Goal: Task Accomplishment & Management: Use online tool/utility

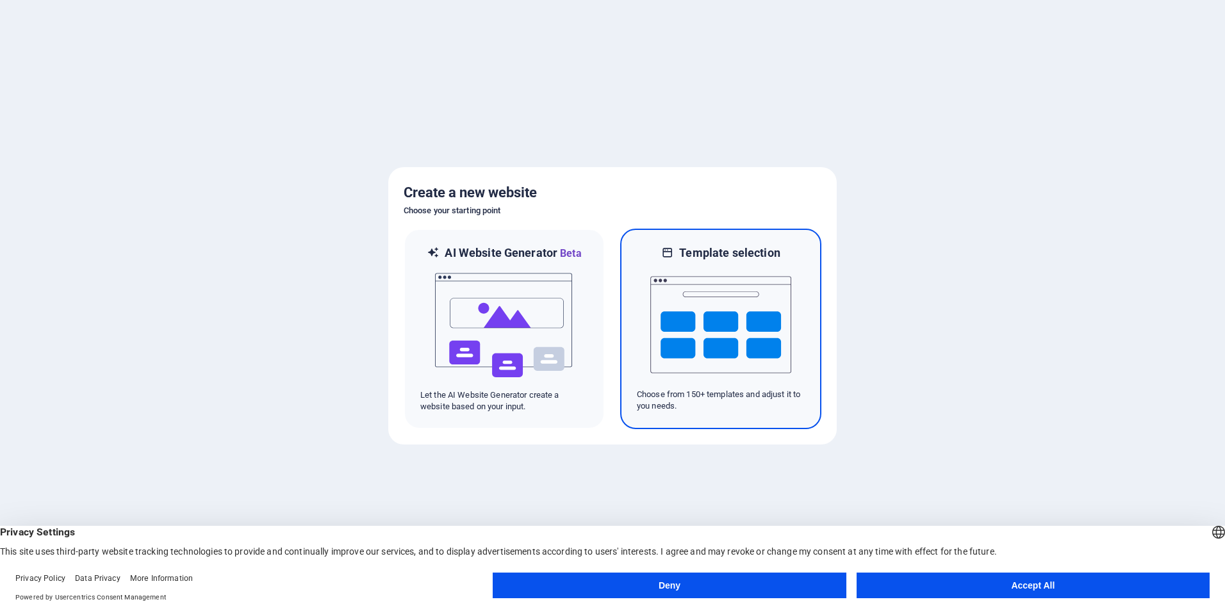
click at [665, 290] on img at bounding box center [721, 325] width 141 height 128
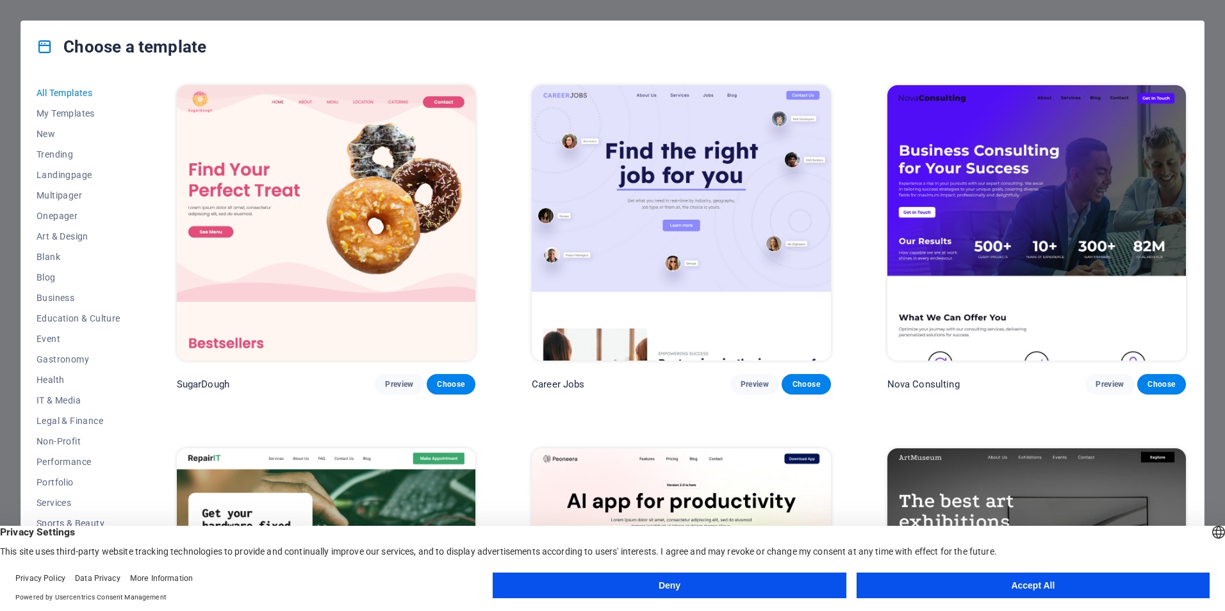
click at [1027, 590] on button "Accept All" at bounding box center [1033, 586] width 353 height 26
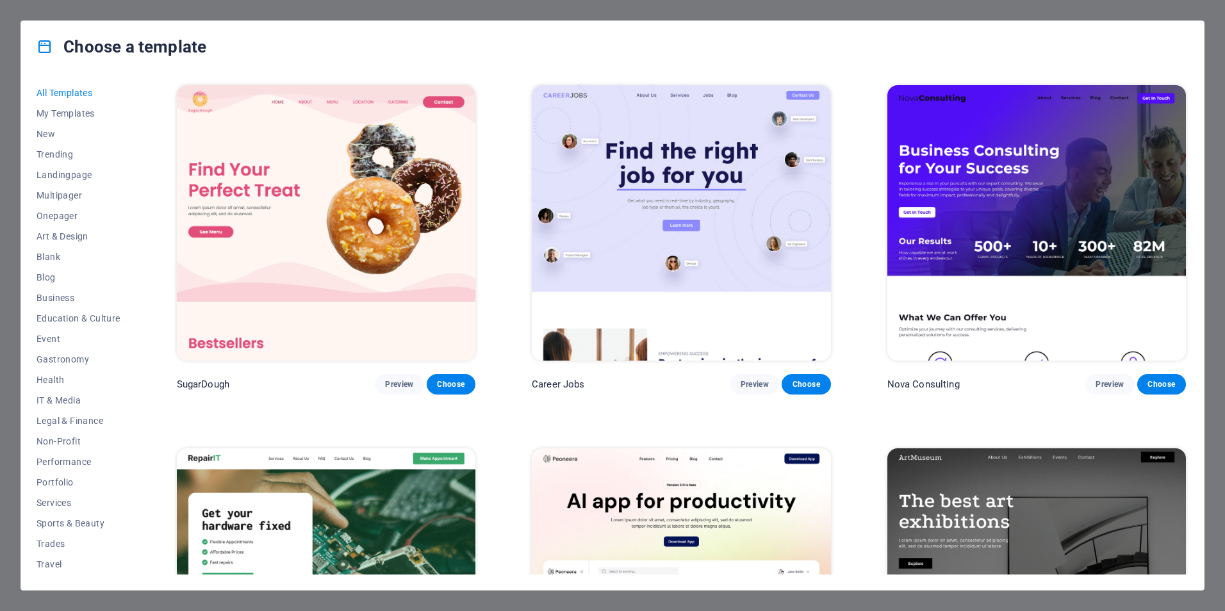
scroll to position [192, 0]
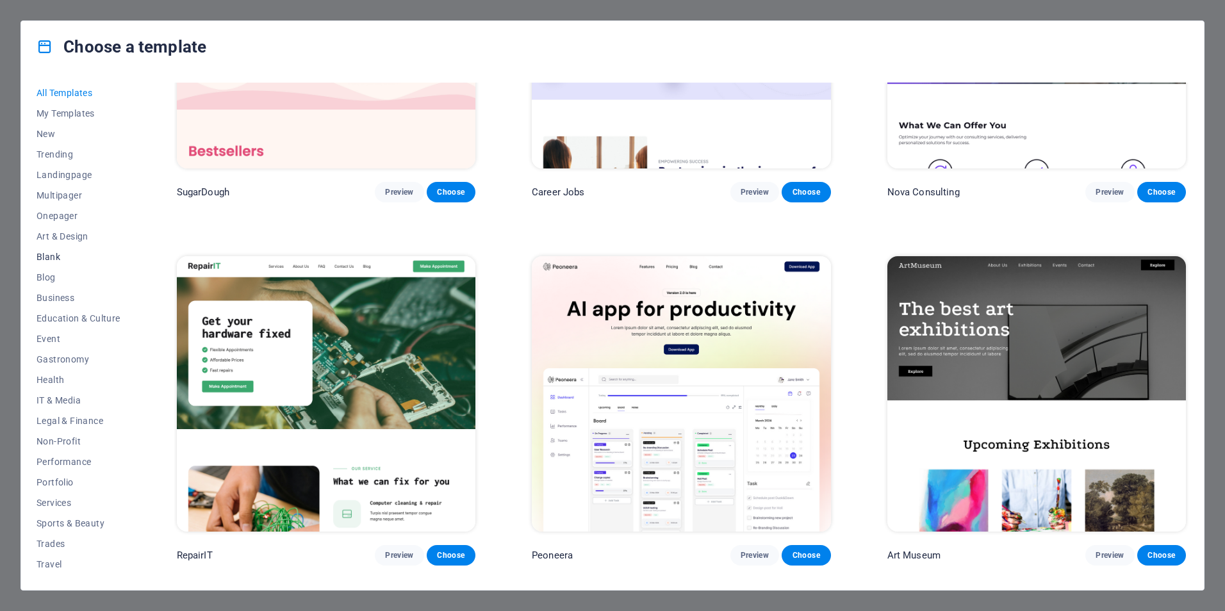
click at [88, 258] on span "Blank" at bounding box center [79, 257] width 84 height 10
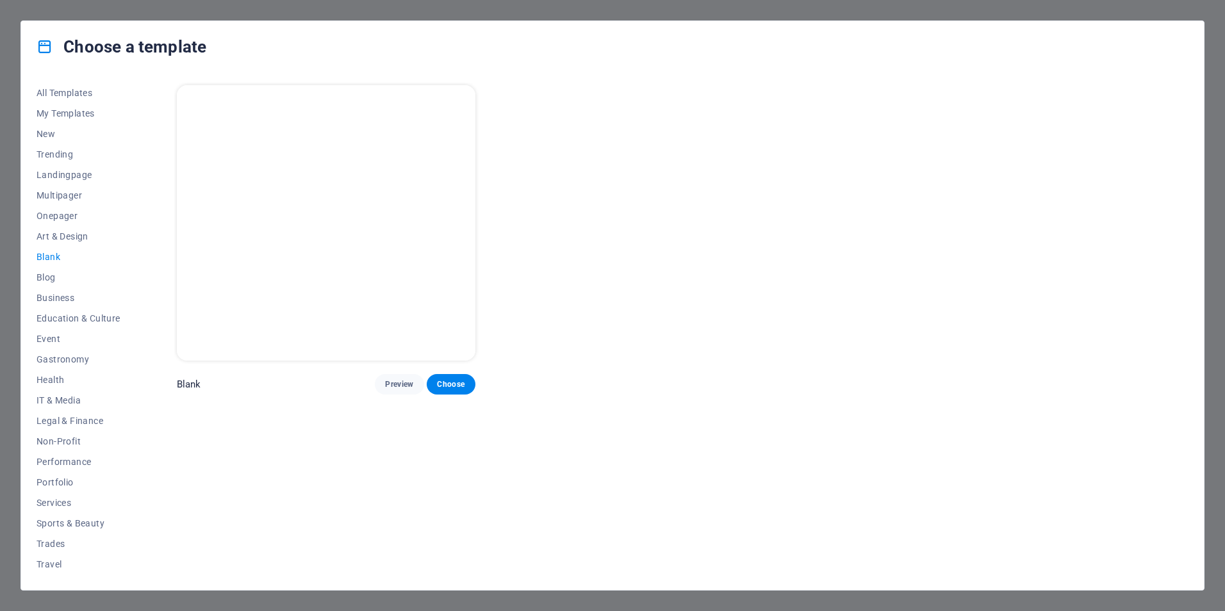
scroll to position [0, 0]
click at [68, 238] on span "Art & Design" at bounding box center [79, 236] width 84 height 10
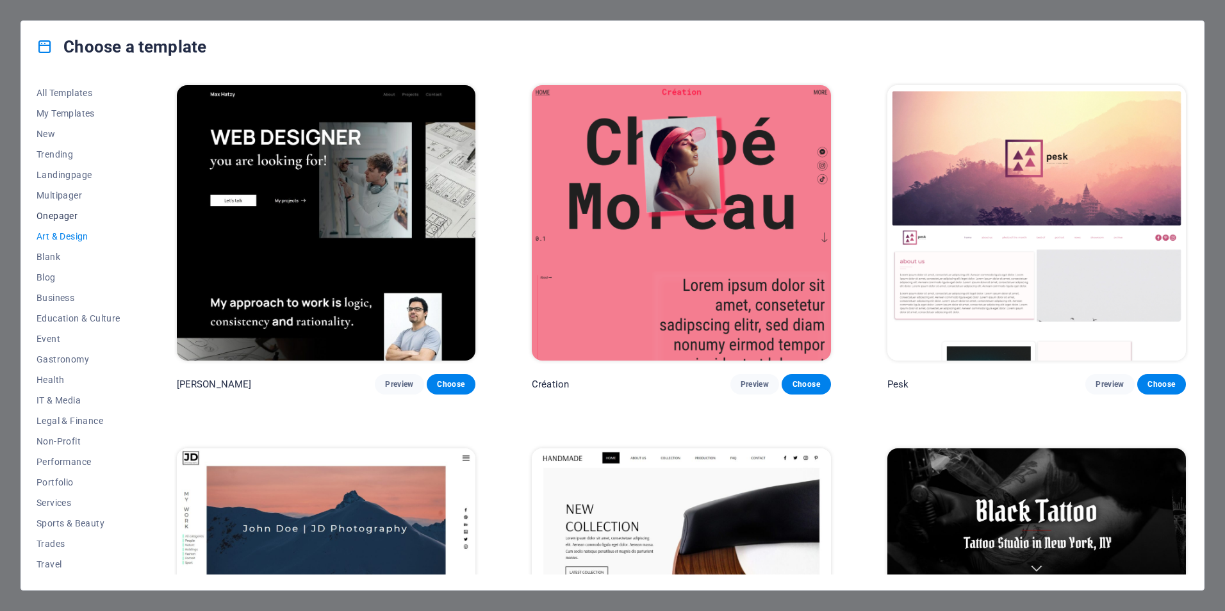
click at [60, 219] on span "Onepager" at bounding box center [79, 216] width 84 height 10
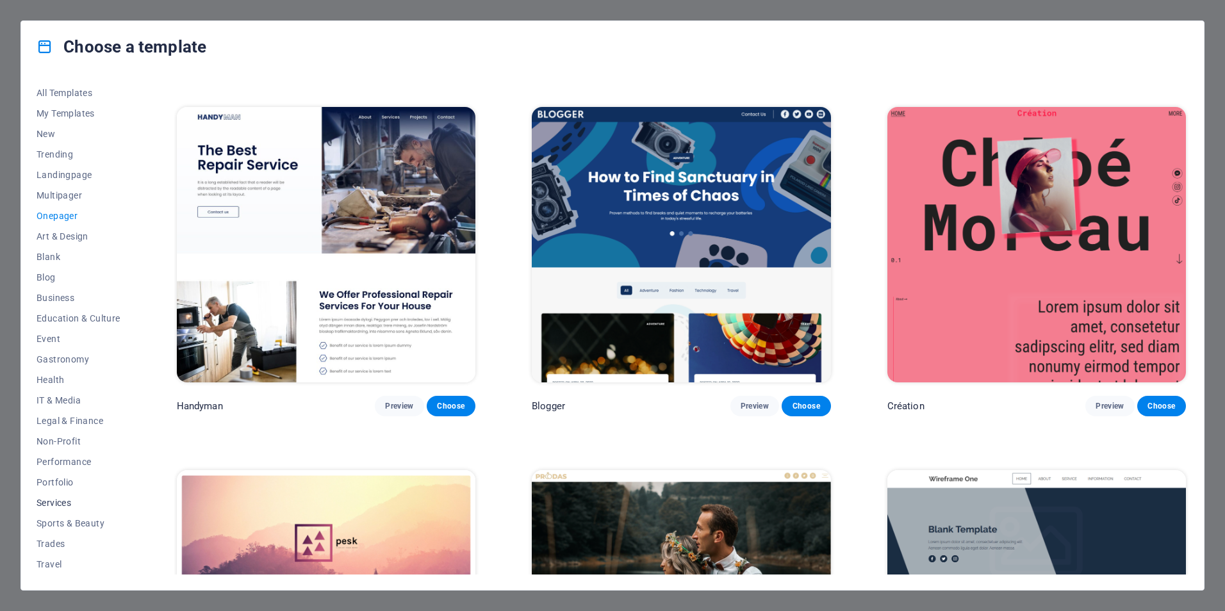
scroll to position [21, 0]
click at [56, 542] on span "Travel" at bounding box center [79, 544] width 84 height 10
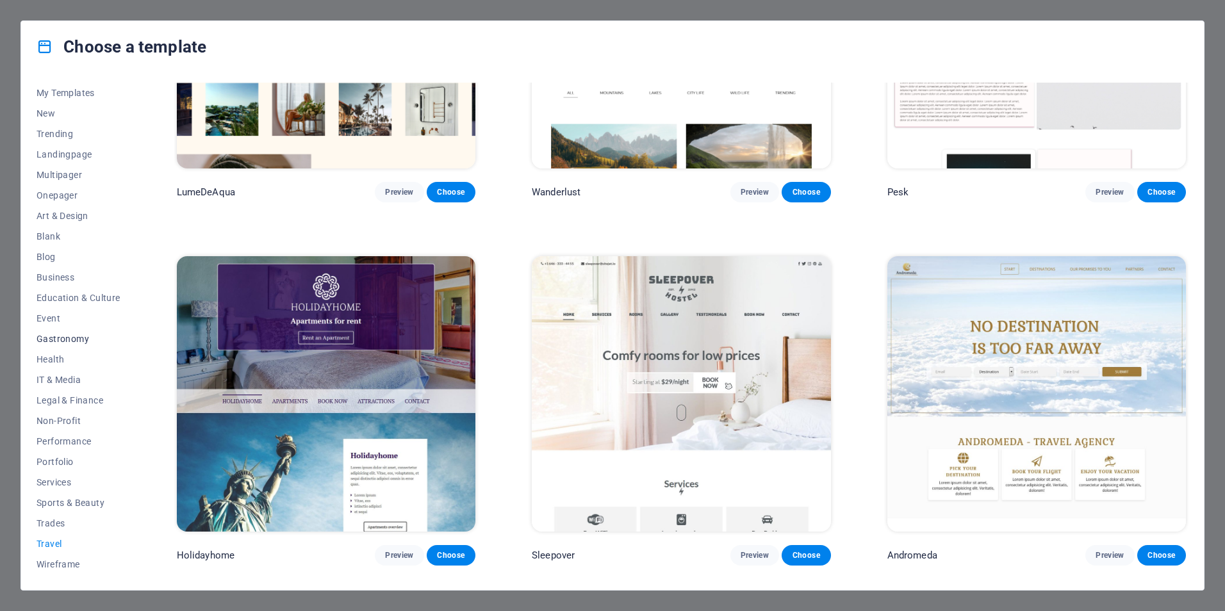
scroll to position [0, 0]
click at [74, 113] on span "My Templates" at bounding box center [79, 113] width 84 height 10
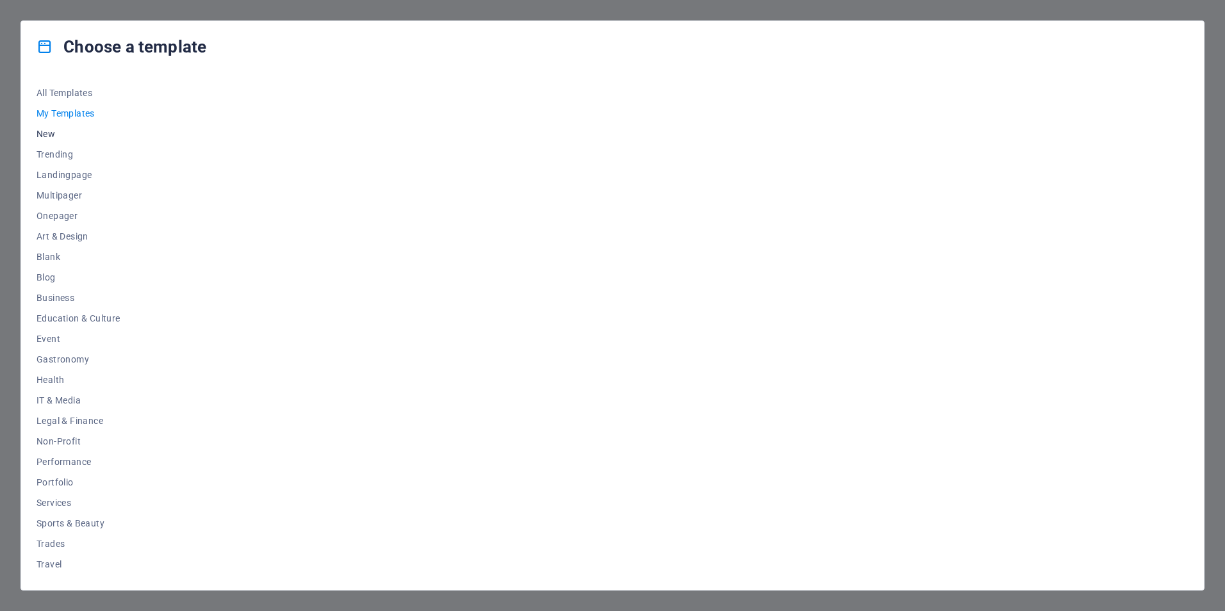
click at [58, 133] on span "New" at bounding box center [79, 134] width 84 height 10
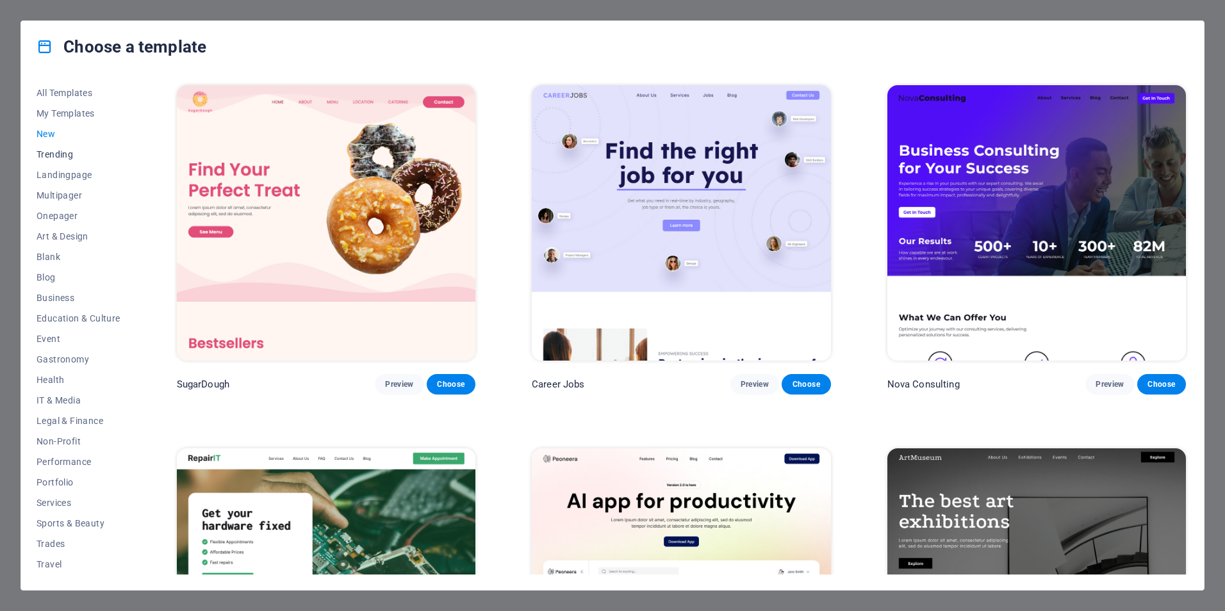
click at [55, 154] on span "Trending" at bounding box center [79, 154] width 84 height 10
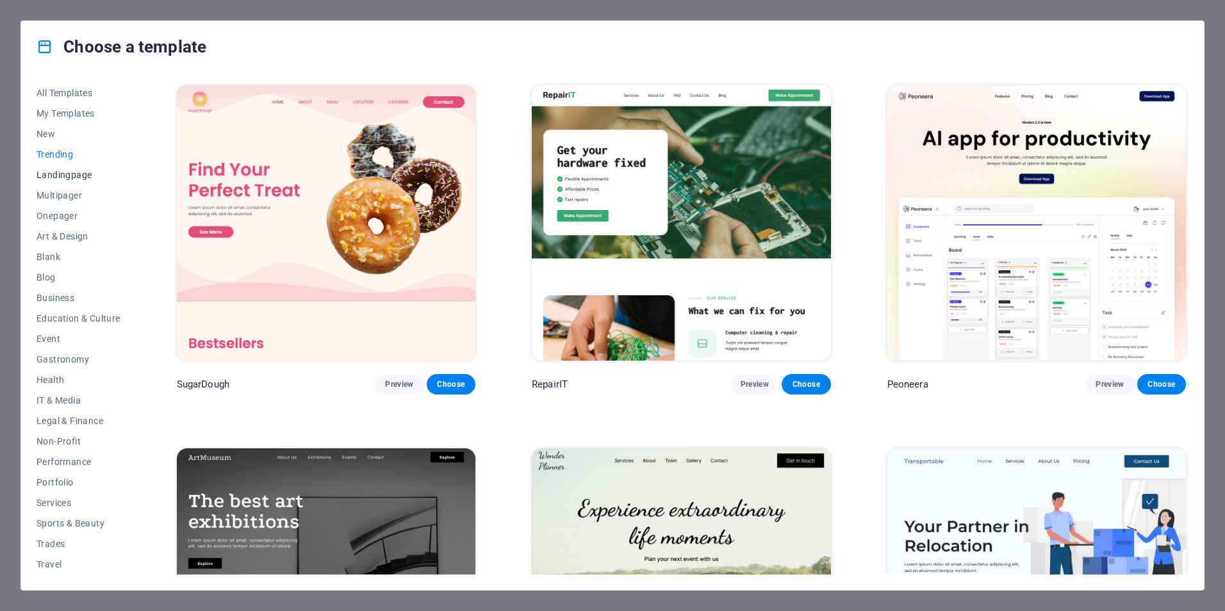
click at [68, 174] on span "Landingpage" at bounding box center [79, 175] width 84 height 10
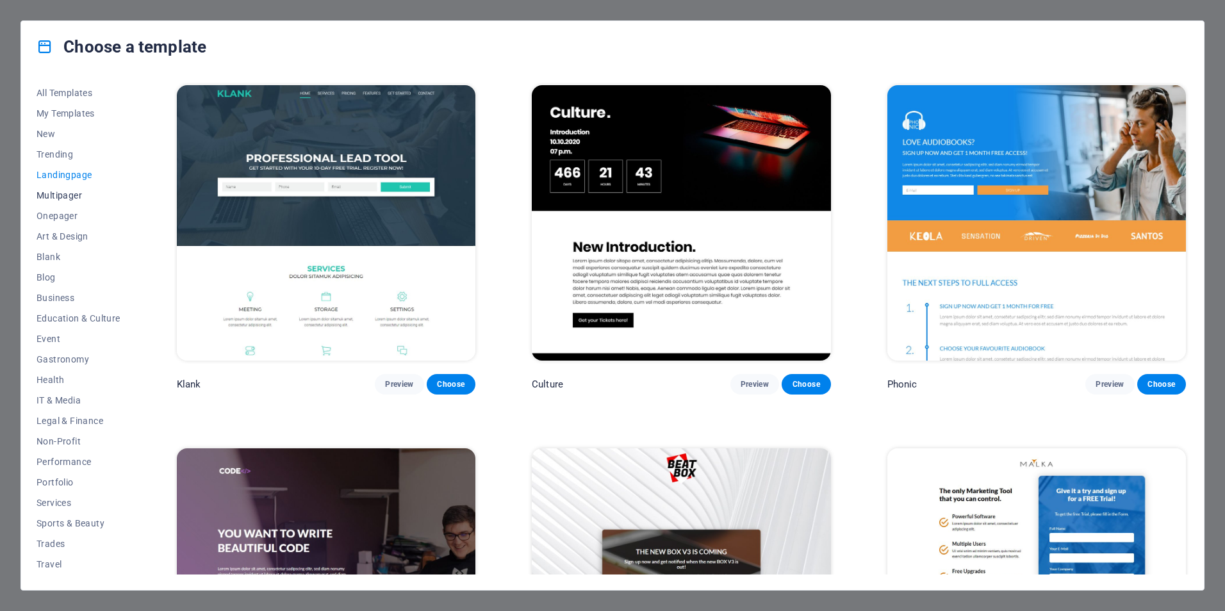
click at [73, 195] on span "Multipager" at bounding box center [79, 195] width 84 height 10
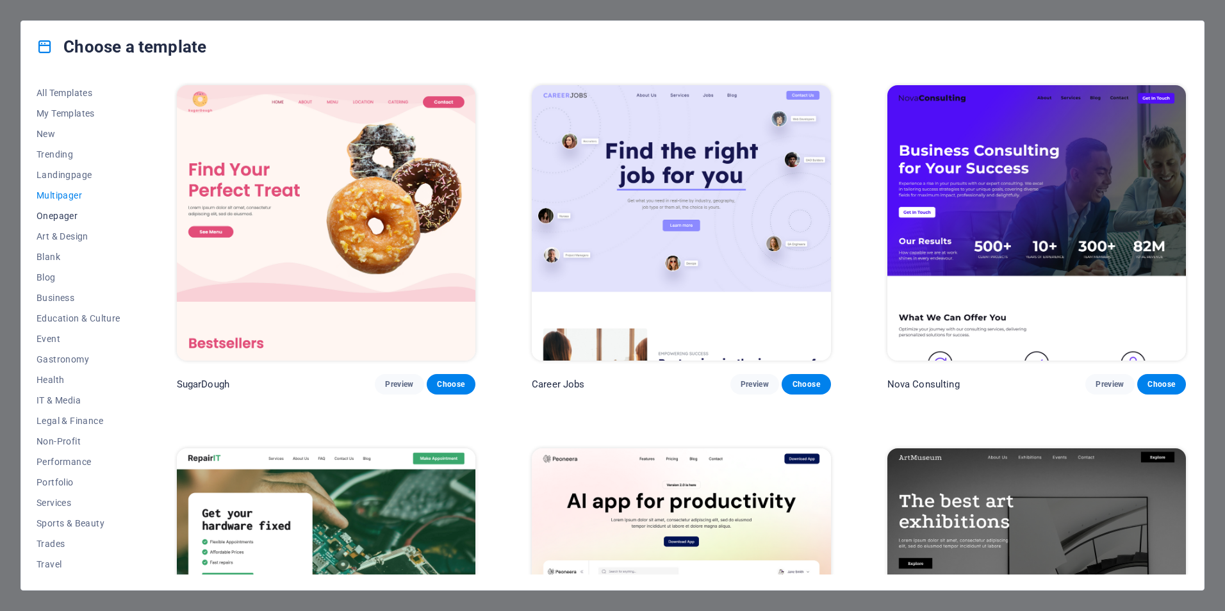
click at [73, 213] on span "Onepager" at bounding box center [79, 216] width 84 height 10
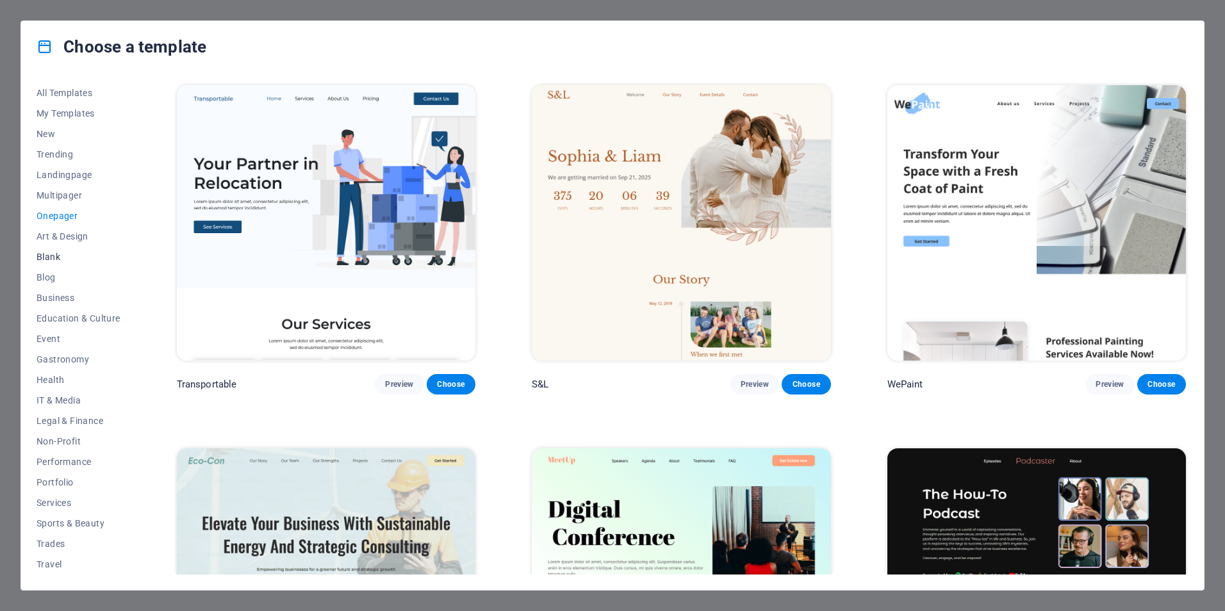
click at [45, 259] on span "Blank" at bounding box center [79, 257] width 84 height 10
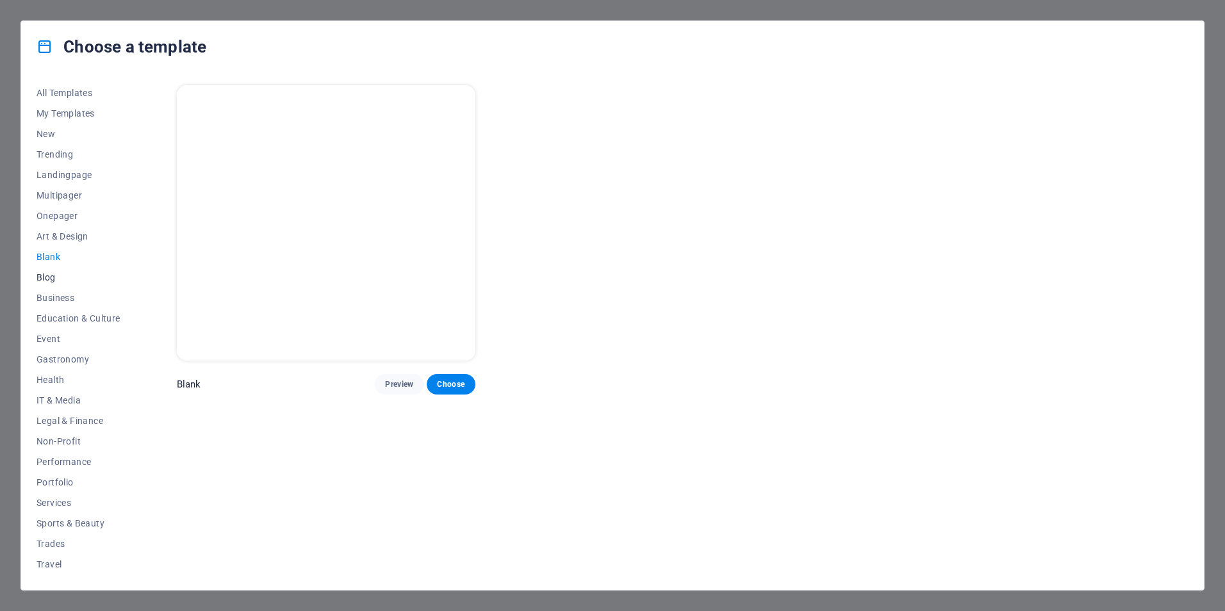
click at [53, 279] on span "Blog" at bounding box center [79, 277] width 84 height 10
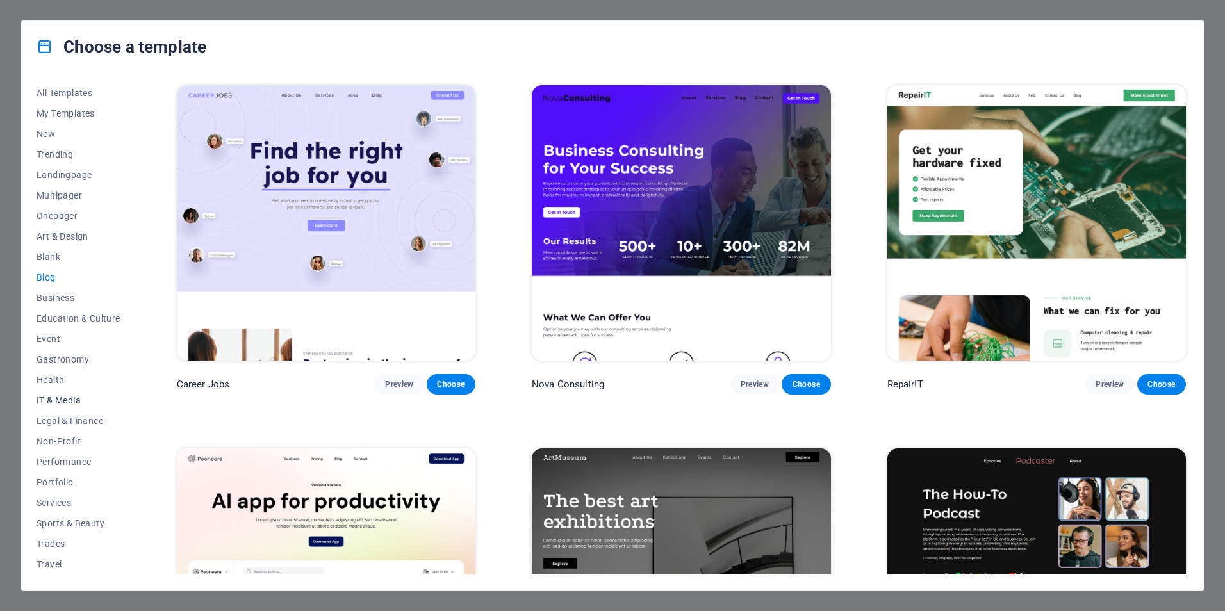
click at [61, 401] on span "IT & Media" at bounding box center [79, 400] width 84 height 10
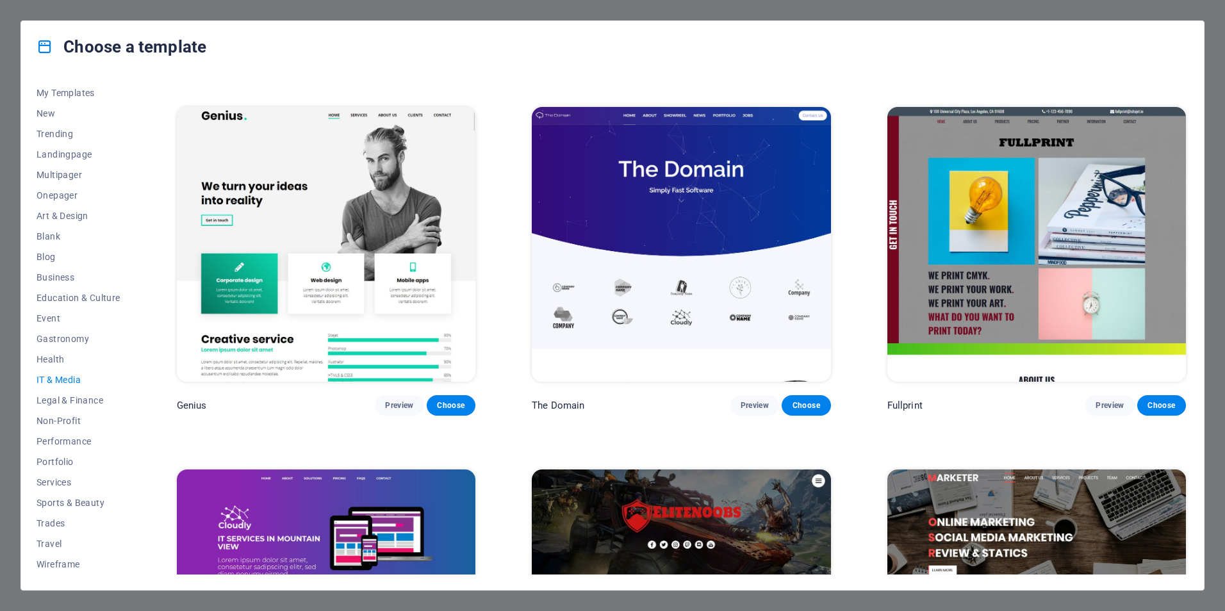
scroll to position [904, 0]
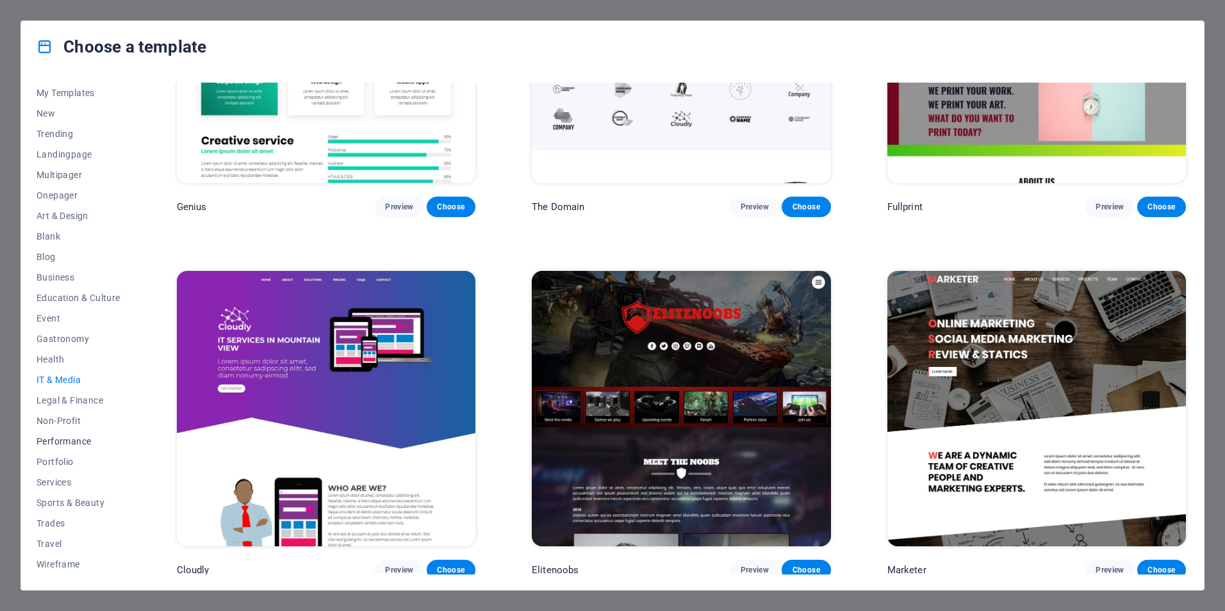
click at [57, 443] on span "Performance" at bounding box center [79, 441] width 84 height 10
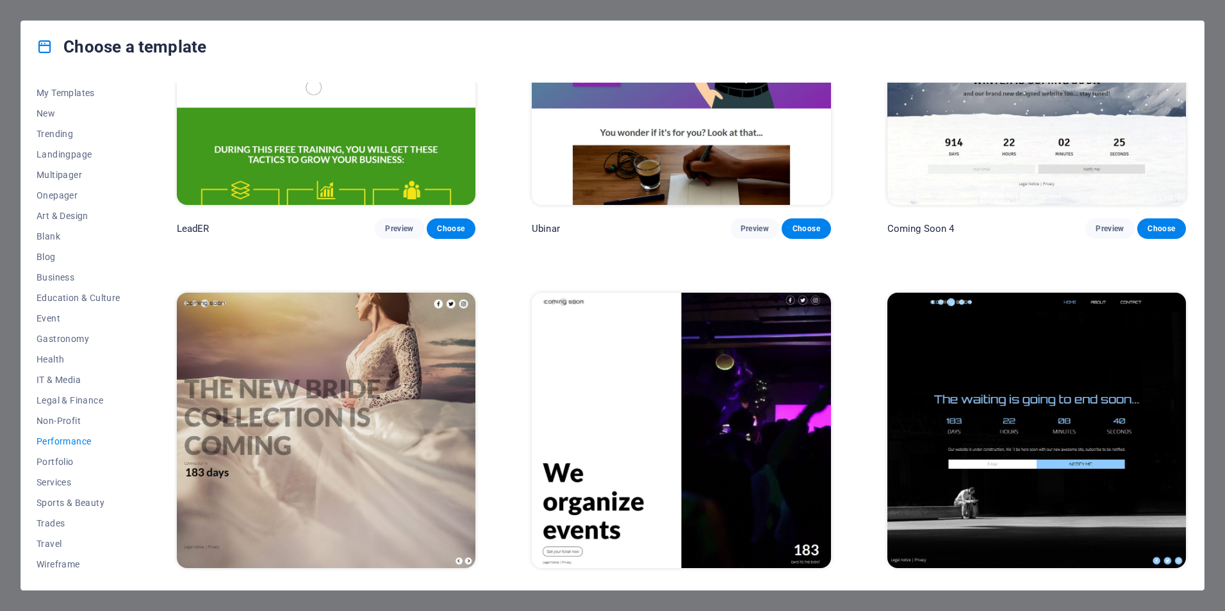
scroll to position [1627, 0]
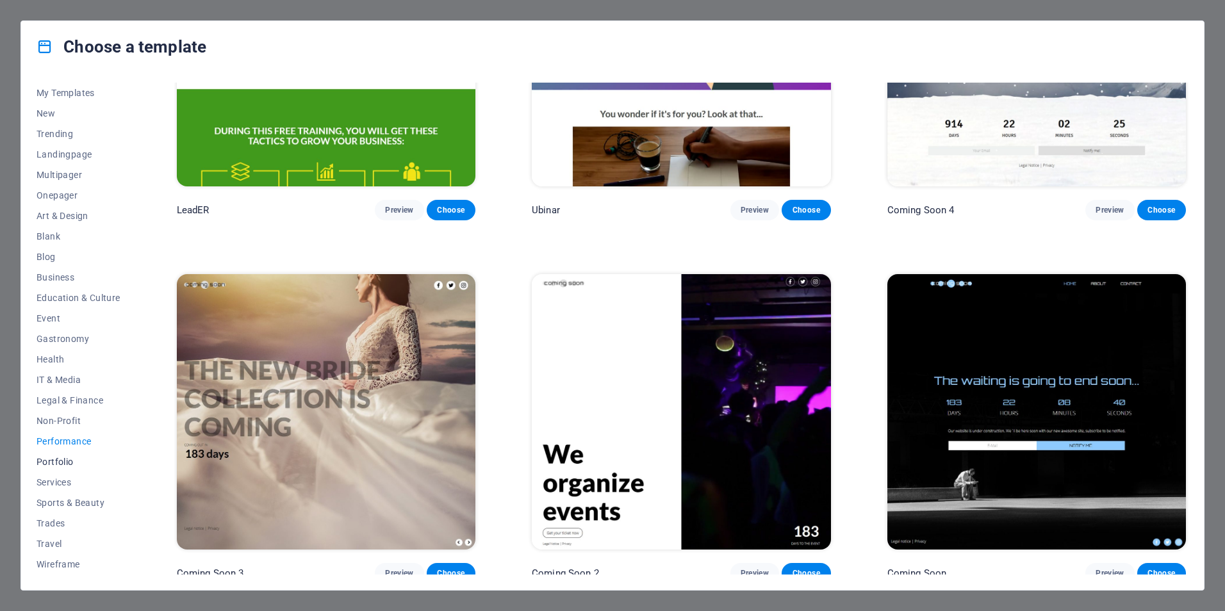
click at [74, 458] on span "Portfolio" at bounding box center [79, 462] width 84 height 10
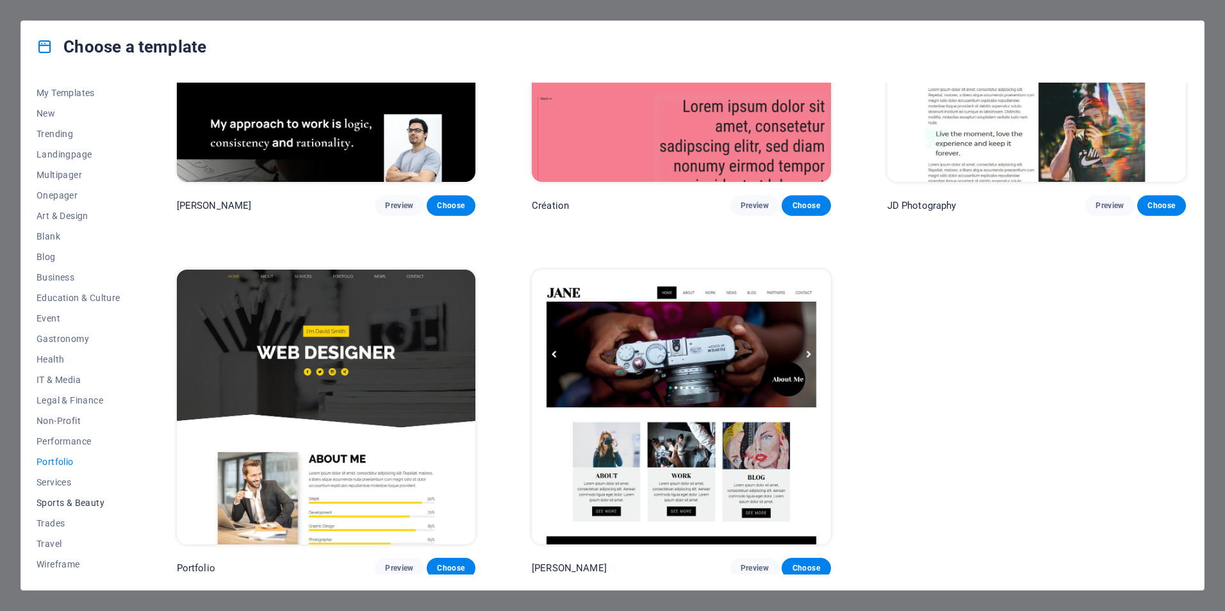
click at [90, 500] on span "Sports & Beauty" at bounding box center [79, 503] width 84 height 10
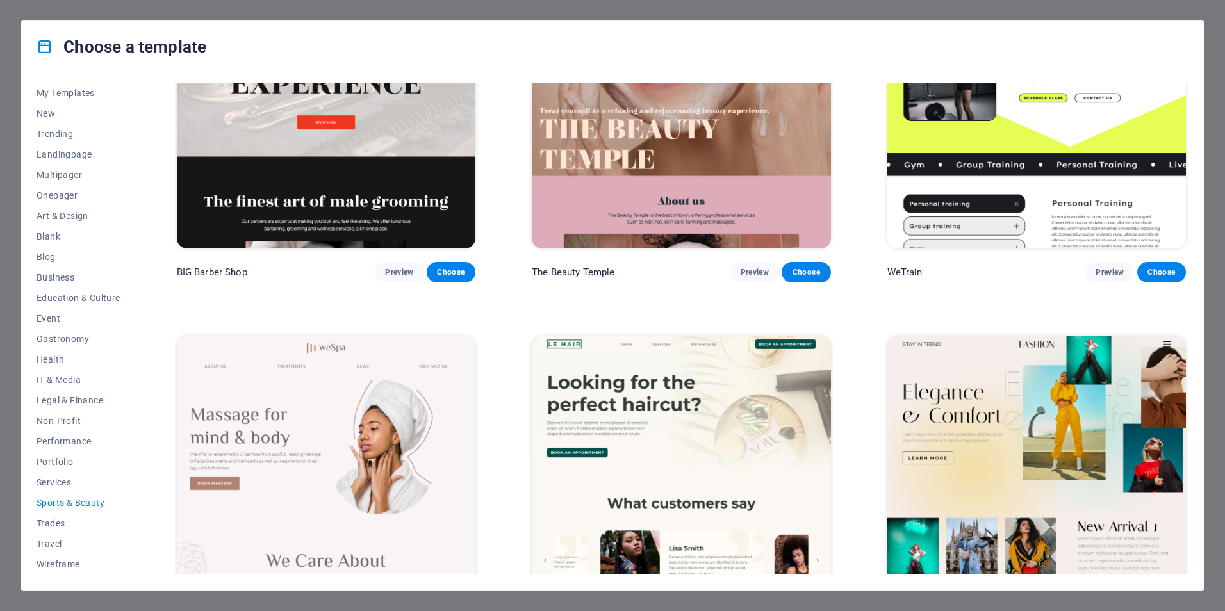
scroll to position [0, 0]
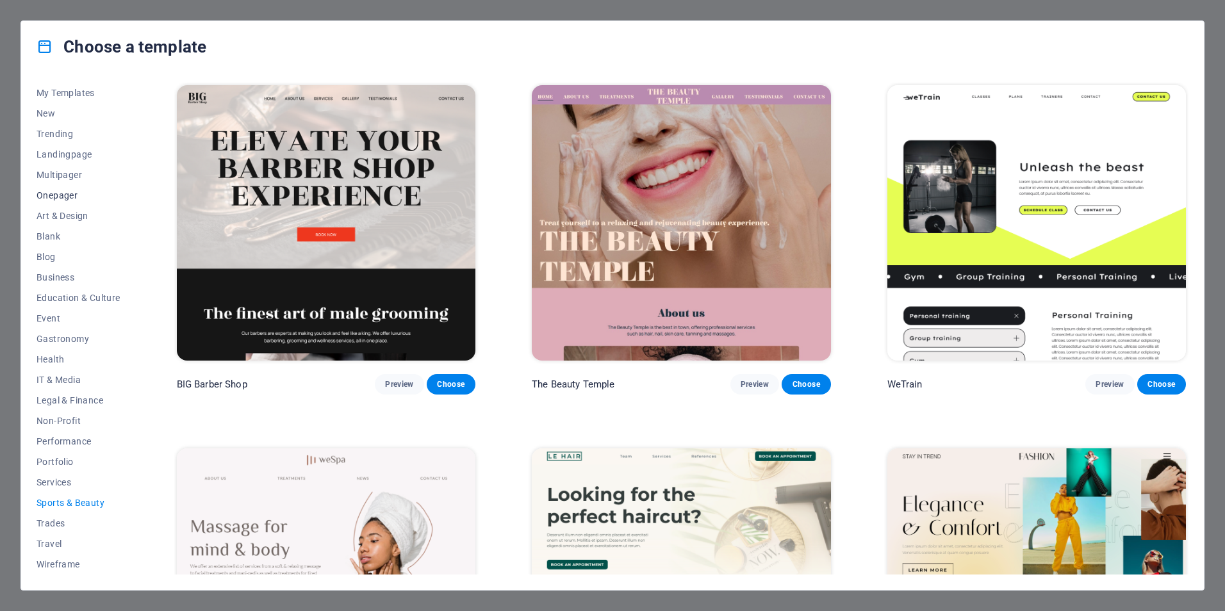
click at [52, 197] on span "Onepager" at bounding box center [79, 195] width 84 height 10
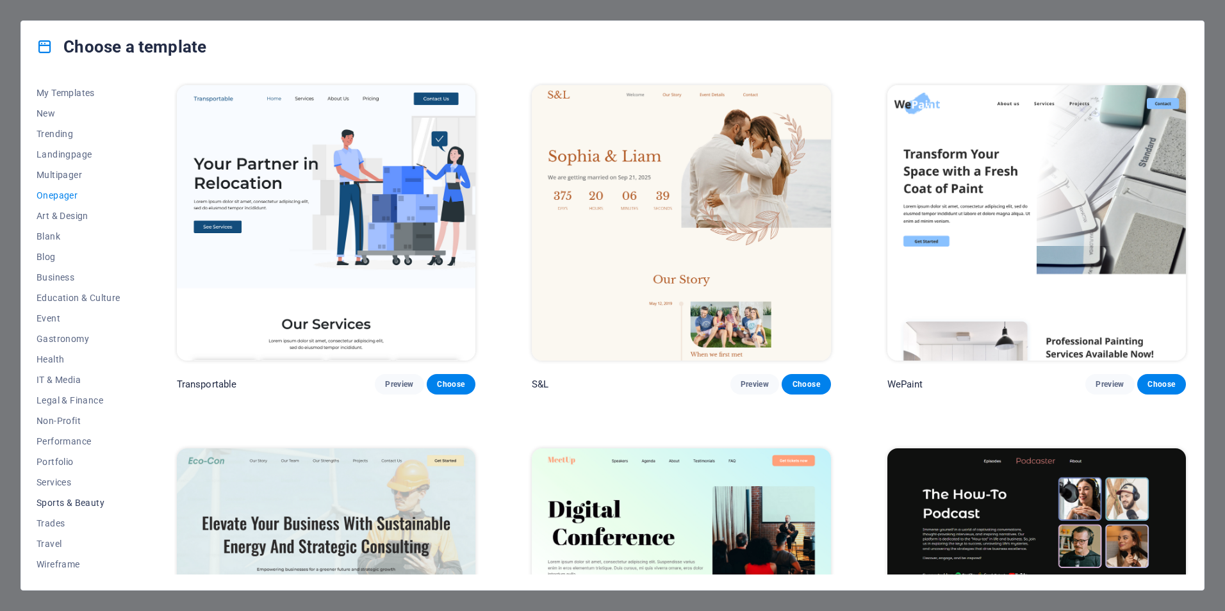
click at [74, 495] on button "Sports & Beauty" at bounding box center [79, 503] width 84 height 21
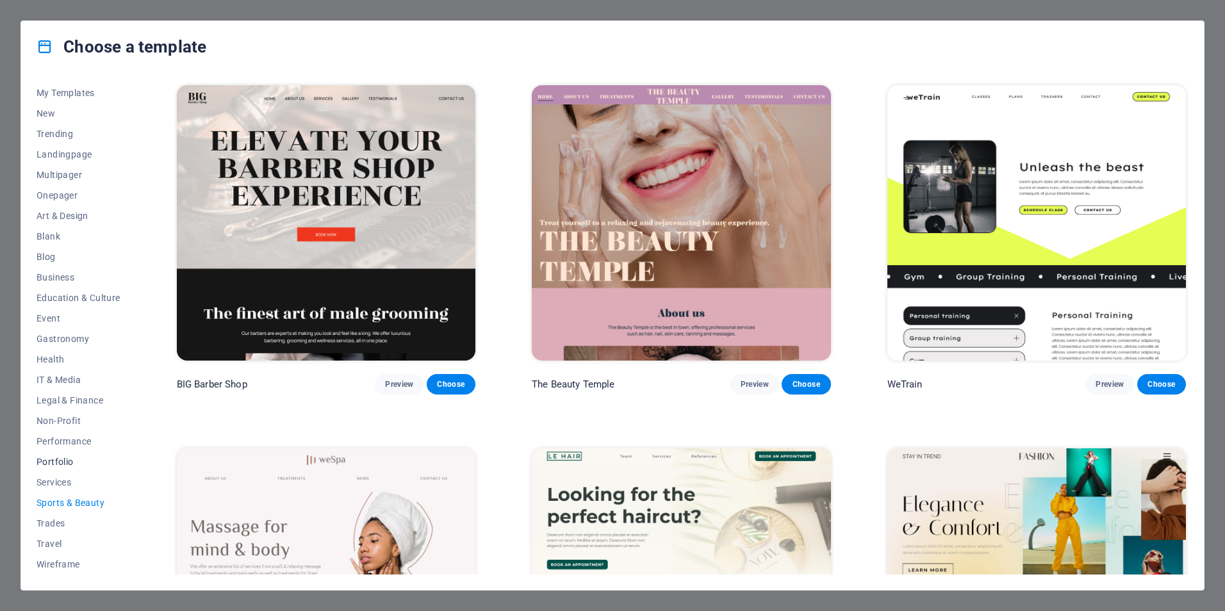
click at [56, 459] on span "Portfolio" at bounding box center [79, 462] width 84 height 10
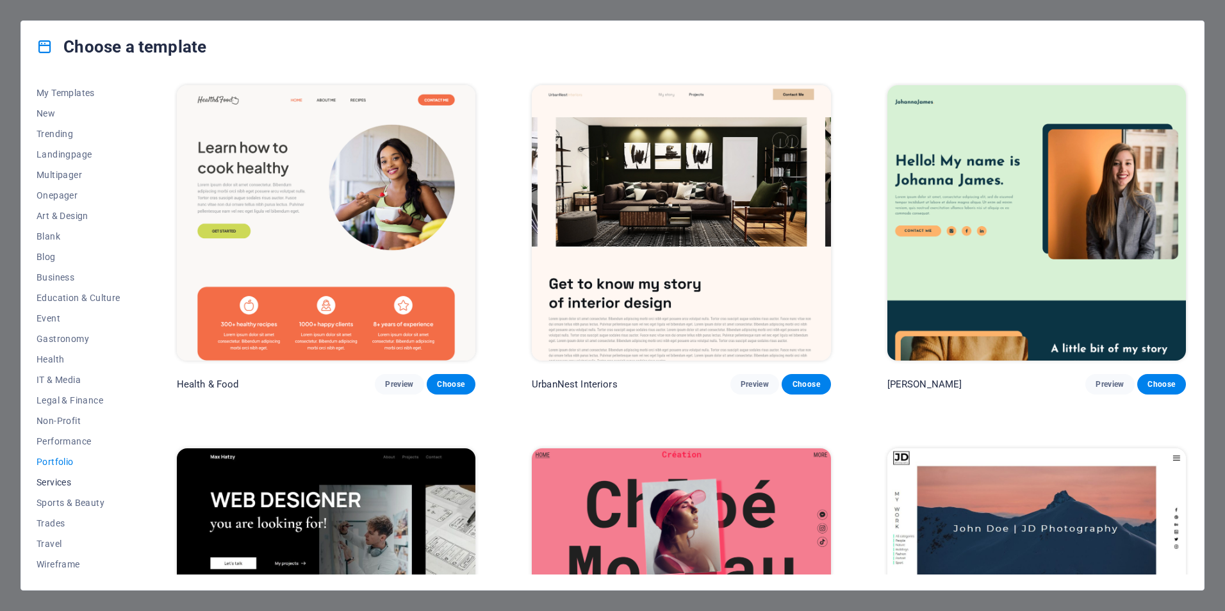
click at [58, 485] on span "Services" at bounding box center [79, 482] width 84 height 10
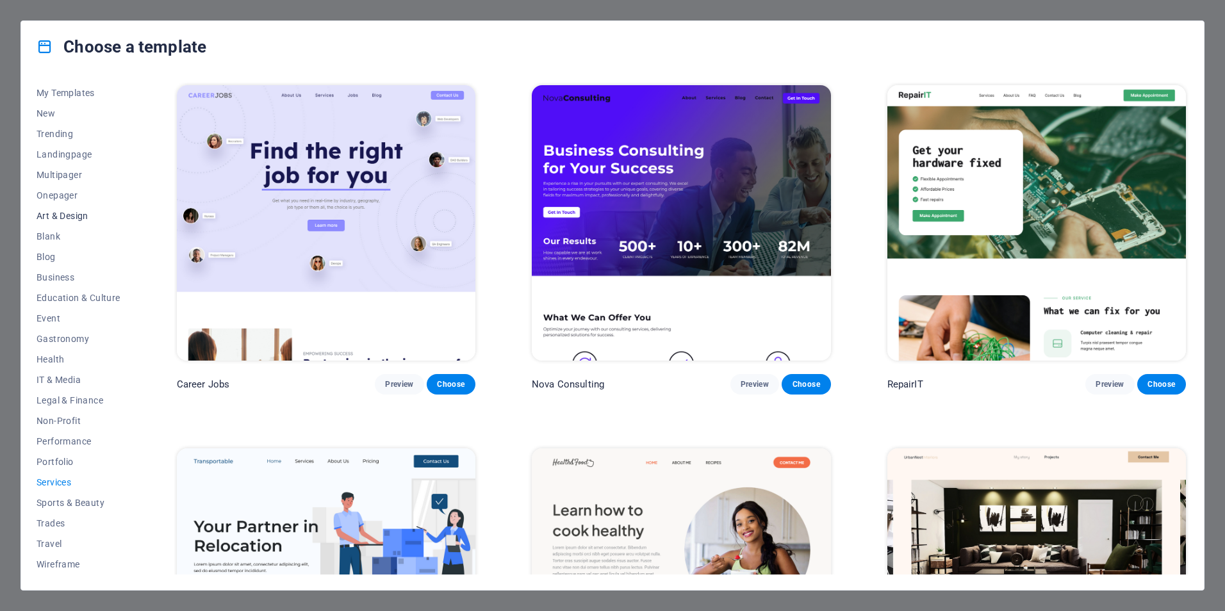
click at [67, 219] on span "Art & Design" at bounding box center [79, 216] width 84 height 10
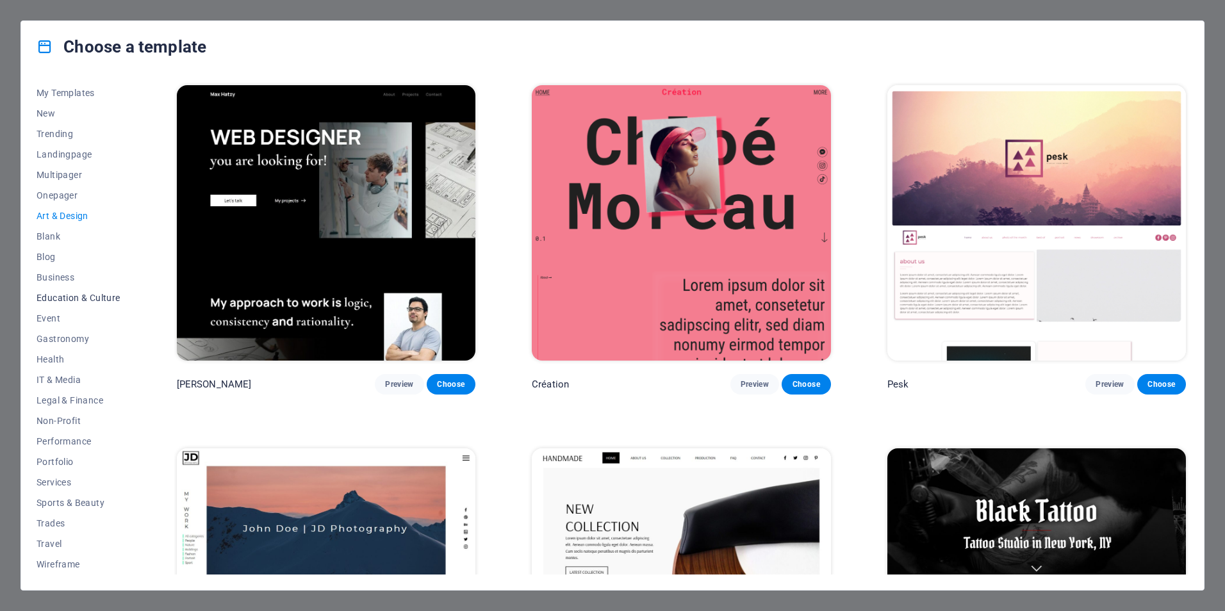
click at [72, 303] on span "Education & Culture" at bounding box center [79, 298] width 84 height 10
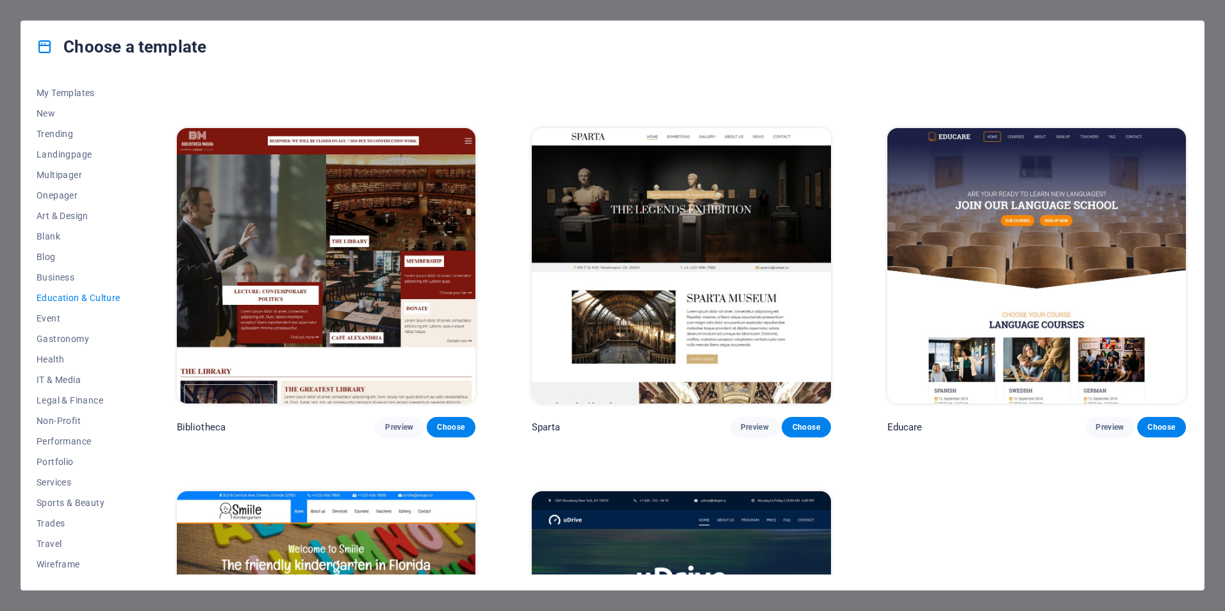
scroll to position [385, 0]
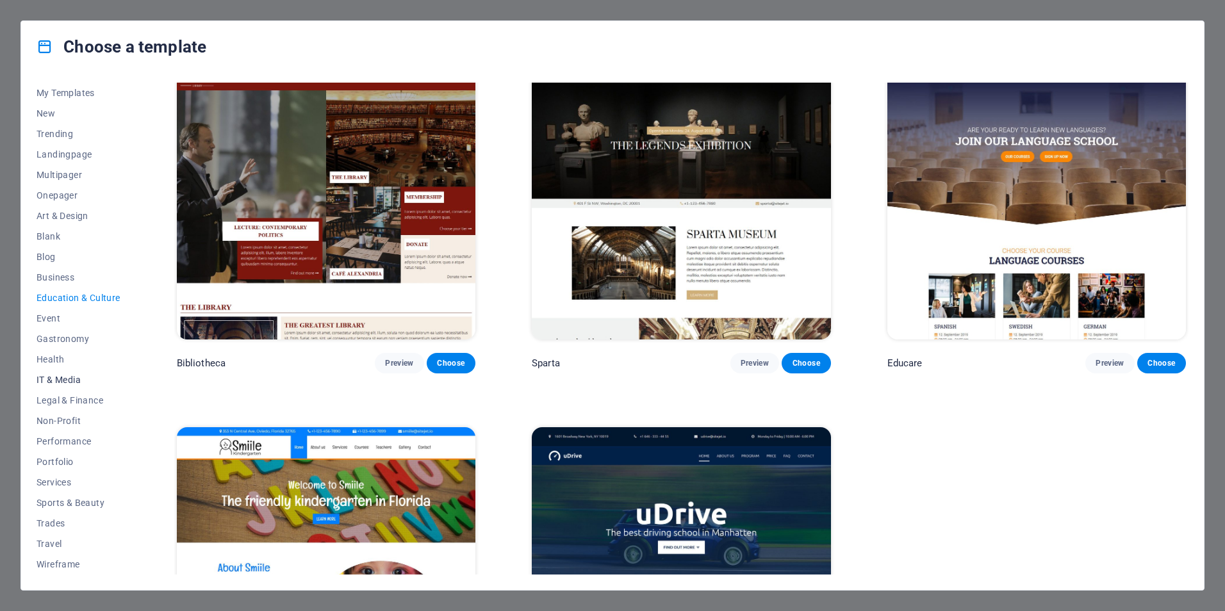
click at [65, 378] on span "IT & Media" at bounding box center [79, 380] width 84 height 10
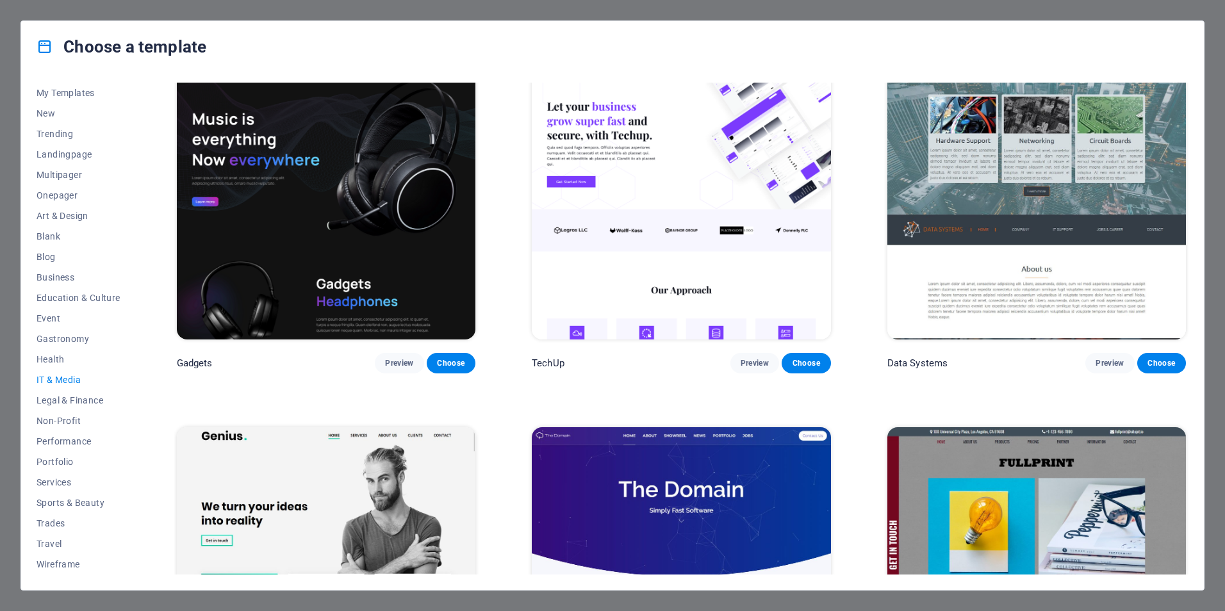
click at [86, 15] on div "Choose a template All Templates My Templates New Trending Landingpage Multipage…" at bounding box center [612, 305] width 1225 height 611
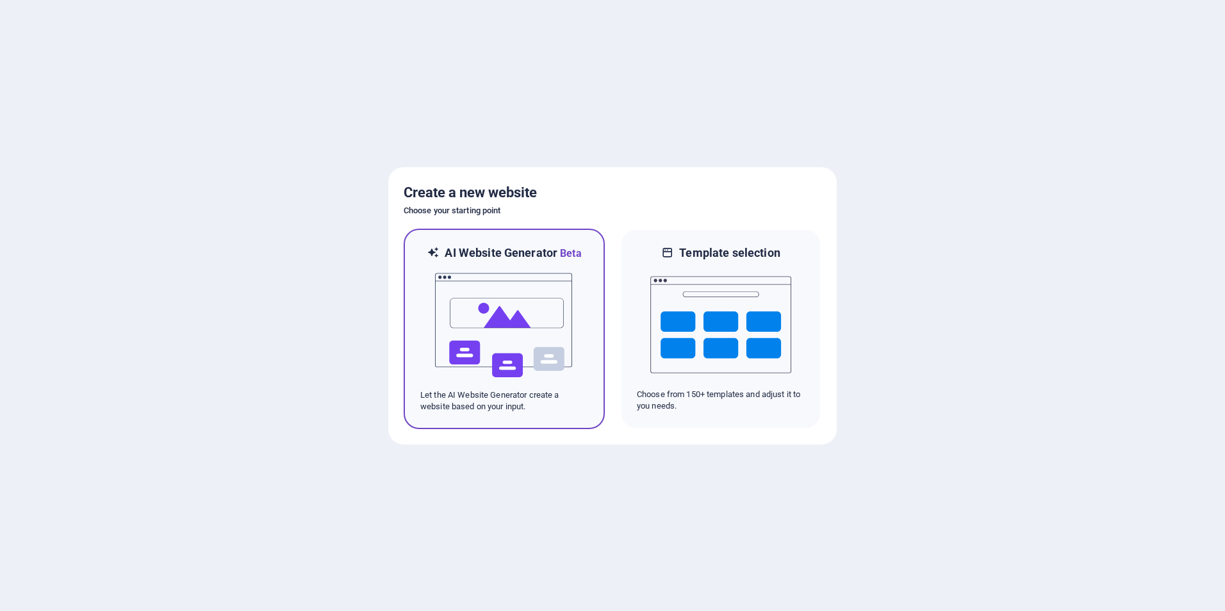
click at [469, 345] on img at bounding box center [504, 326] width 141 height 128
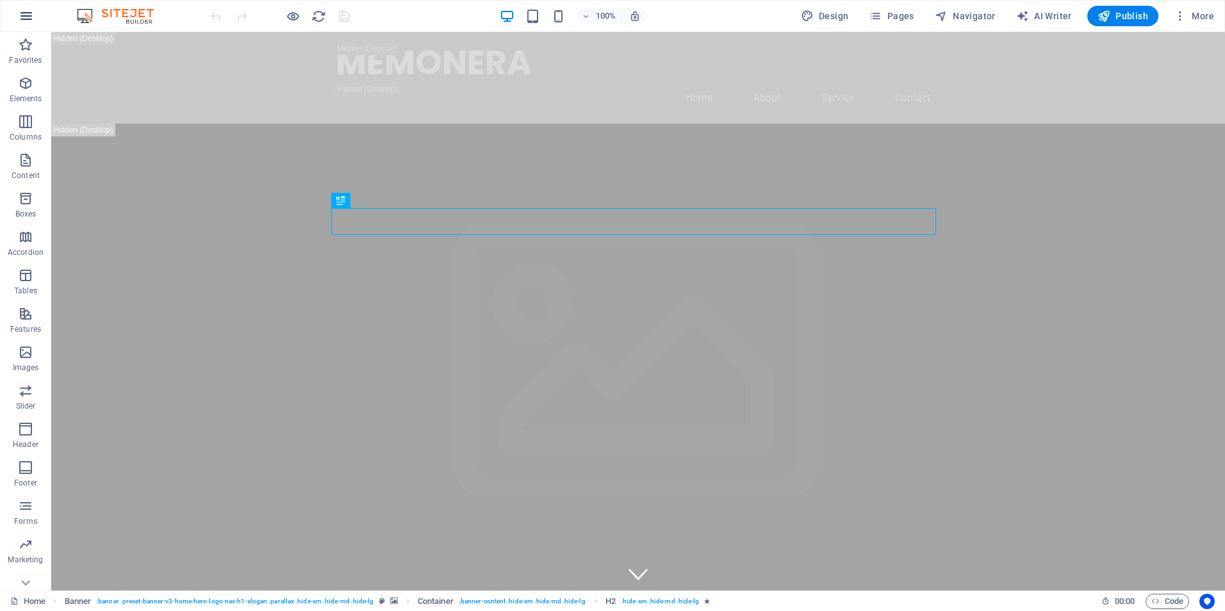
click at [25, 15] on icon "button" at bounding box center [26, 15] width 15 height 15
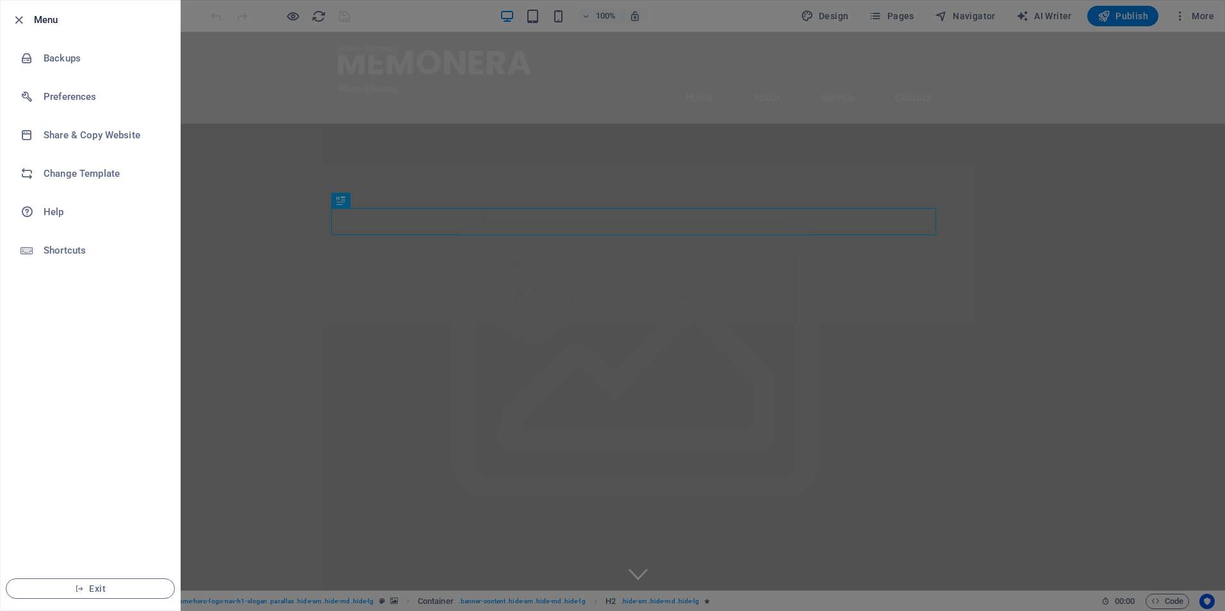
click at [387, 69] on div at bounding box center [612, 305] width 1225 height 611
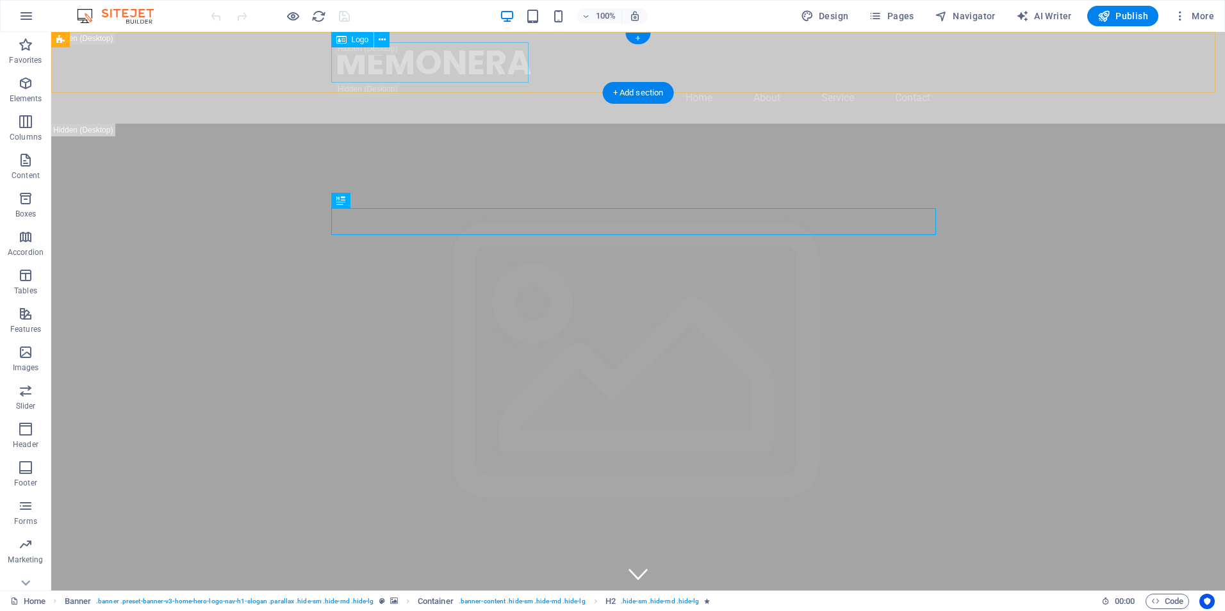
click at [387, 69] on div "MEMONERA" at bounding box center [638, 62] width 605 height 40
click at [344, 42] on icon at bounding box center [341, 39] width 10 height 15
click at [381, 41] on icon at bounding box center [382, 39] width 7 height 13
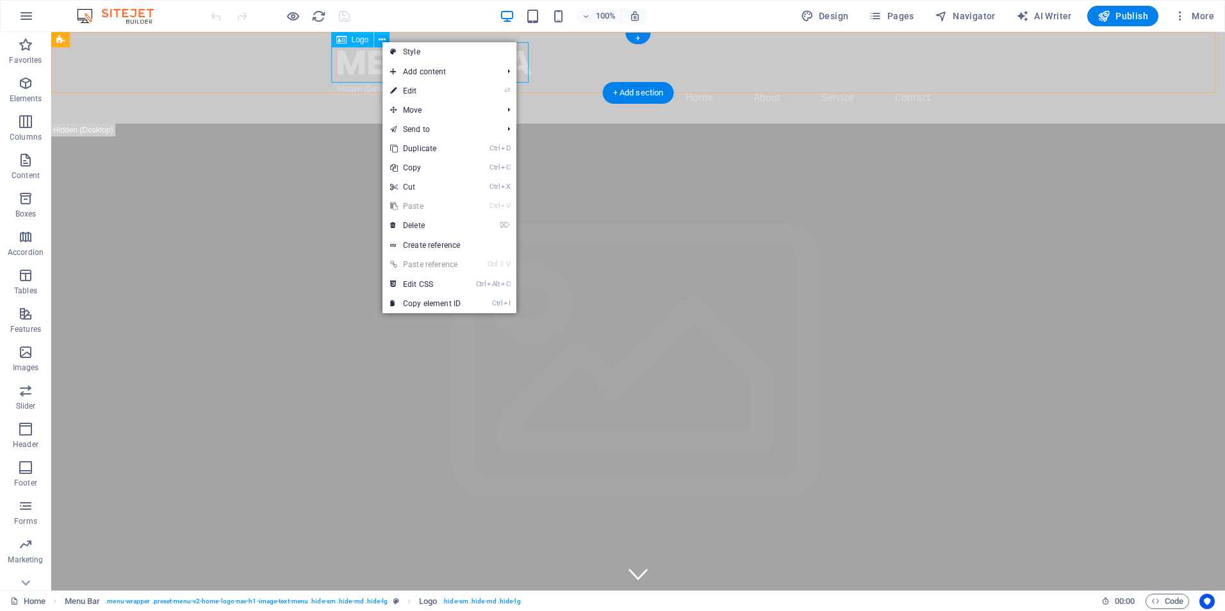
click at [363, 69] on div "MEMONERA" at bounding box center [638, 62] width 605 height 40
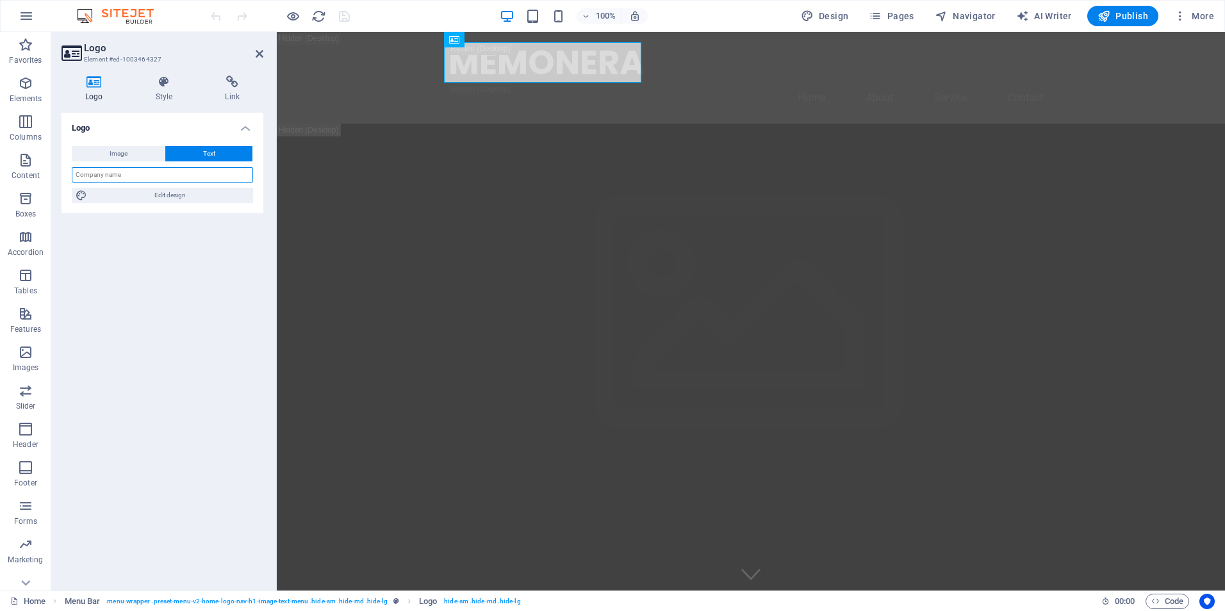
click at [194, 170] on input "text" at bounding box center [162, 174] width 181 height 15
click at [170, 308] on div "Logo Image Text Drag files here, click to choose files or select files from Fil…" at bounding box center [163, 347] width 202 height 468
click at [83, 173] on input "MEONERA" at bounding box center [162, 174] width 181 height 15
type input "MEMONERA"
click at [130, 293] on div "Logo Image Text Drag files here, click to choose files or select files from Fil…" at bounding box center [163, 347] width 202 height 468
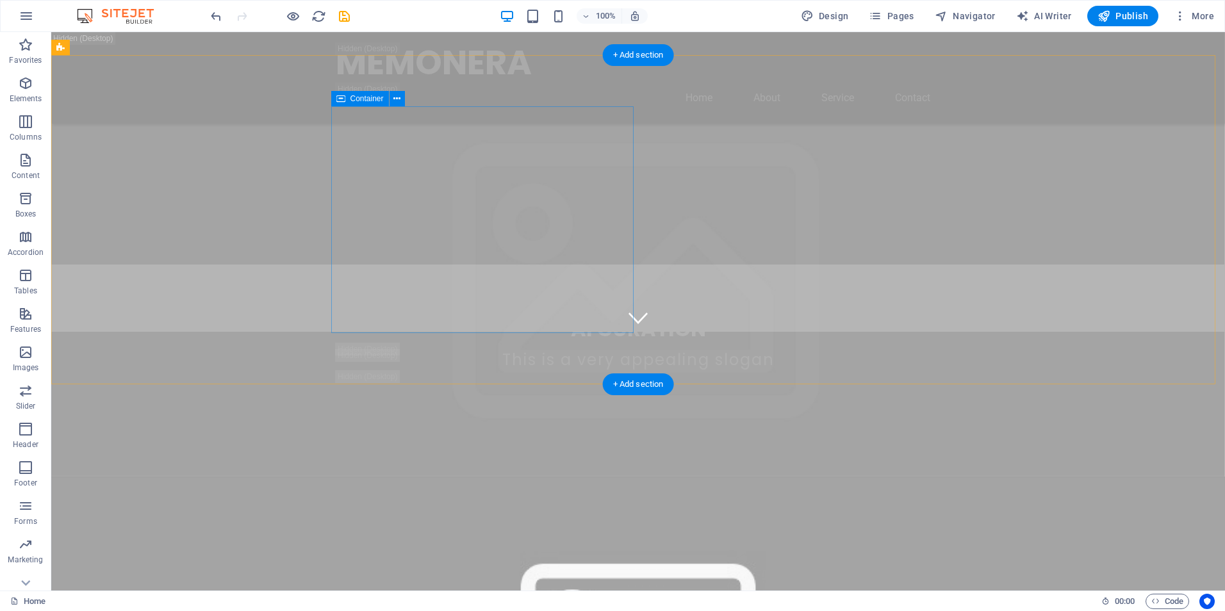
scroll to position [320, 0]
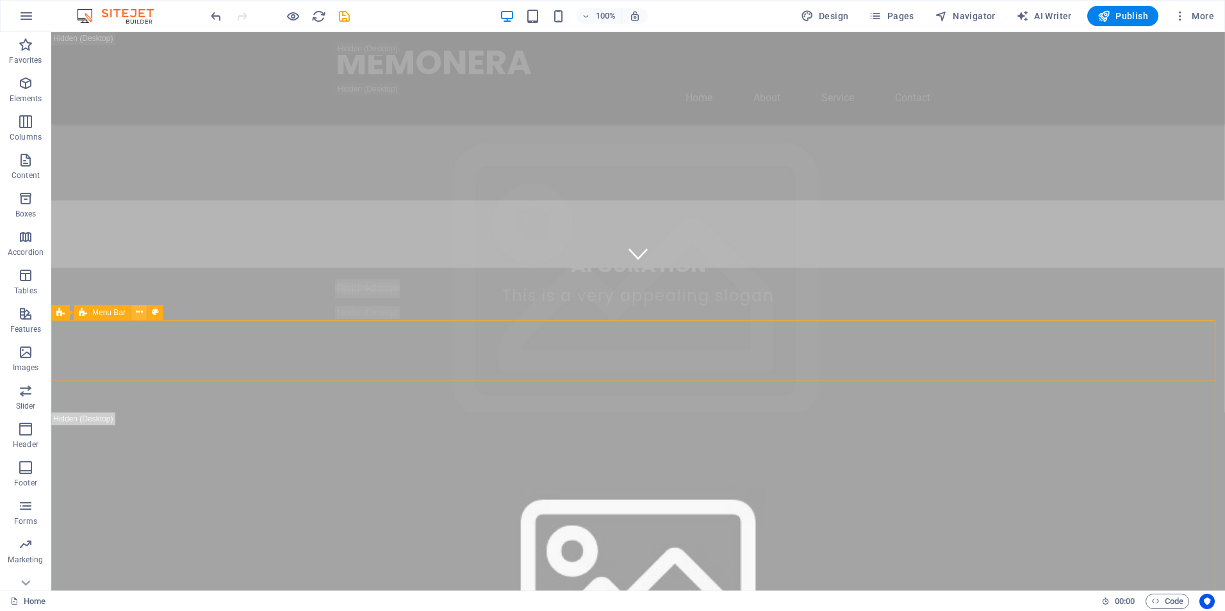
click at [141, 313] on icon at bounding box center [139, 312] width 7 height 13
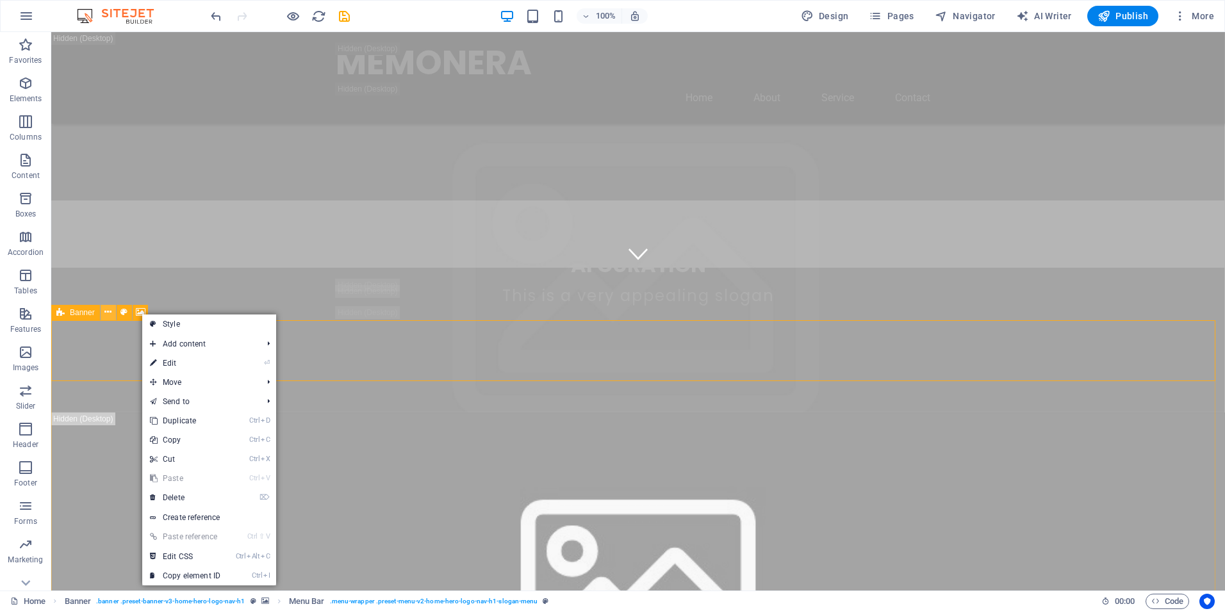
click at [104, 311] on icon at bounding box center [107, 312] width 7 height 13
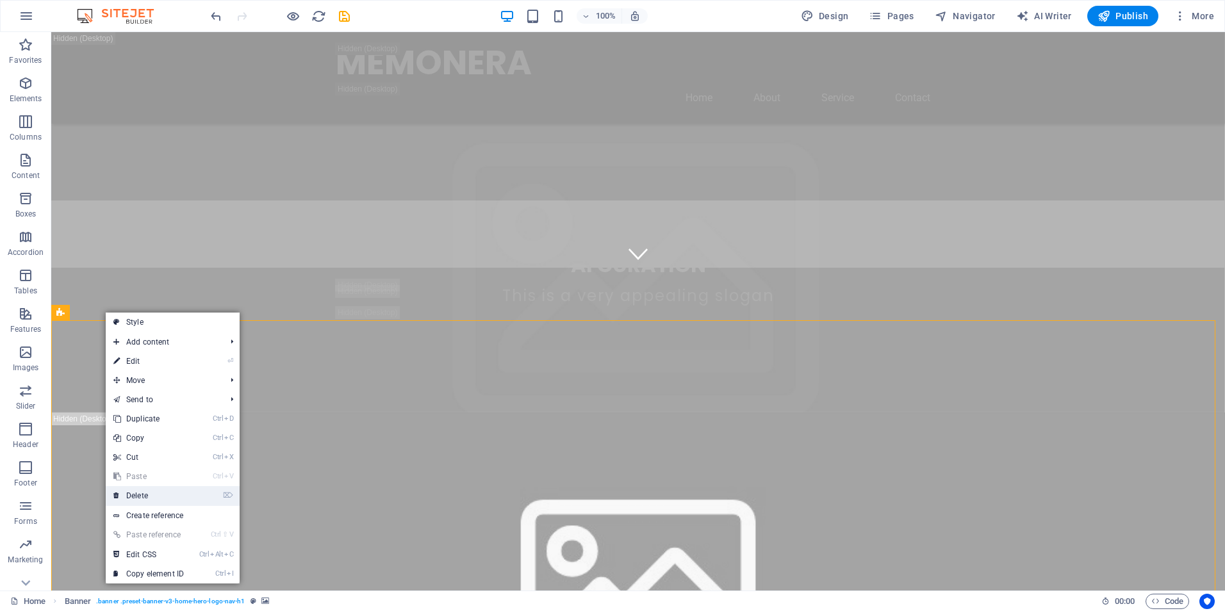
click at [146, 500] on link "⌦ Delete" at bounding box center [149, 495] width 86 height 19
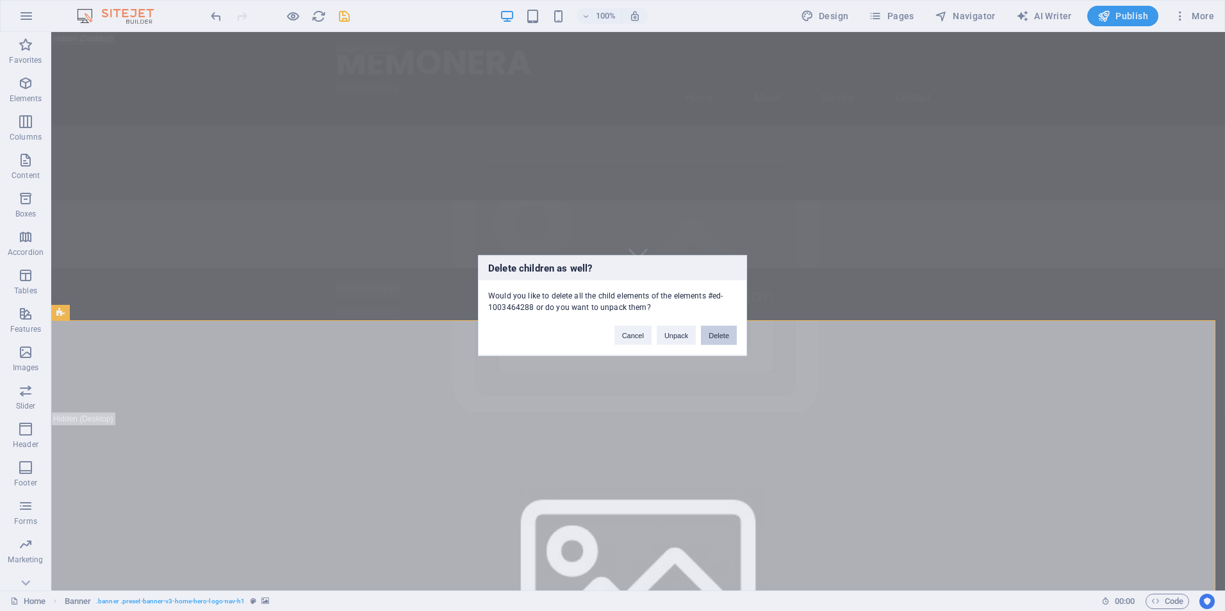
click at [709, 336] on button "Delete" at bounding box center [719, 335] width 36 height 19
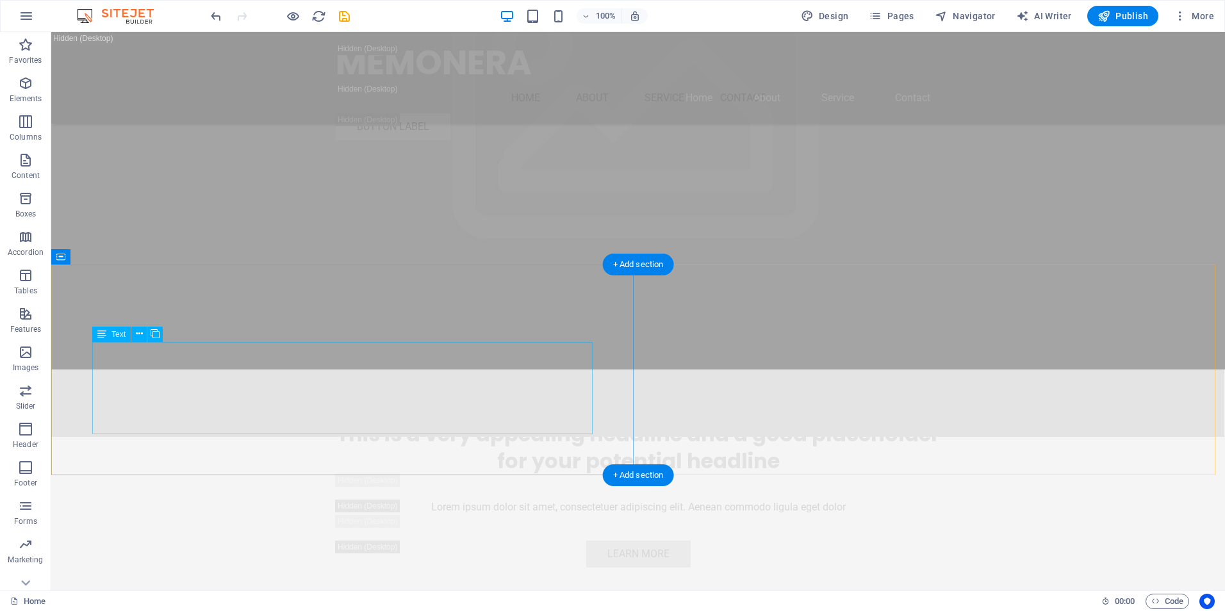
scroll to position [2756, 0]
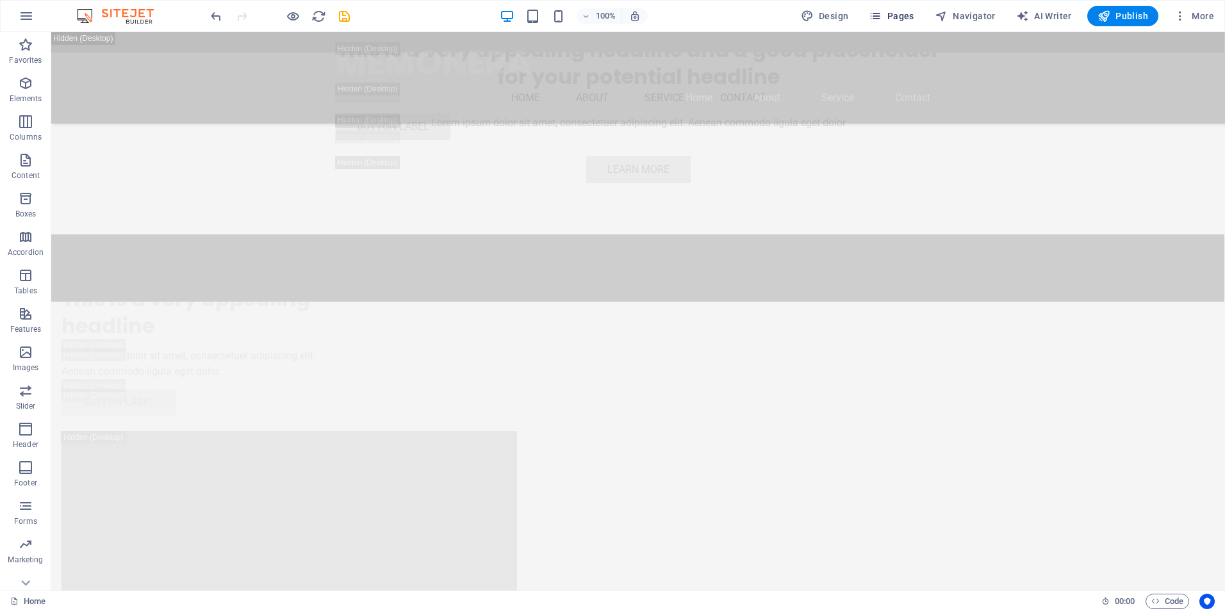
click at [890, 16] on span "Pages" at bounding box center [891, 16] width 45 height 13
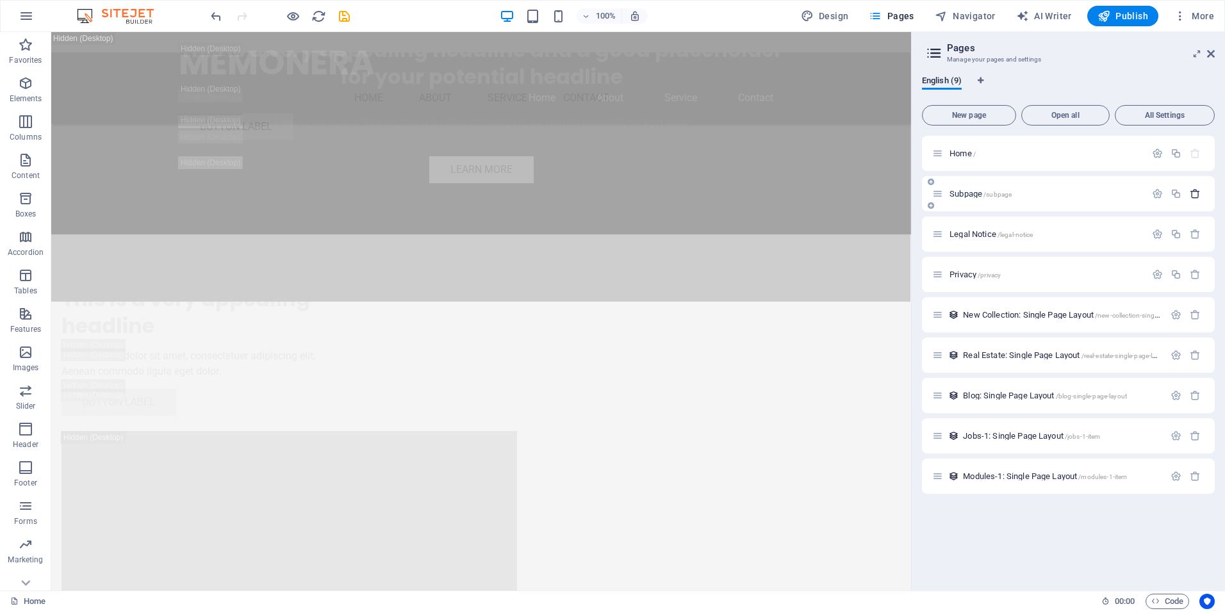
click at [1197, 192] on icon "button" at bounding box center [1195, 193] width 11 height 11
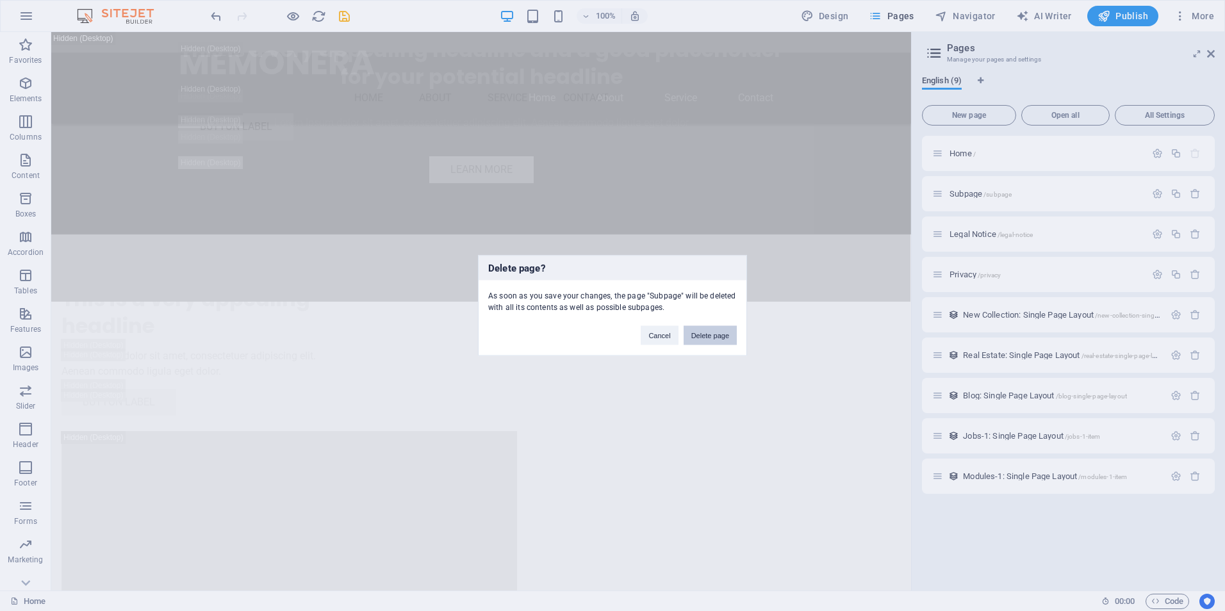
click at [724, 338] on button "Delete page" at bounding box center [710, 335] width 53 height 19
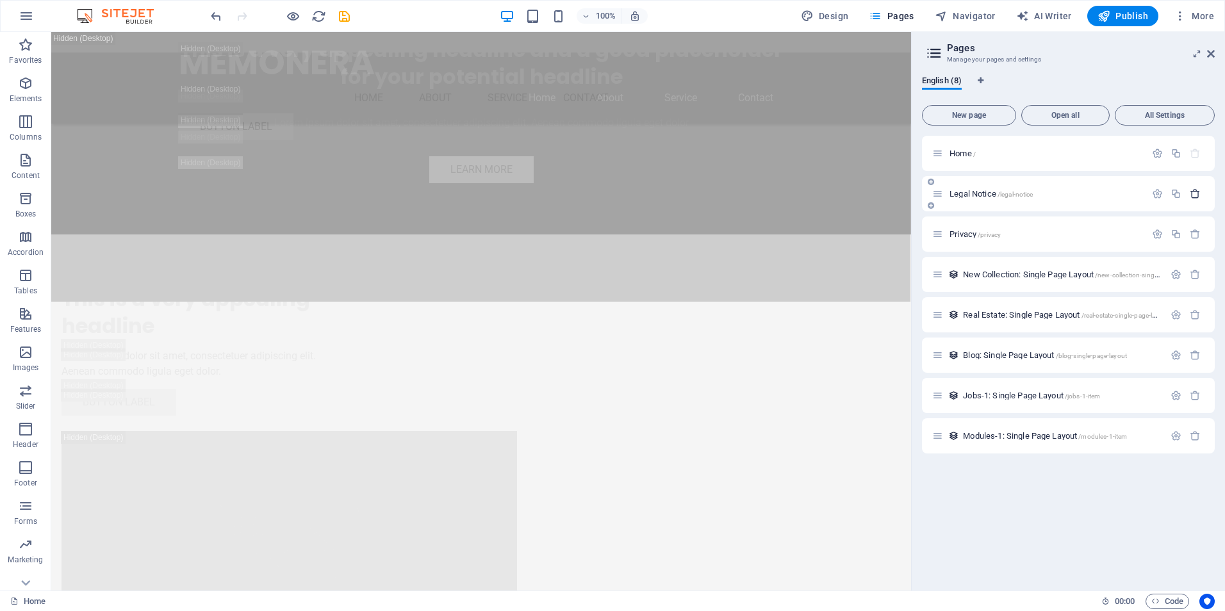
click at [1197, 197] on icon "button" at bounding box center [1195, 193] width 11 height 11
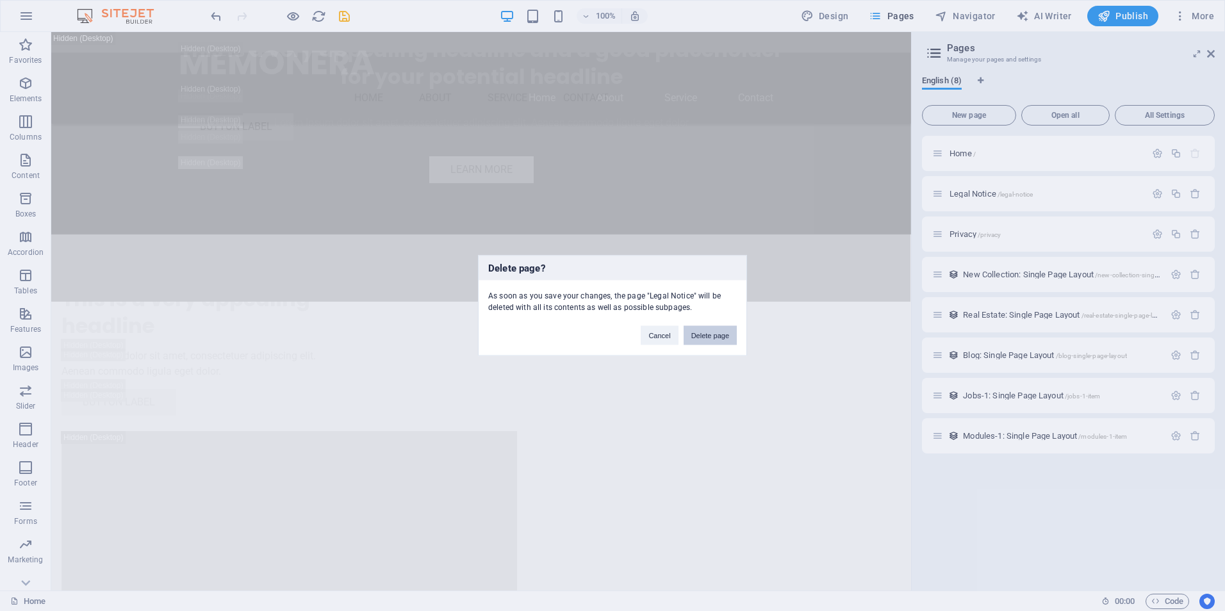
click at [704, 330] on button "Delete page" at bounding box center [710, 335] width 53 height 19
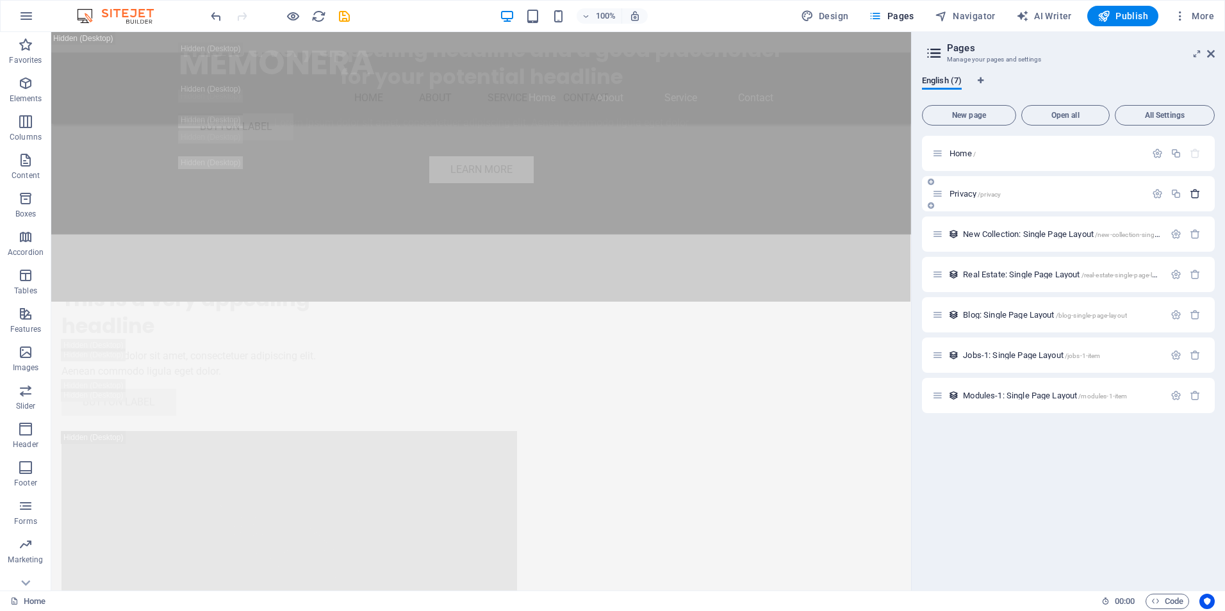
click at [1198, 197] on icon "button" at bounding box center [1195, 193] width 11 height 11
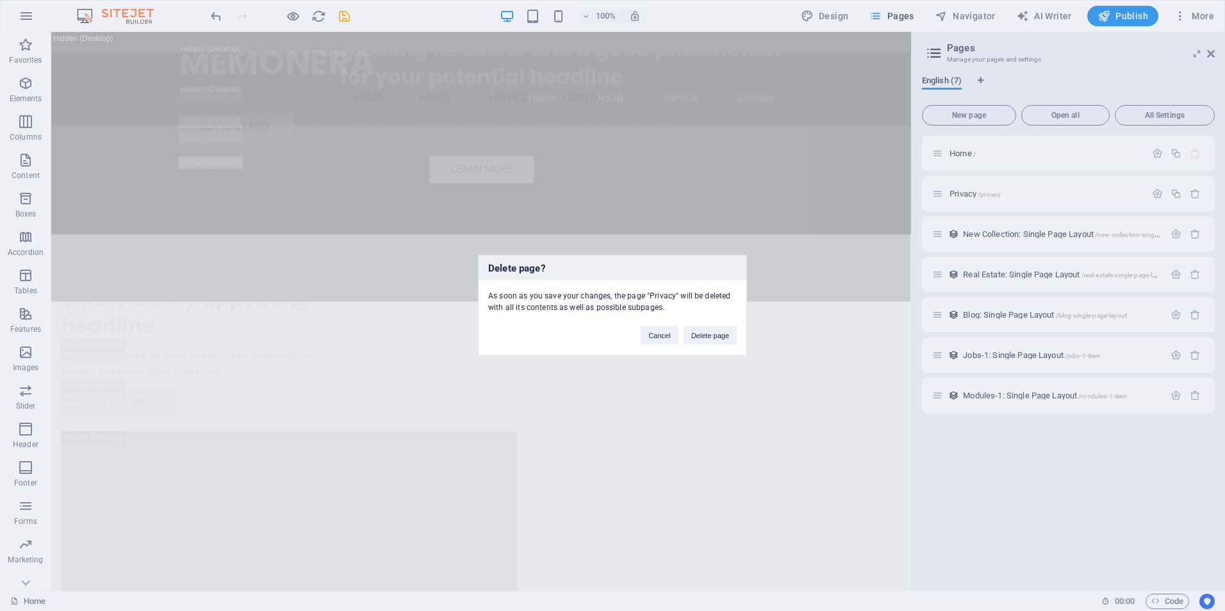
drag, startPoint x: 844, startPoint y: 226, endPoint x: 917, endPoint y: 251, distance: 76.6
click at [715, 331] on button "Delete page" at bounding box center [710, 335] width 53 height 19
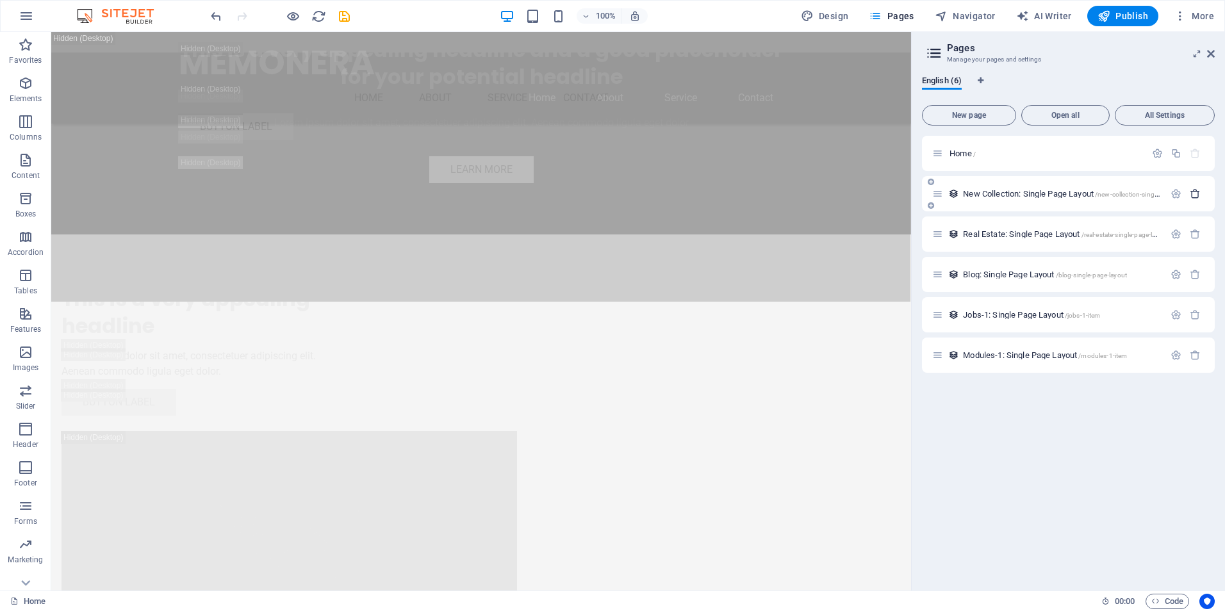
click at [1192, 192] on icon "button" at bounding box center [1195, 193] width 11 height 11
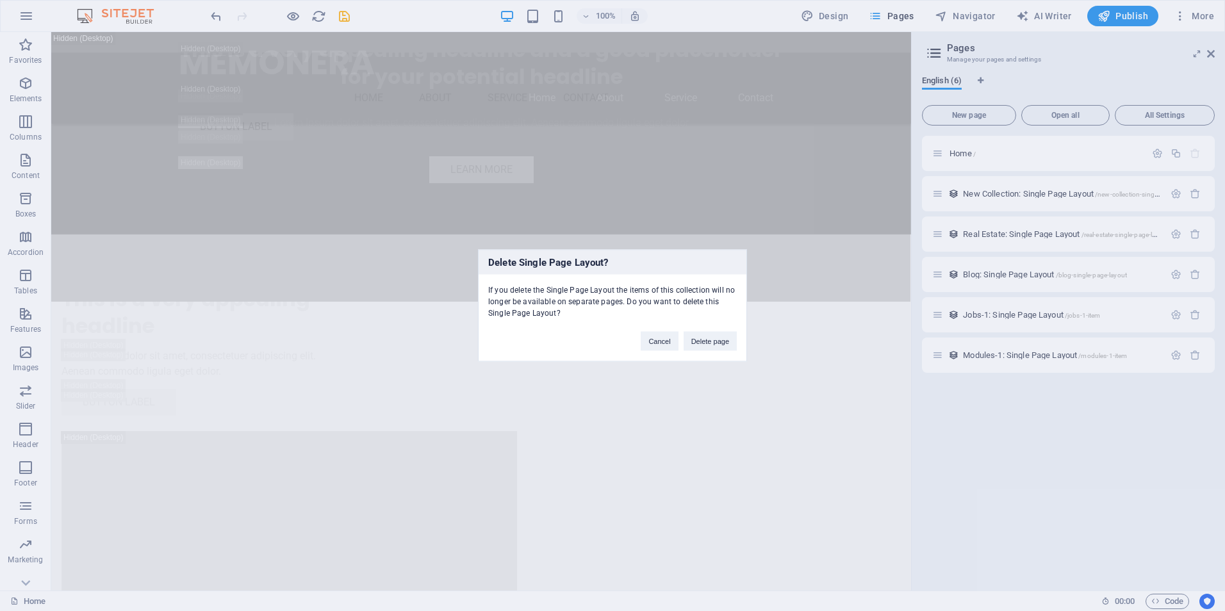
drag, startPoint x: 723, startPoint y: 345, endPoint x: 916, endPoint y: 293, distance: 200.0
click at [724, 345] on button "Delete page" at bounding box center [710, 341] width 53 height 19
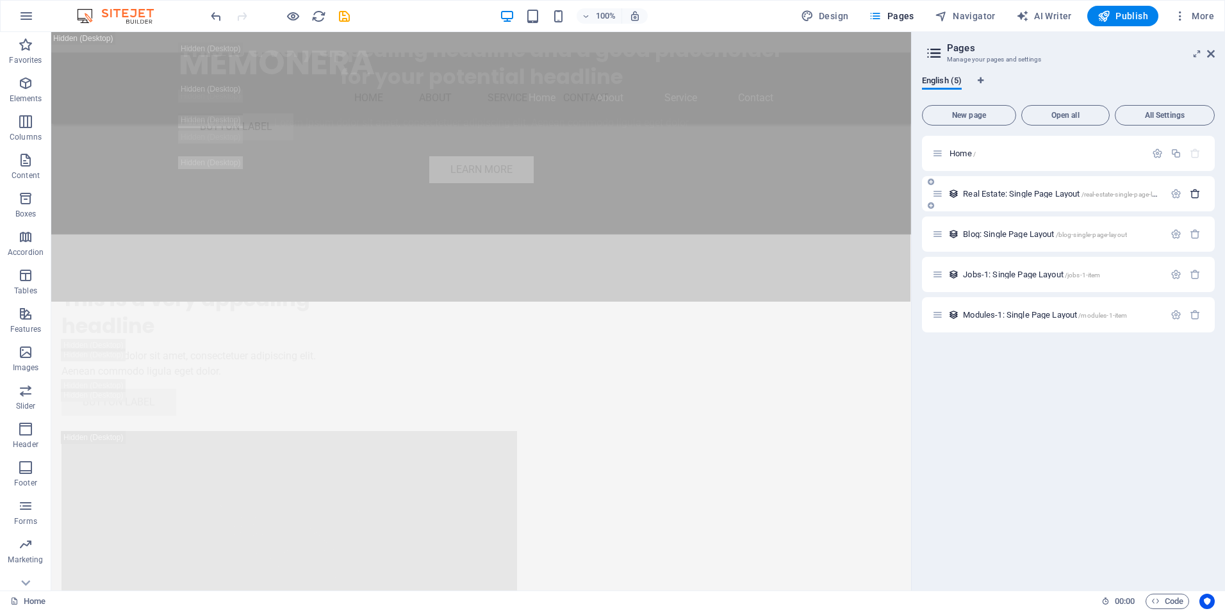
click at [1195, 197] on icon "button" at bounding box center [1195, 193] width 11 height 11
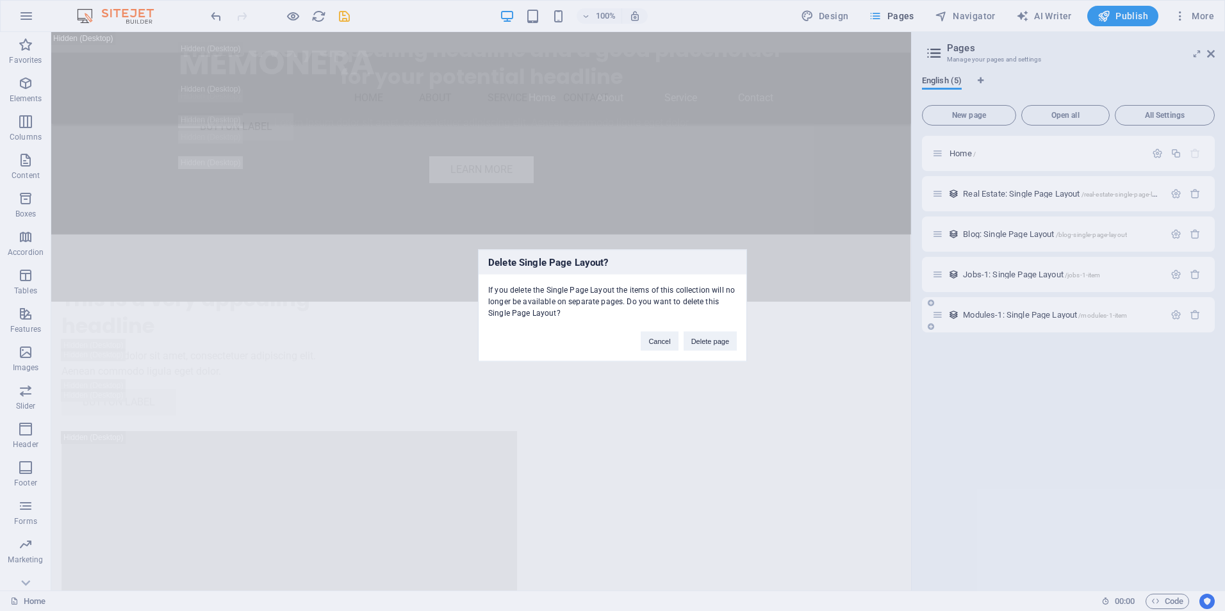
drag, startPoint x: 712, startPoint y: 342, endPoint x: 943, endPoint y: 284, distance: 237.8
click at [714, 341] on button "Delete page" at bounding box center [710, 341] width 53 height 19
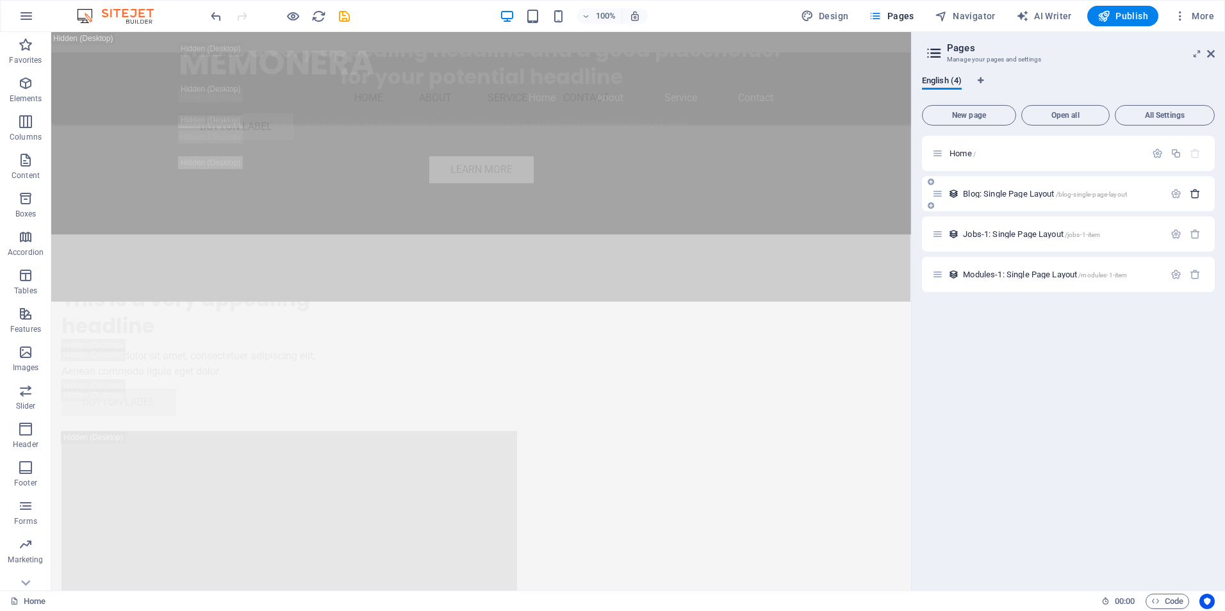
click at [1193, 195] on icon "button" at bounding box center [1195, 193] width 11 height 11
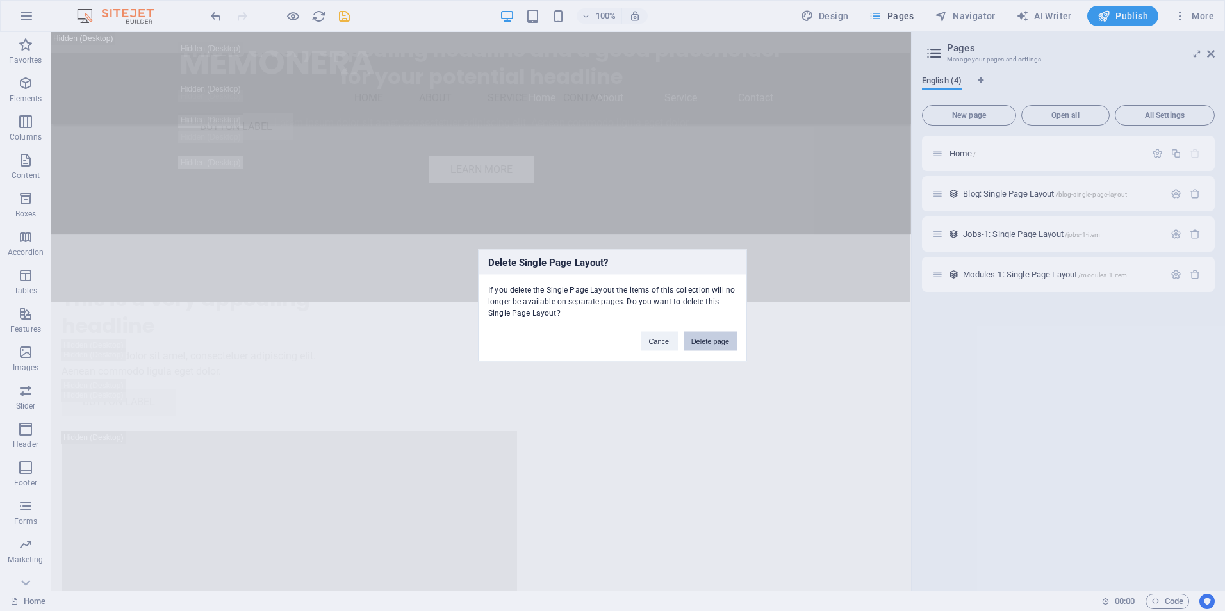
drag, startPoint x: 724, startPoint y: 336, endPoint x: 842, endPoint y: 256, distance: 143.1
click at [724, 336] on button "Delete page" at bounding box center [710, 341] width 53 height 19
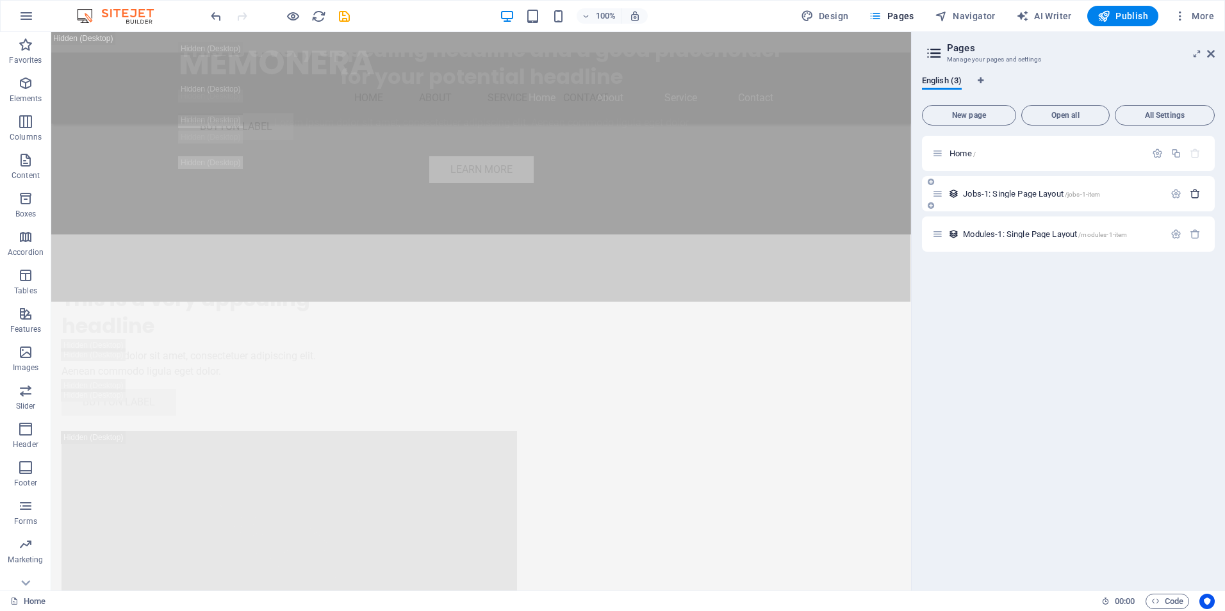
click at [1193, 195] on icon "button" at bounding box center [1195, 193] width 11 height 11
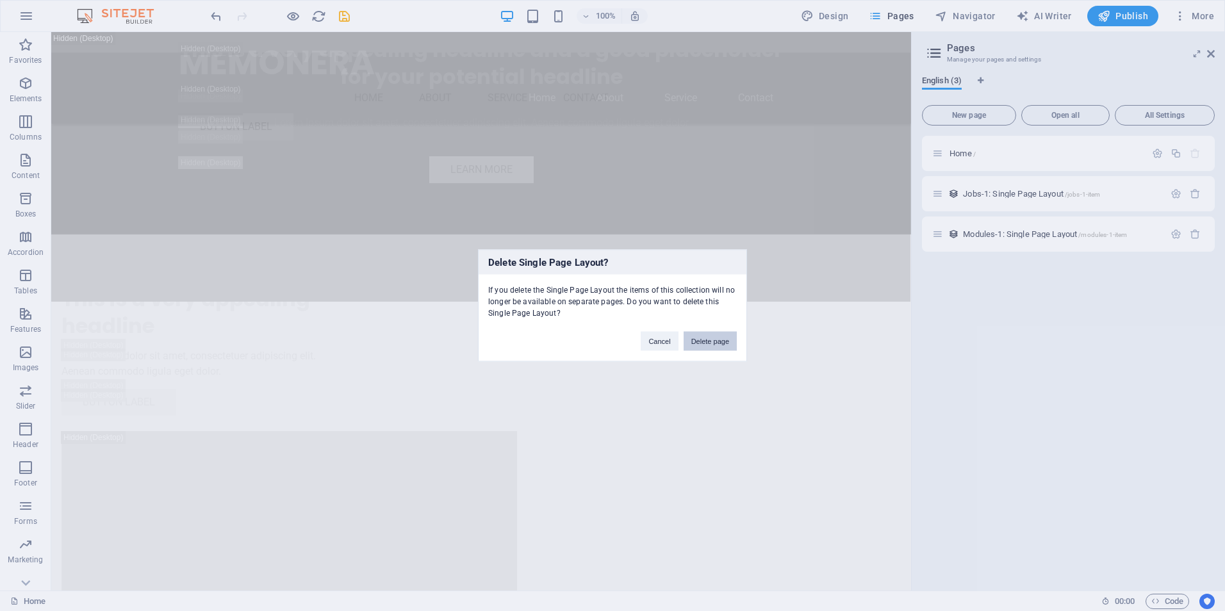
click at [717, 339] on button "Delete page" at bounding box center [710, 341] width 53 height 19
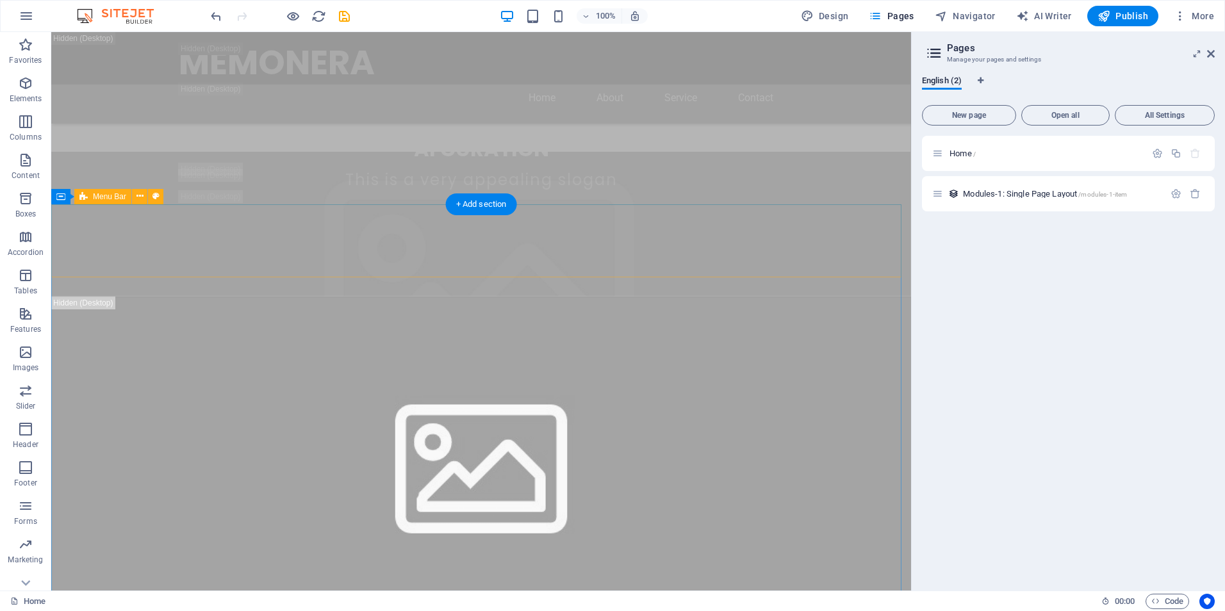
scroll to position [0, 0]
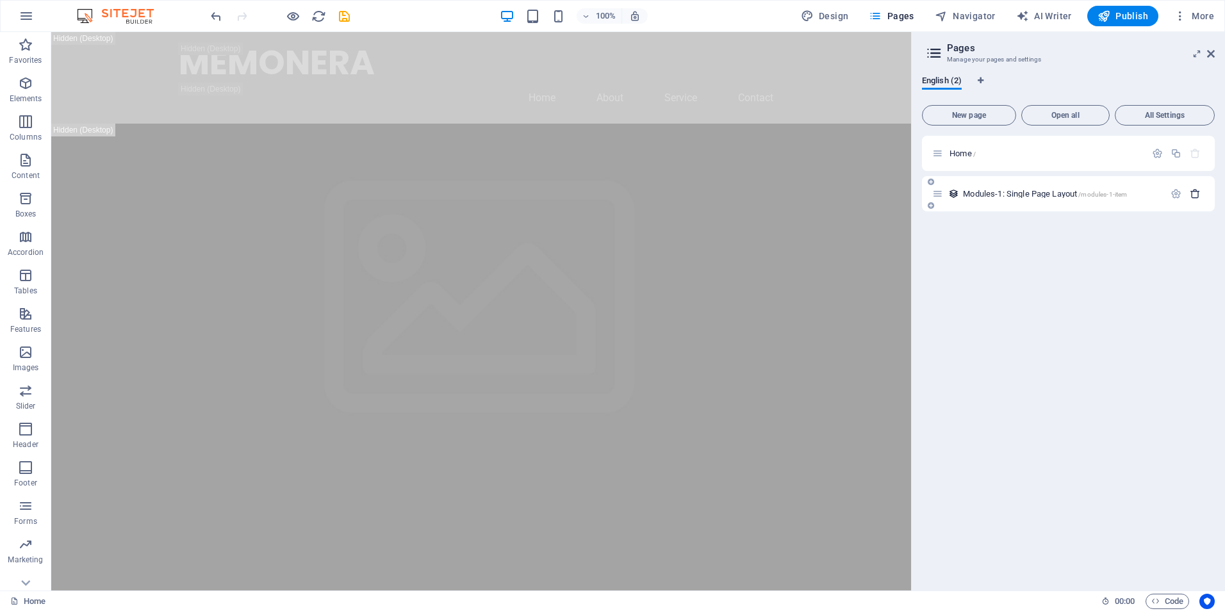
click at [1196, 194] on icon "button" at bounding box center [1195, 193] width 11 height 11
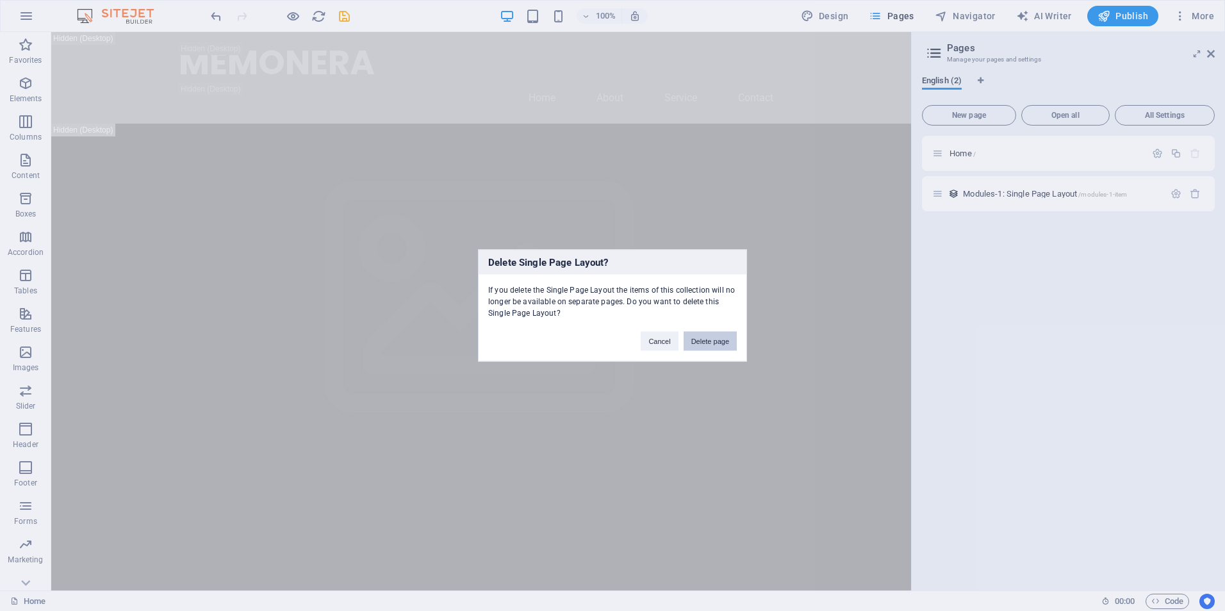
click at [701, 334] on button "Delete page" at bounding box center [710, 341] width 53 height 19
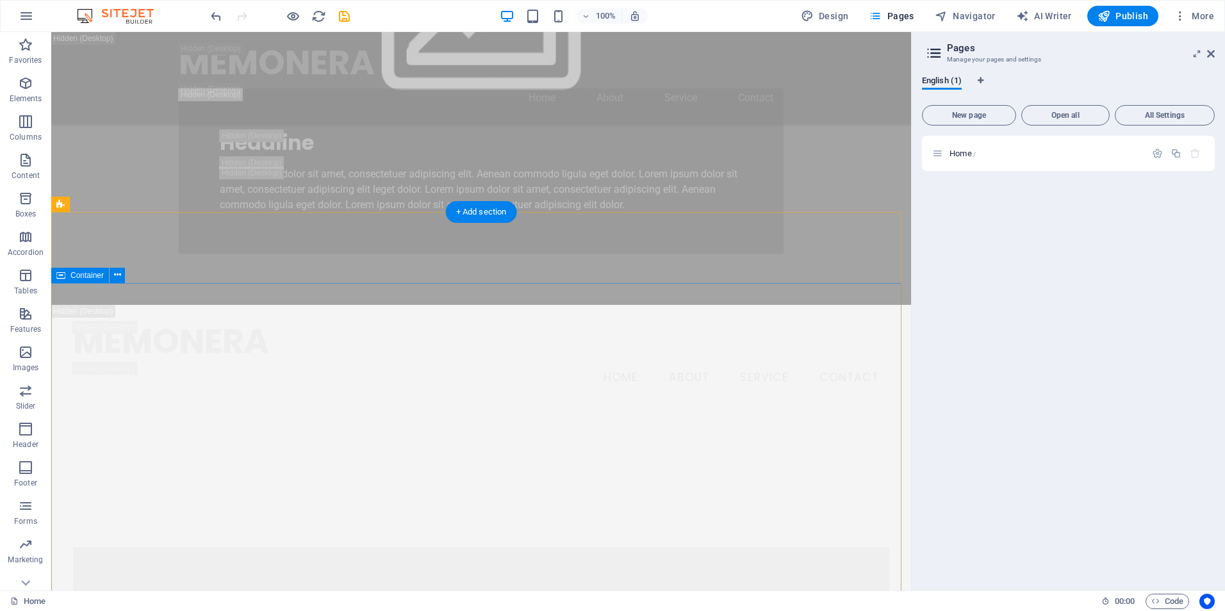
scroll to position [1090, 0]
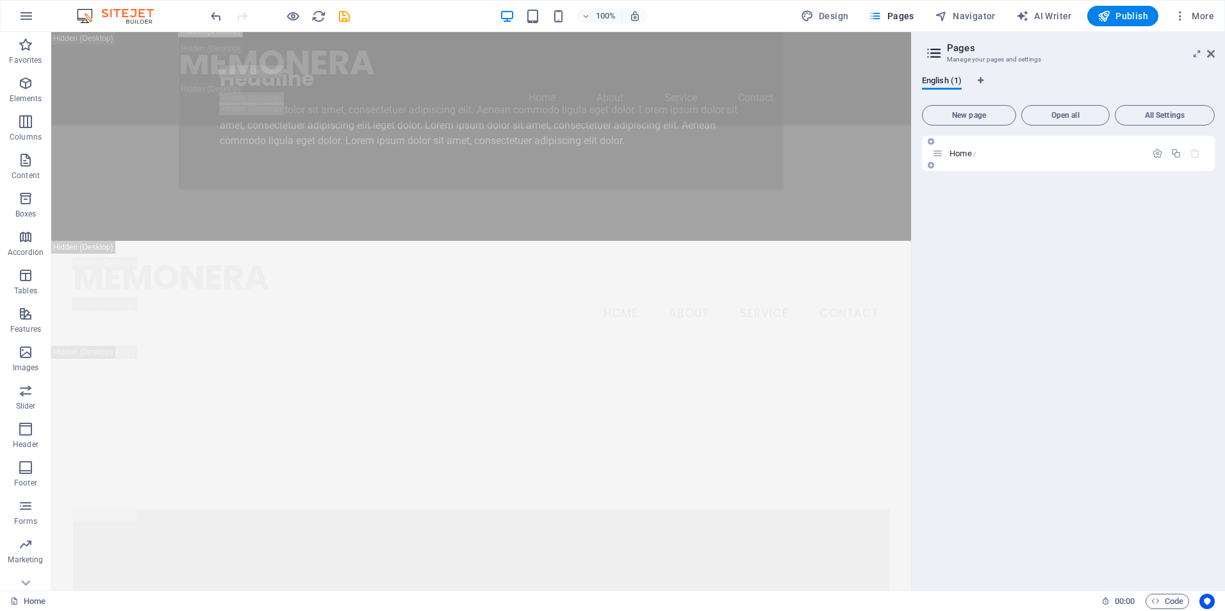
click at [1080, 158] on div "Home /" at bounding box center [1039, 153] width 213 height 15
click at [1079, 121] on button "Open all" at bounding box center [1066, 115] width 88 height 21
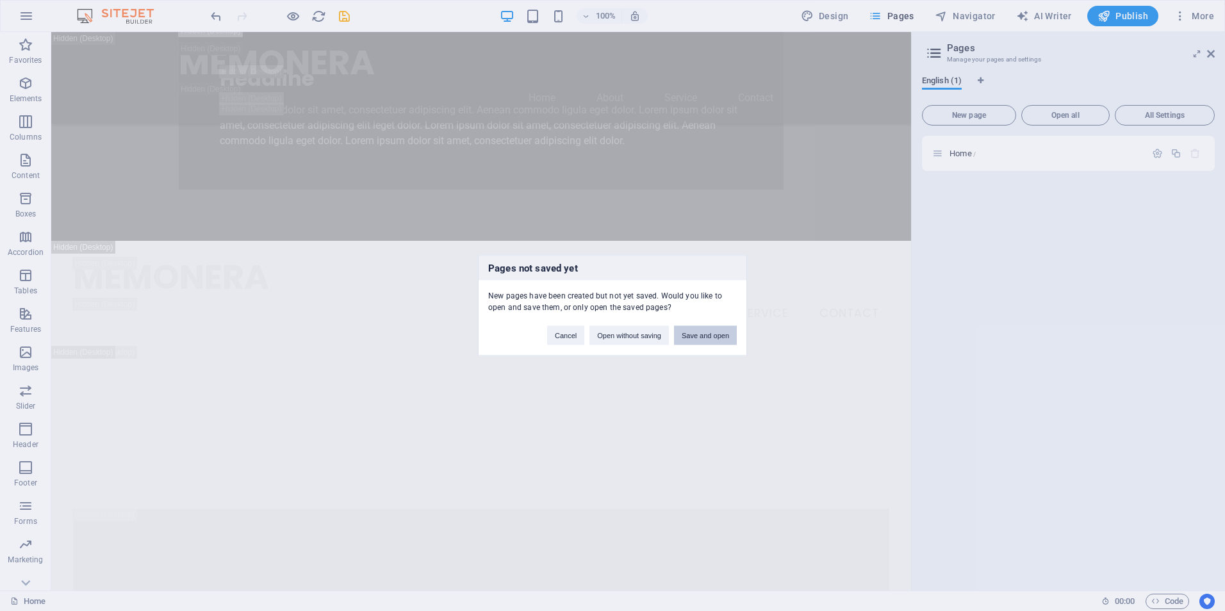
click at [695, 329] on button "Save and open" at bounding box center [705, 335] width 63 height 19
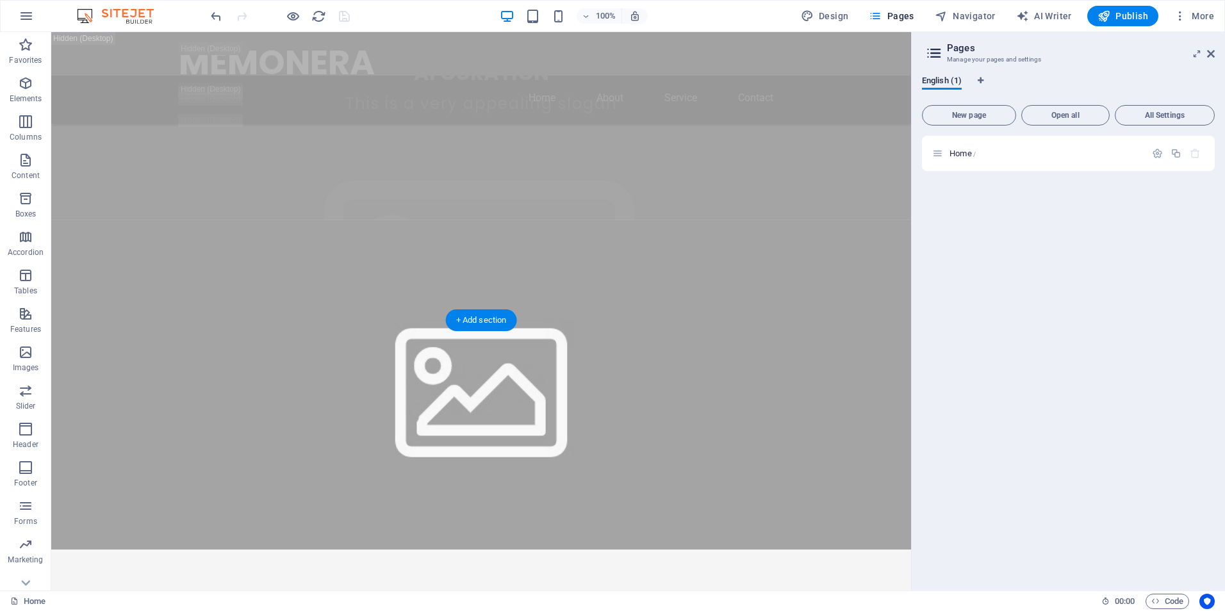
scroll to position [320, 0]
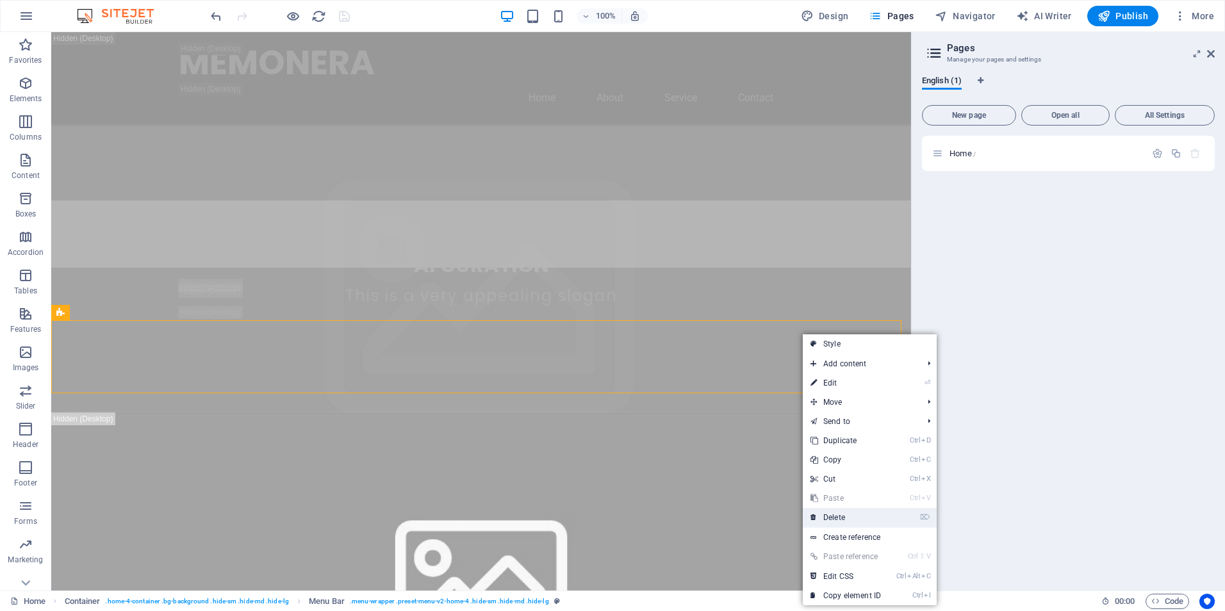
click at [828, 515] on link "⌦ Delete" at bounding box center [846, 517] width 86 height 19
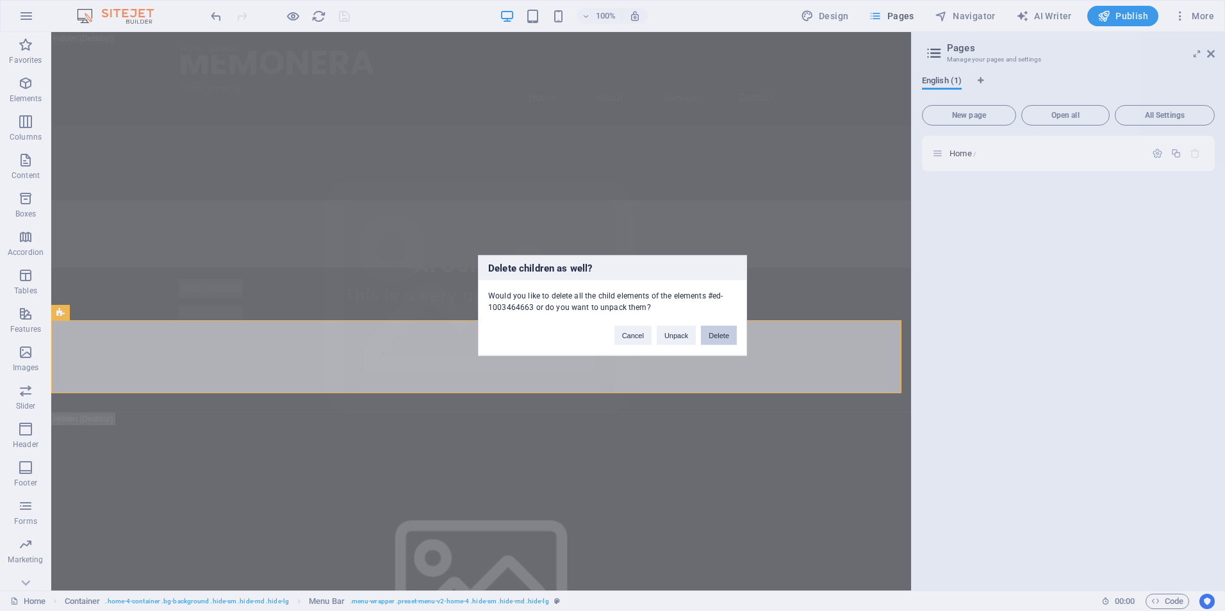
click at [719, 341] on button "Delete" at bounding box center [719, 335] width 36 height 19
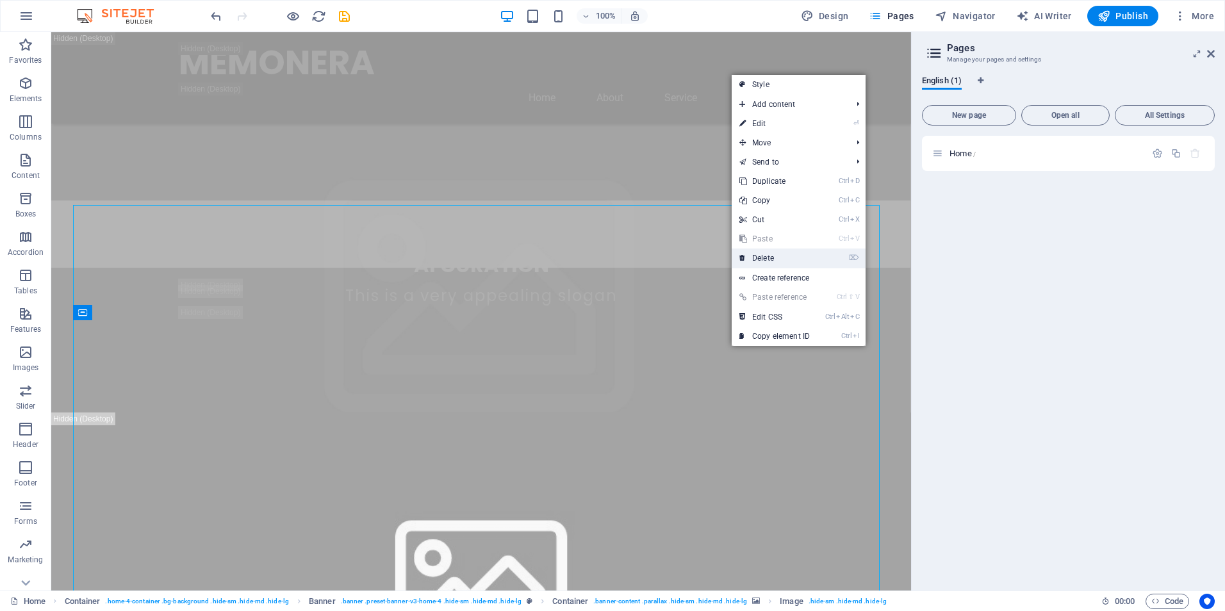
click at [780, 260] on link "⌦ Delete" at bounding box center [775, 258] width 86 height 19
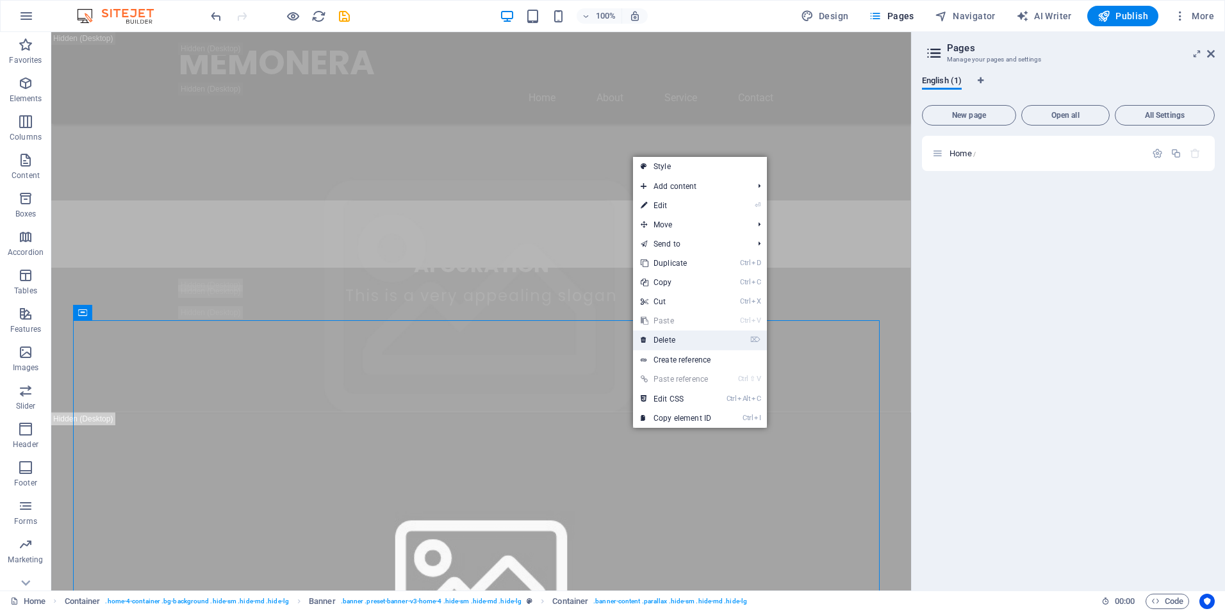
click at [697, 335] on link "⌦ Delete" at bounding box center [676, 340] width 86 height 19
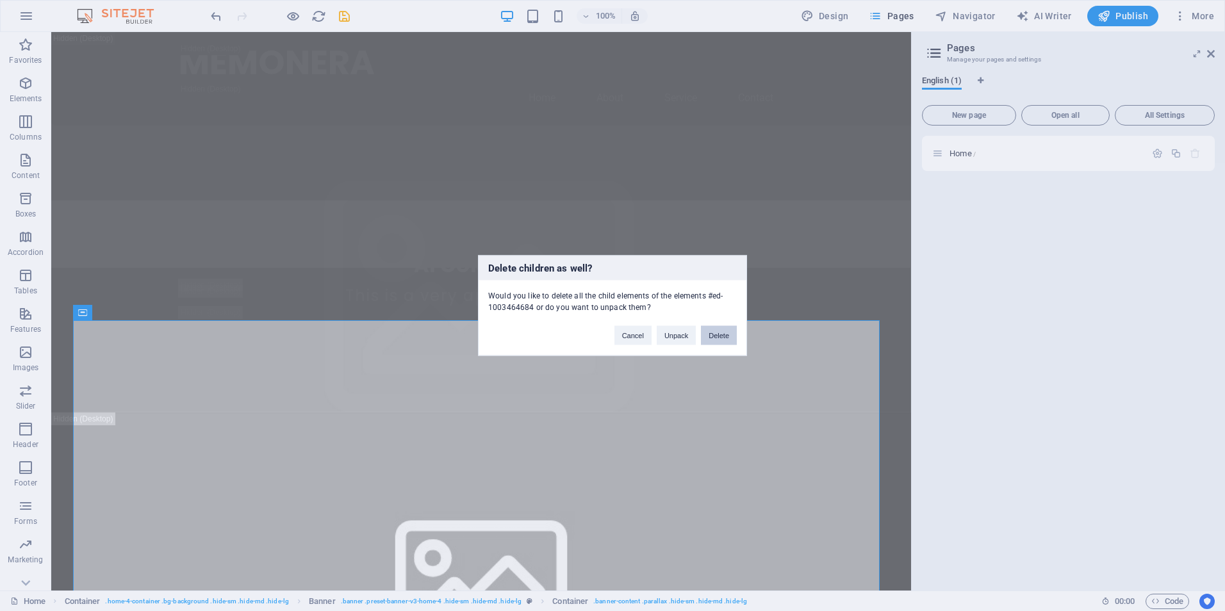
click at [710, 335] on button "Delete" at bounding box center [719, 335] width 36 height 19
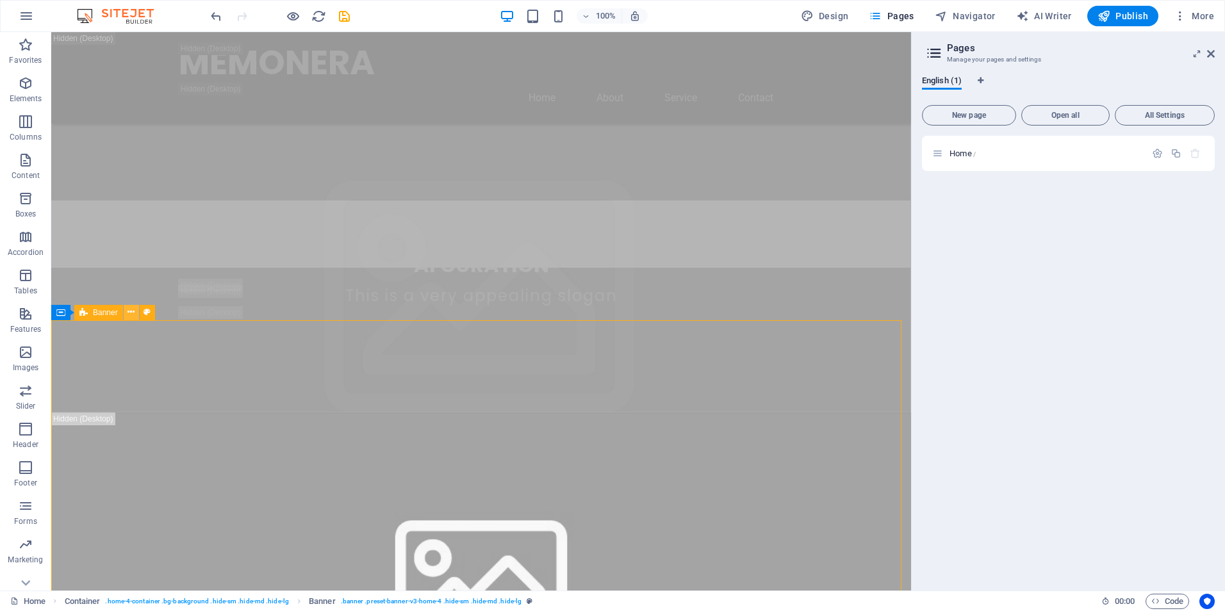
click at [132, 313] on icon at bounding box center [131, 312] width 7 height 13
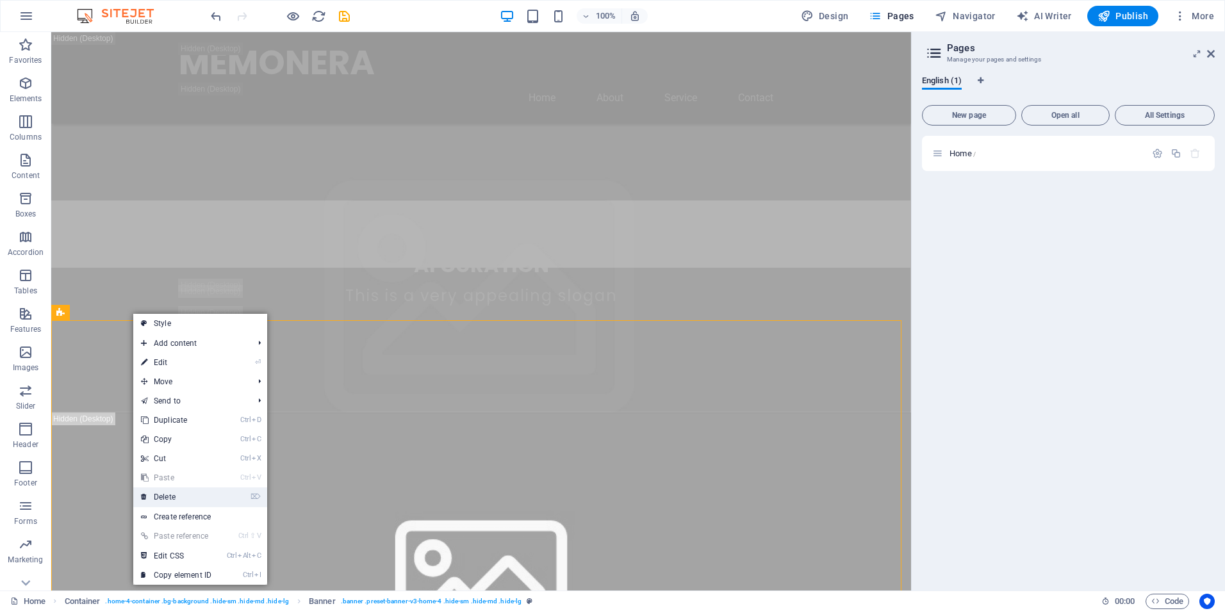
click at [168, 497] on link "⌦ Delete" at bounding box center [176, 497] width 86 height 19
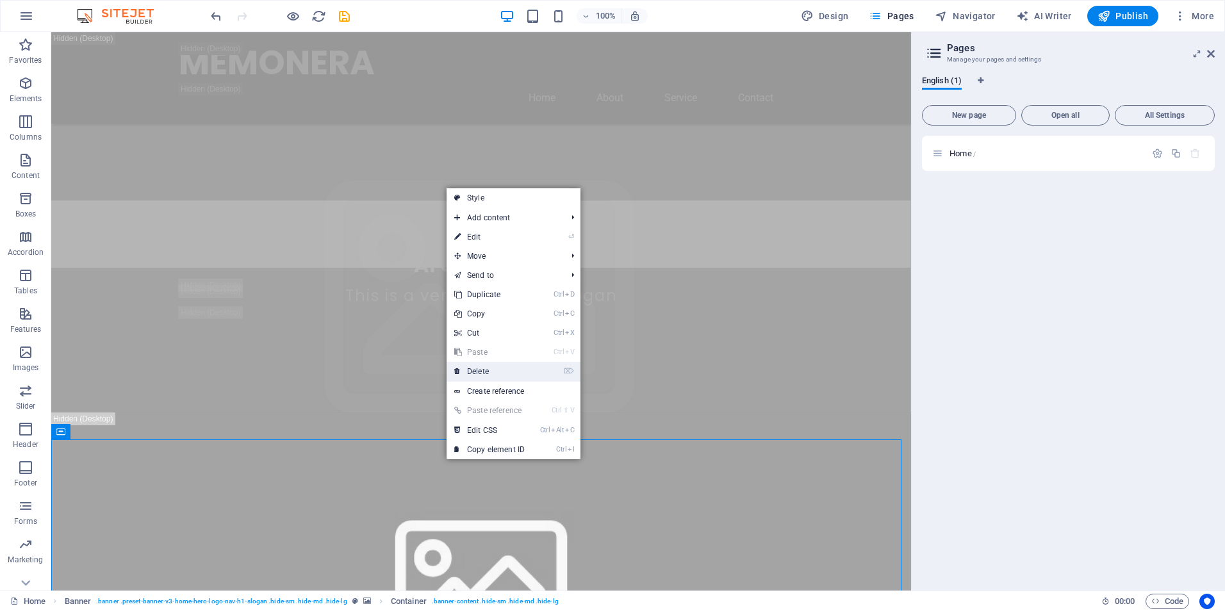
click at [490, 374] on link "⌦ Delete" at bounding box center [490, 371] width 86 height 19
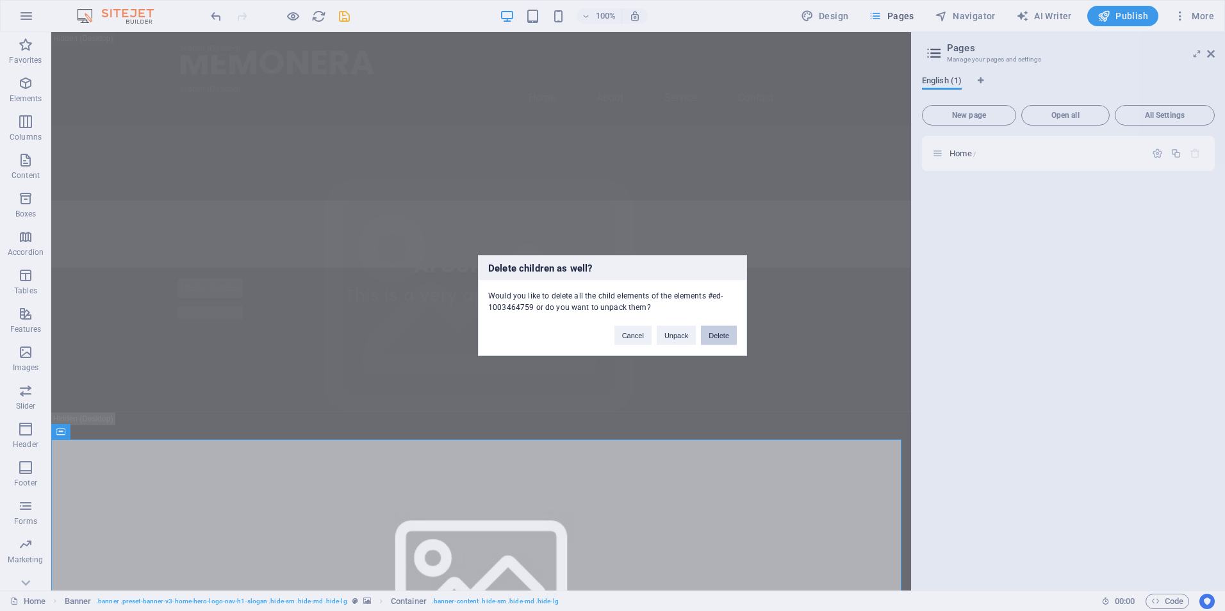
click at [711, 333] on button "Delete" at bounding box center [719, 335] width 36 height 19
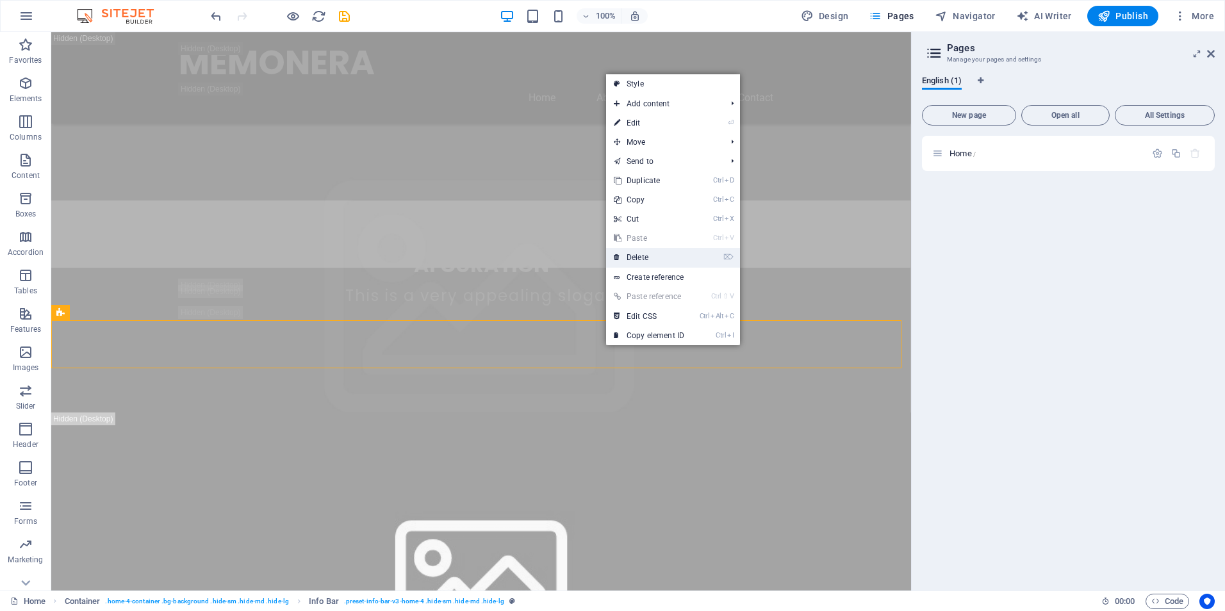
click at [675, 260] on link "⌦ Delete" at bounding box center [649, 257] width 86 height 19
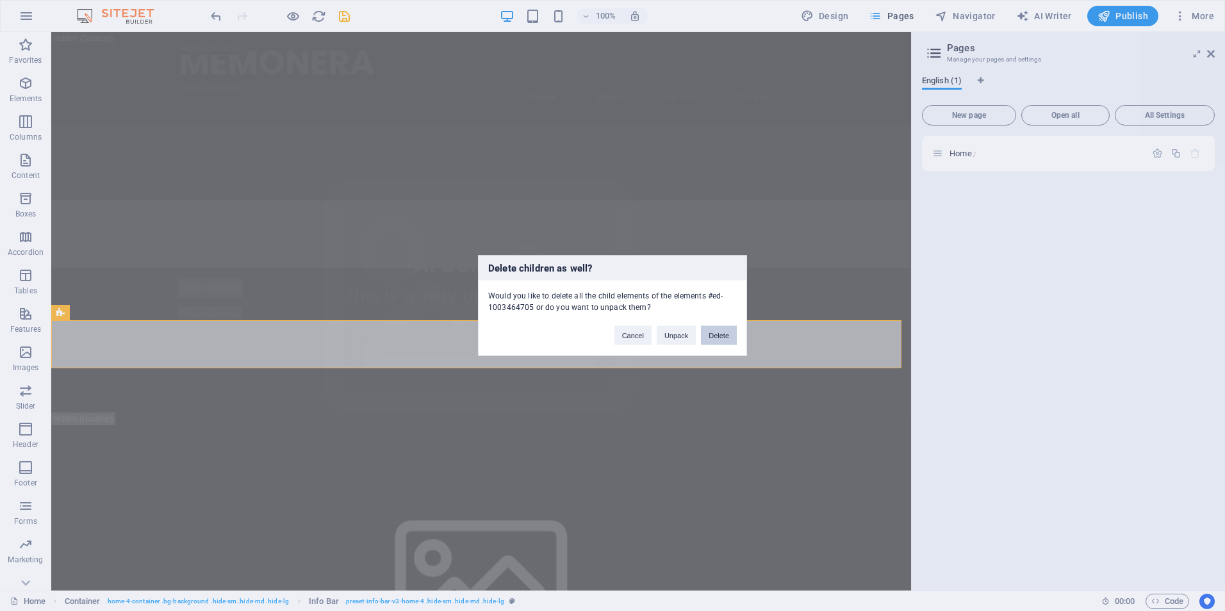
click at [711, 336] on button "Delete" at bounding box center [719, 335] width 36 height 19
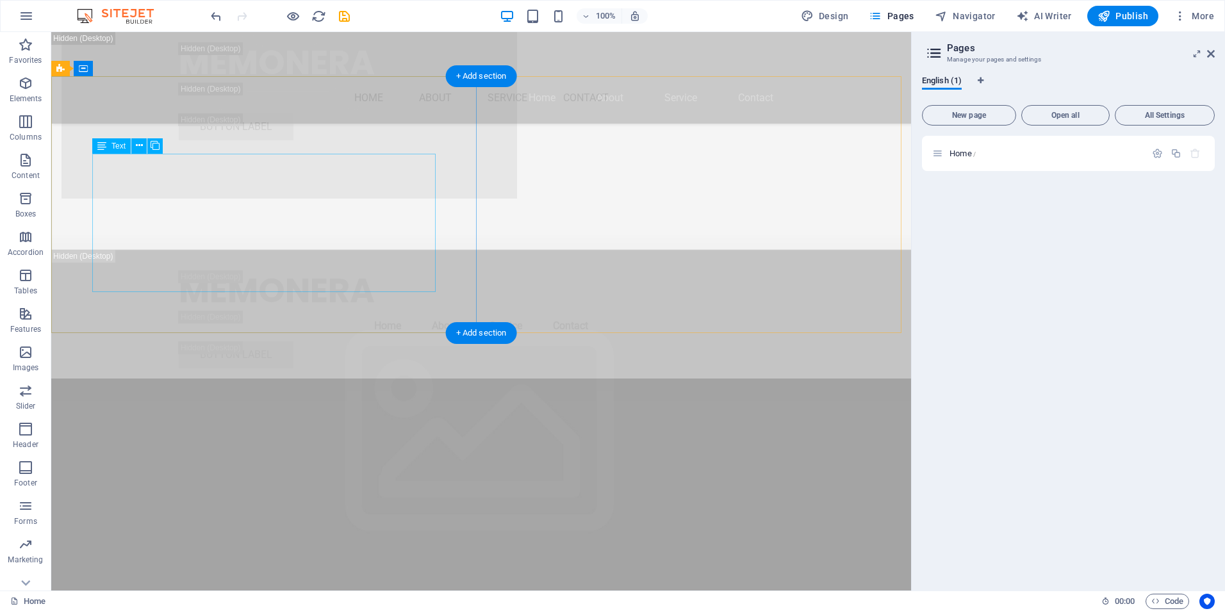
scroll to position [2429, 0]
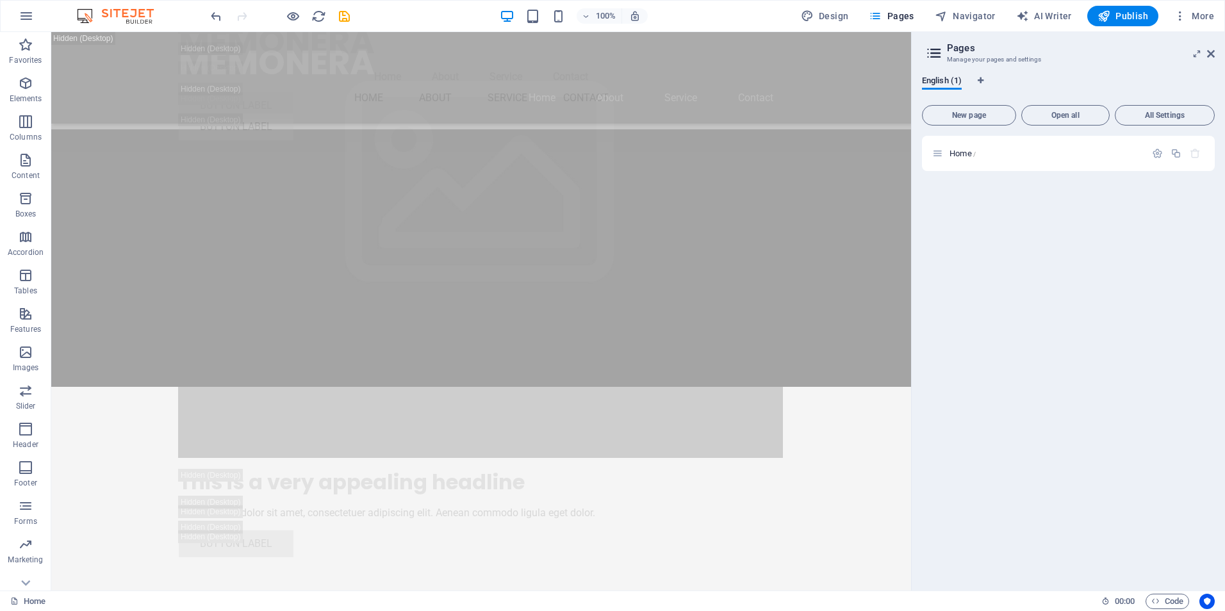
click at [940, 49] on icon at bounding box center [934, 53] width 19 height 18
click at [934, 51] on icon at bounding box center [934, 53] width 19 height 18
click at [32, 15] on icon "button" at bounding box center [26, 15] width 15 height 15
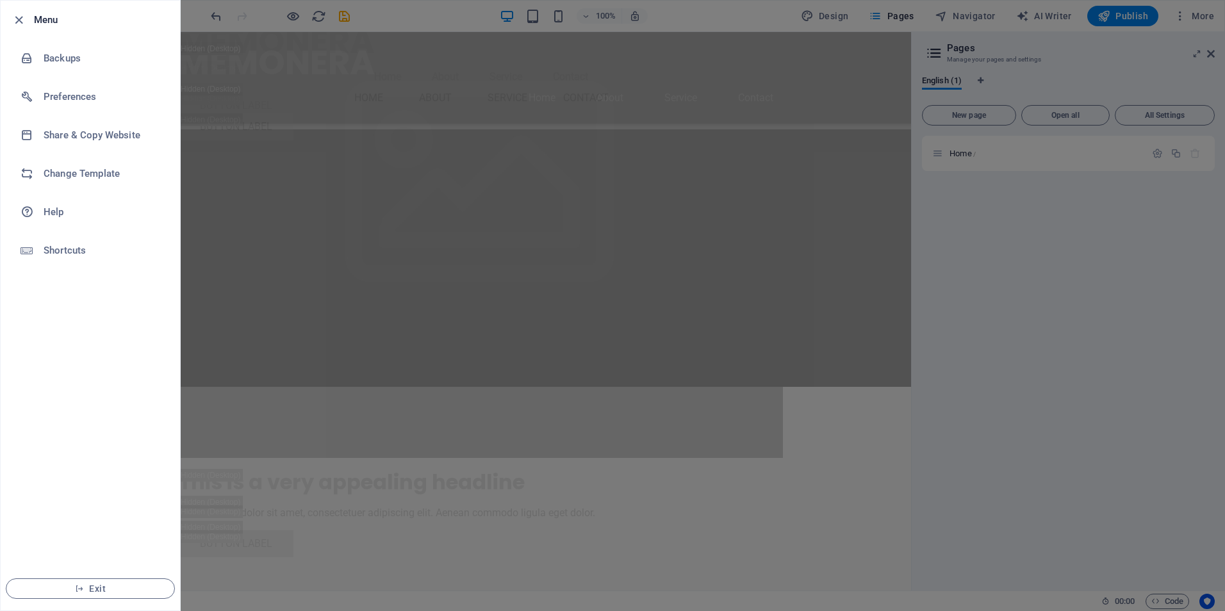
click at [211, 24] on div at bounding box center [612, 305] width 1225 height 611
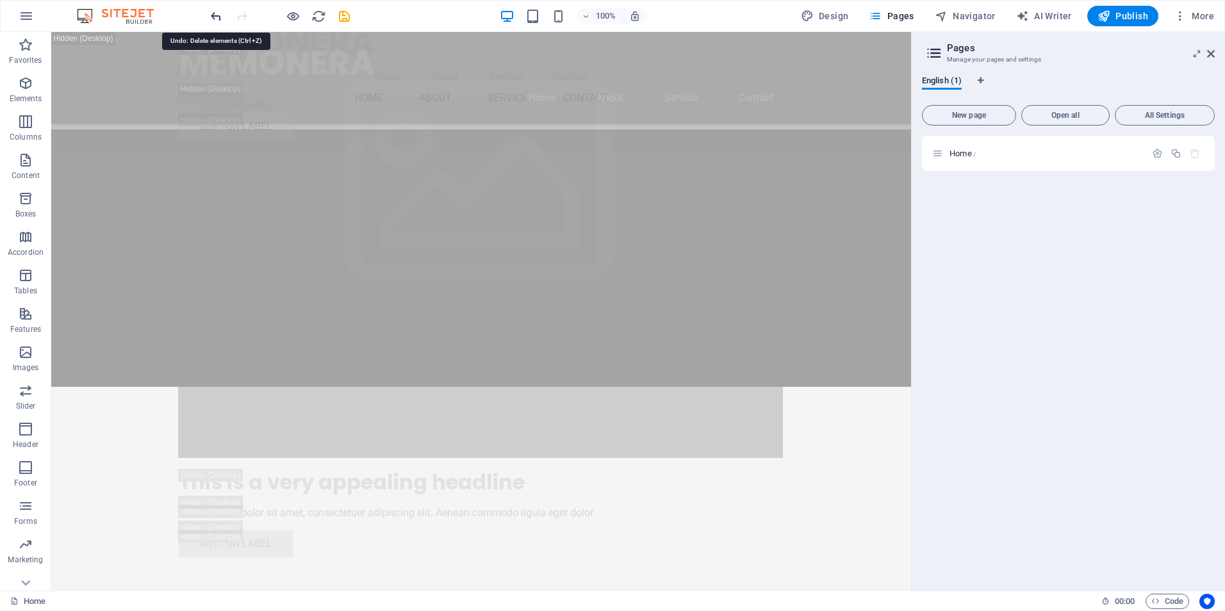
click at [212, 18] on icon "undo" at bounding box center [216, 16] width 15 height 15
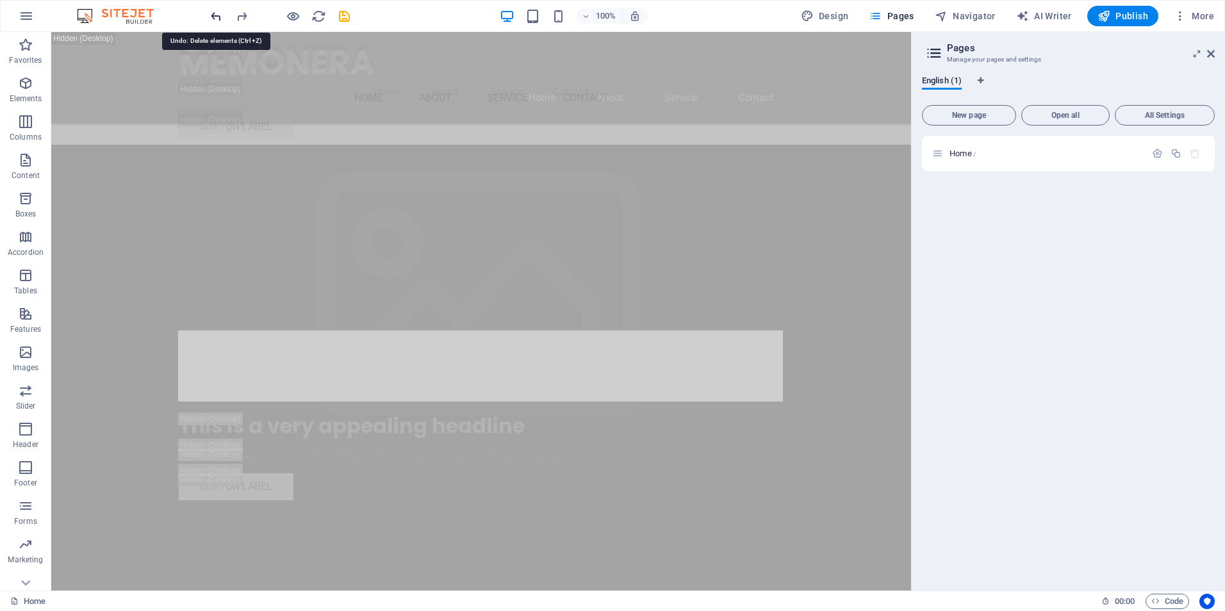
scroll to position [353, 0]
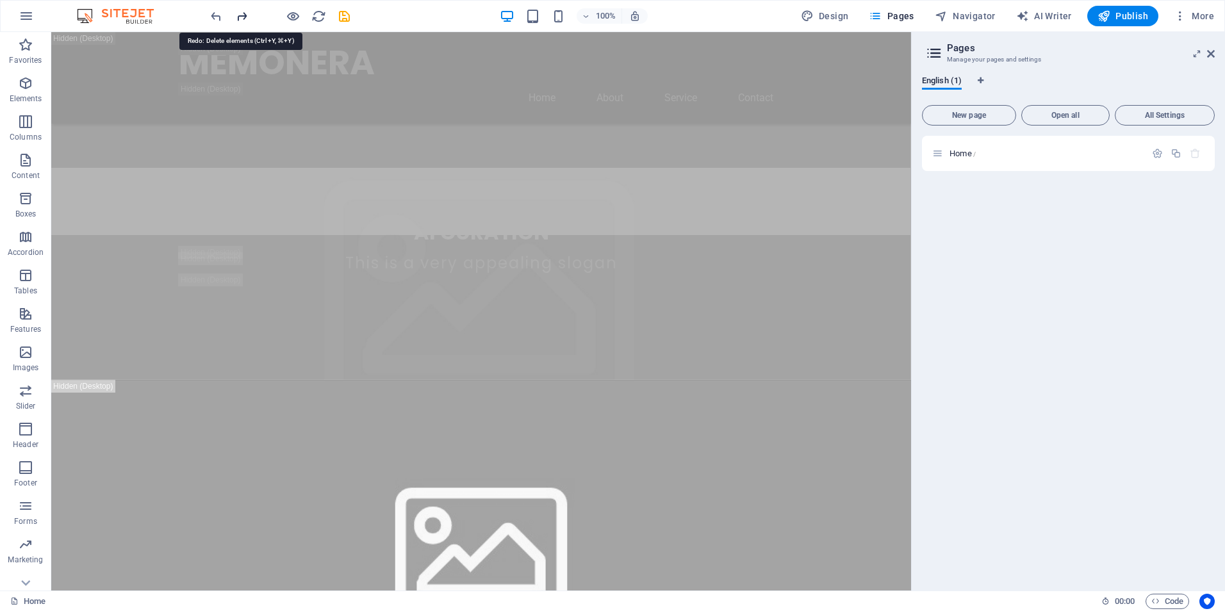
click at [247, 18] on icon "redo" at bounding box center [242, 16] width 15 height 15
click at [848, 17] on span "Design" at bounding box center [825, 16] width 48 height 13
select select "px"
select select "200"
select select "px"
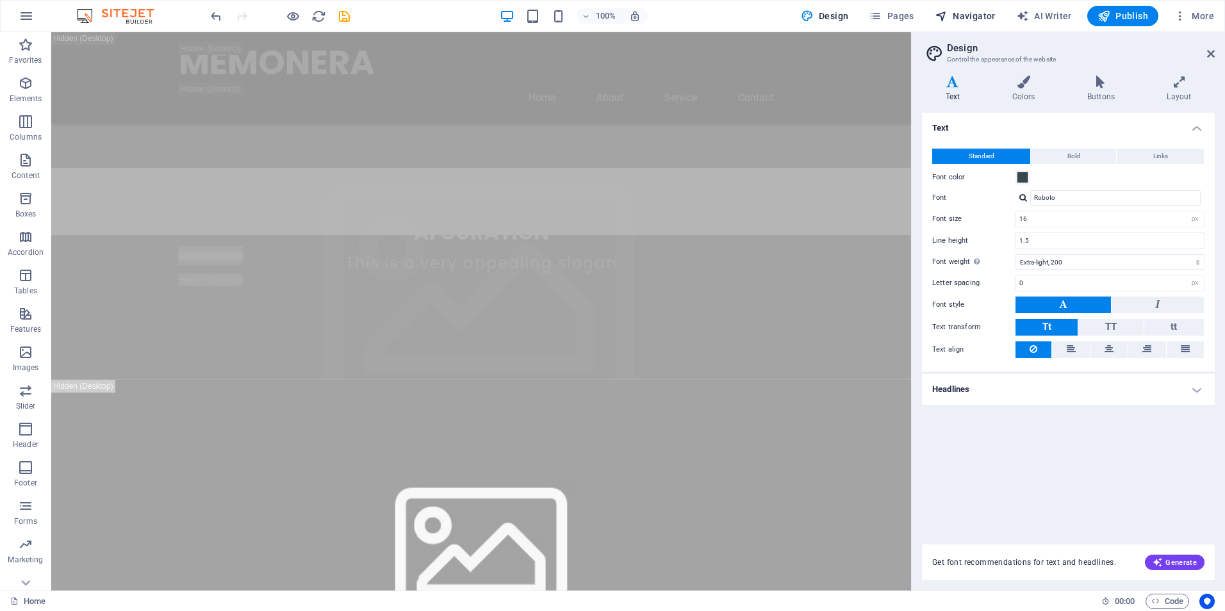
click at [947, 17] on icon "button" at bounding box center [941, 16] width 13 height 13
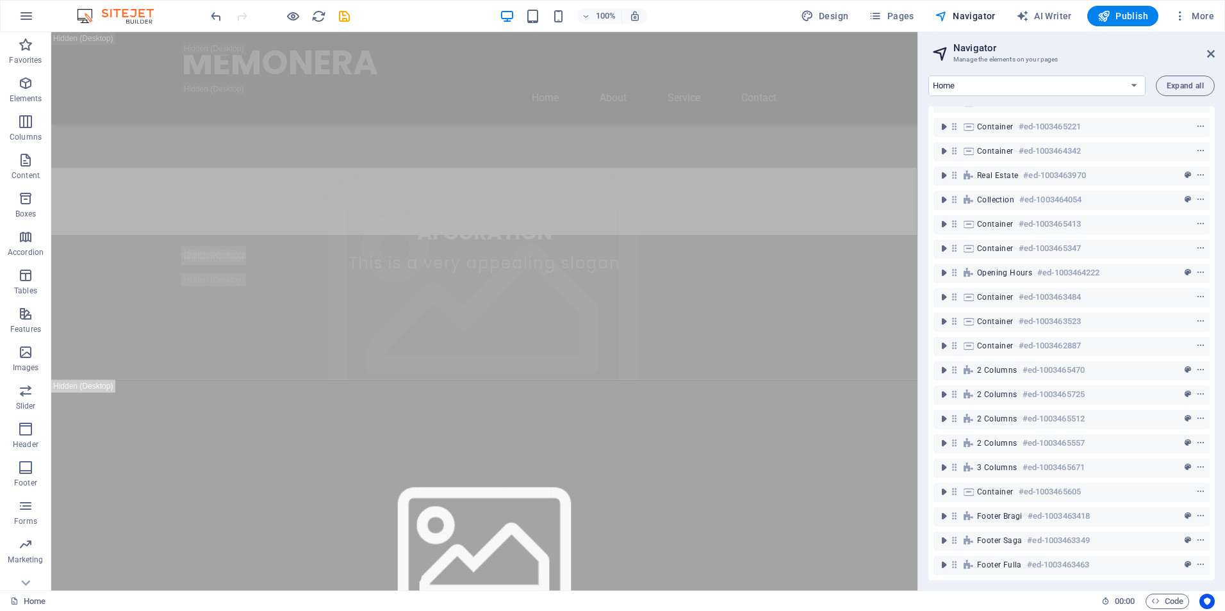
scroll to position [904, 0]
click at [1208, 53] on icon at bounding box center [1212, 54] width 8 height 10
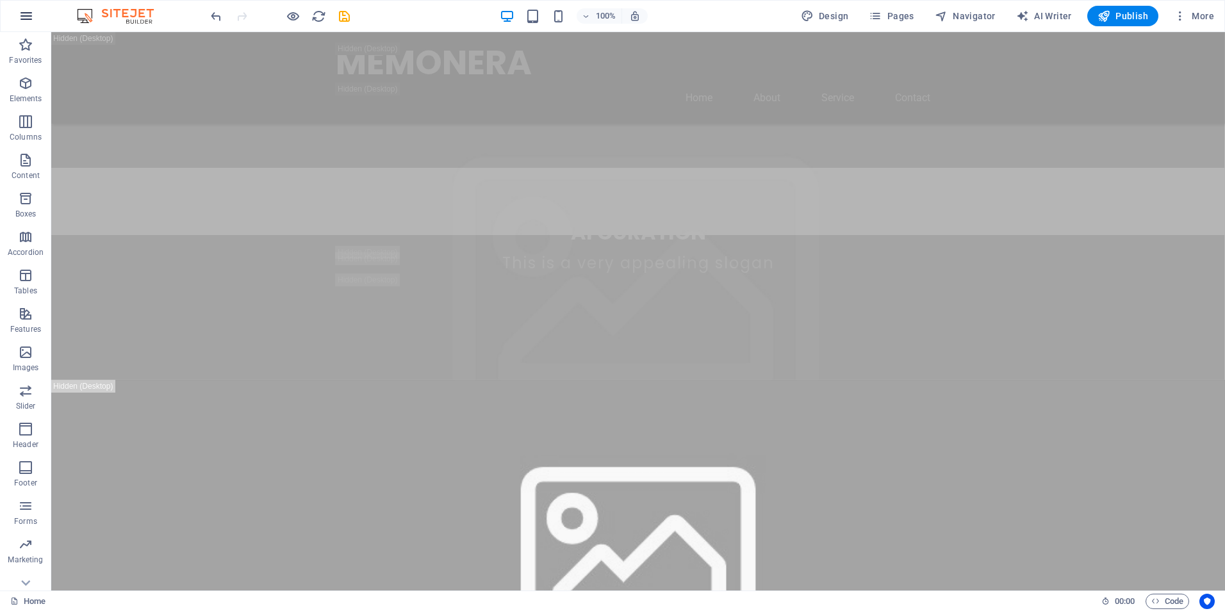
click at [28, 17] on icon "button" at bounding box center [26, 15] width 15 height 15
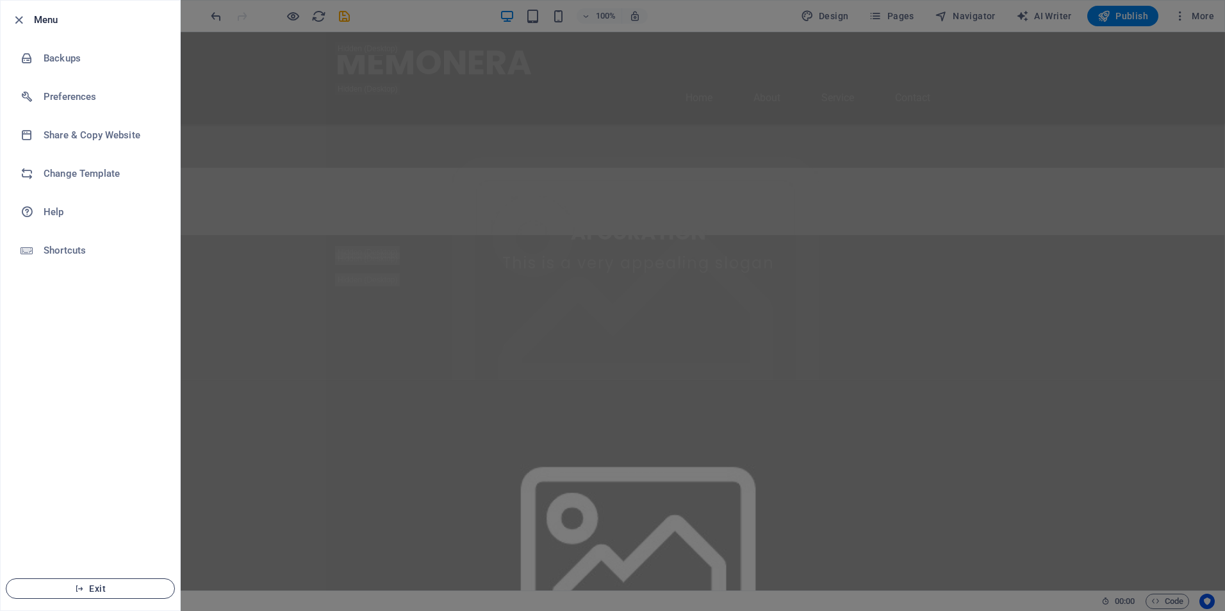
click at [110, 593] on span "Exit" at bounding box center [90, 589] width 147 height 10
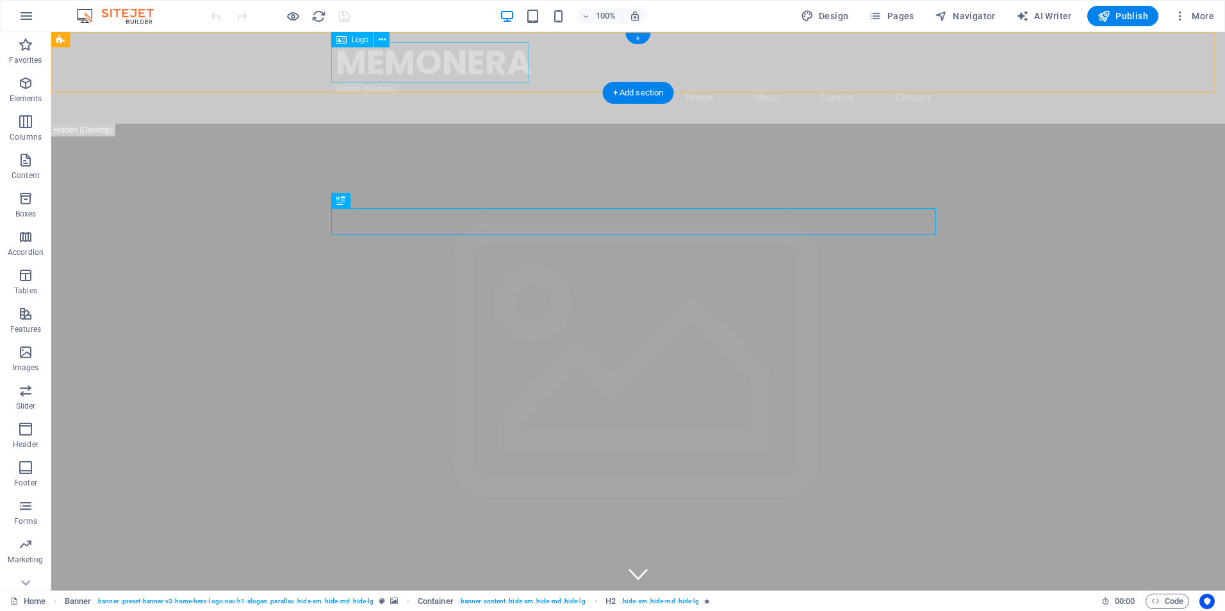
click at [491, 81] on div "MEMONERA" at bounding box center [638, 62] width 605 height 40
click at [287, 79] on div "MEMONERA Home About Service Contact" at bounding box center [638, 78] width 1174 height 92
click at [995, 21] on span "Navigator" at bounding box center [965, 16] width 61 height 13
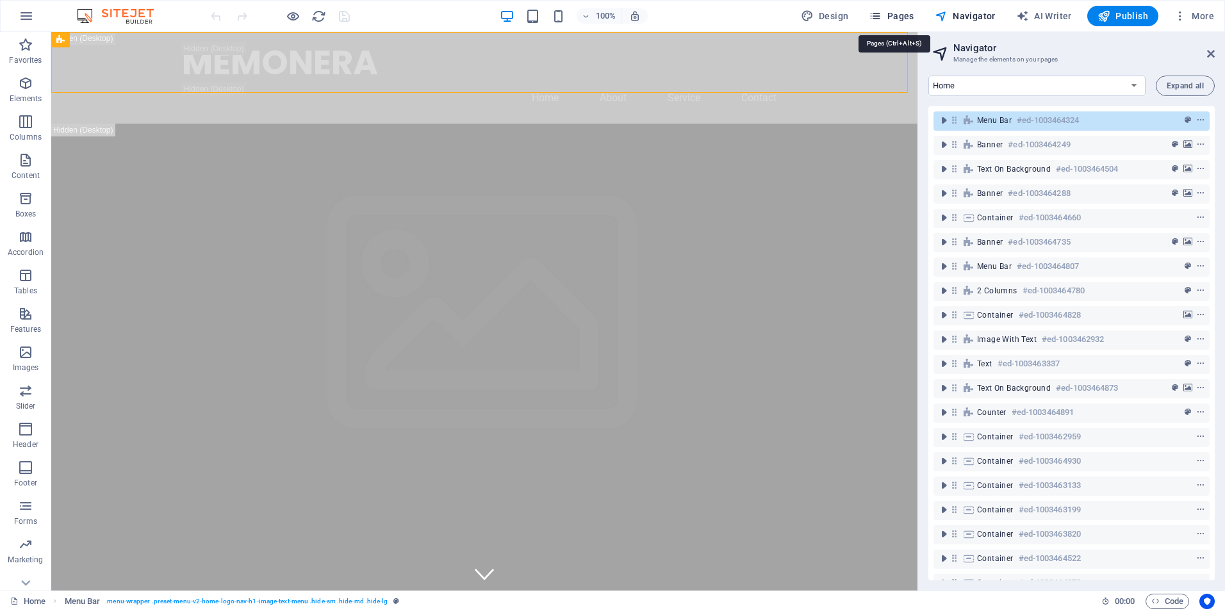
click at [888, 16] on span "Pages" at bounding box center [891, 16] width 45 height 13
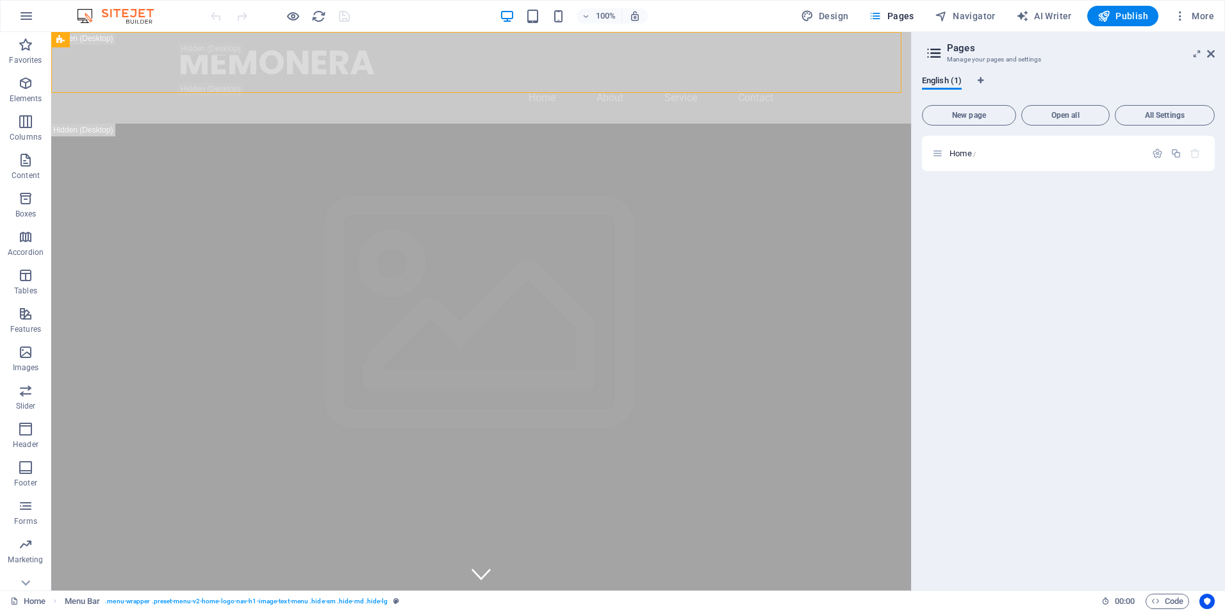
click at [940, 54] on icon at bounding box center [934, 53] width 19 height 18
click at [951, 85] on span "English (1)" at bounding box center [942, 82] width 40 height 18
click at [945, 152] on div "Home /" at bounding box center [1039, 153] width 213 height 15
click at [938, 152] on icon at bounding box center [938, 153] width 11 height 11
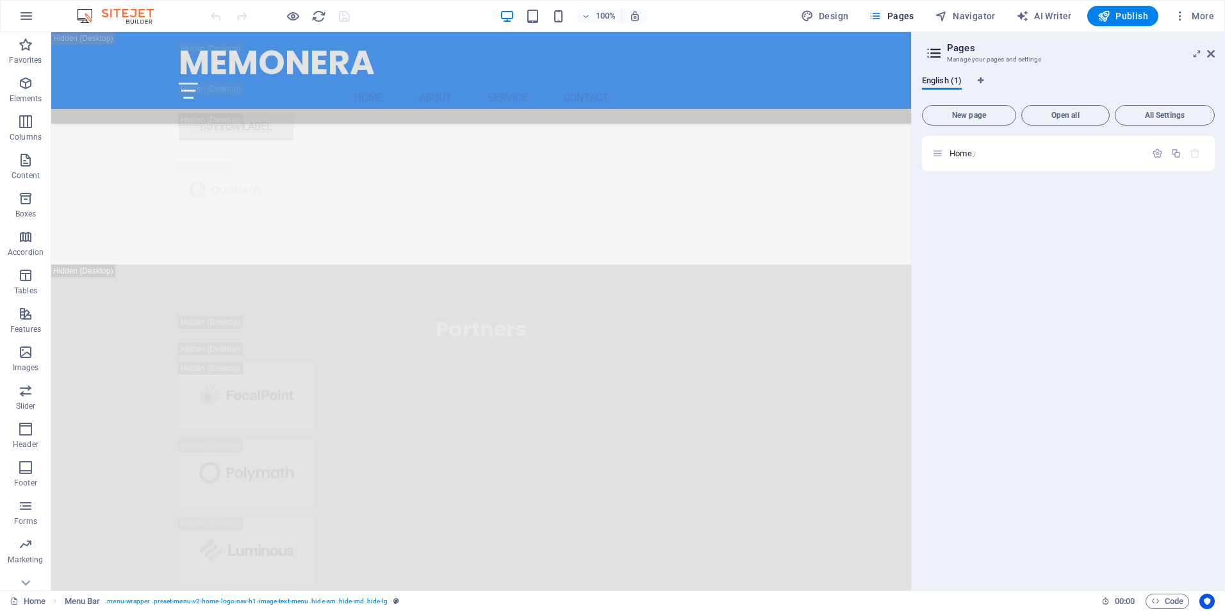
scroll to position [26621, 0]
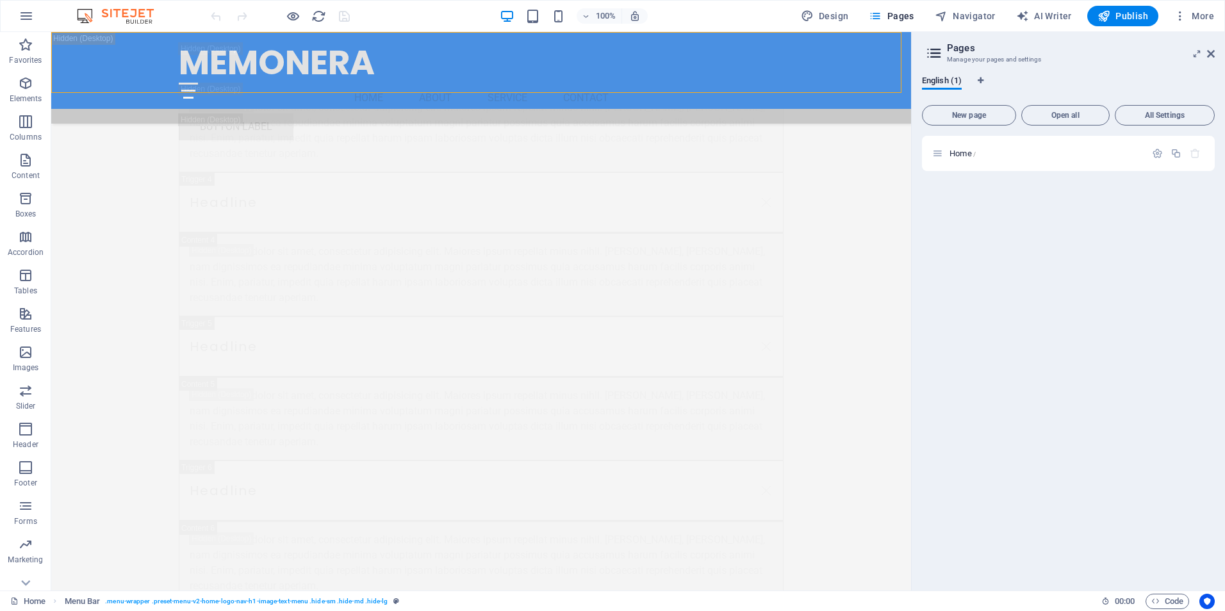
drag, startPoint x: 907, startPoint y: 58, endPoint x: 764, endPoint y: 629, distance: 588.7
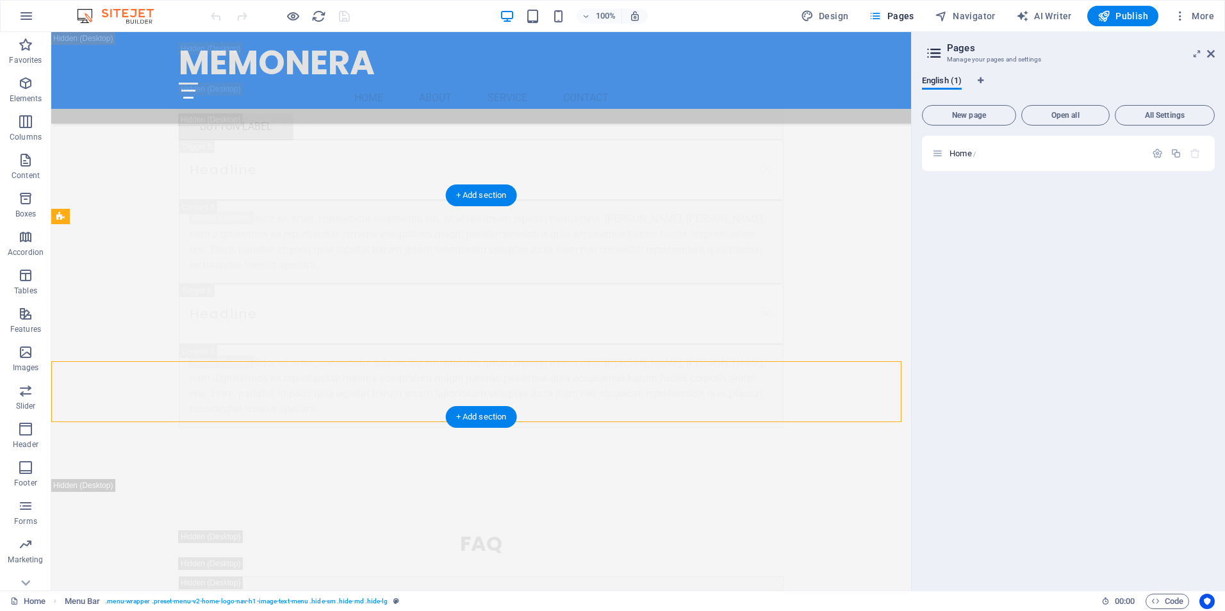
scroll to position [26292, 0]
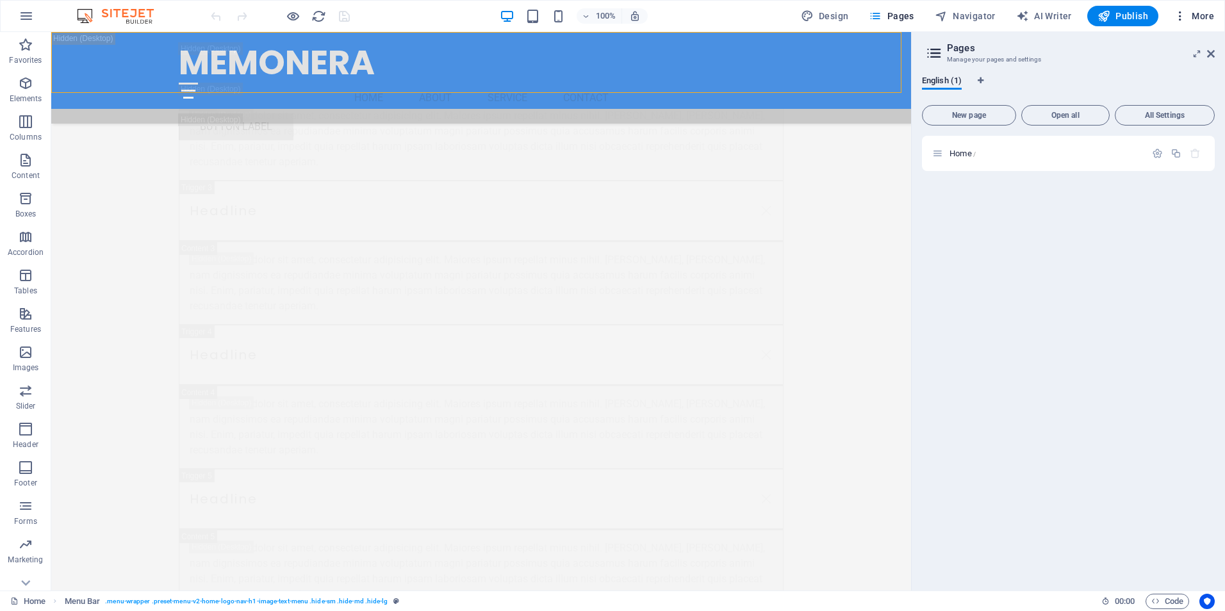
click at [1184, 12] on icon "button" at bounding box center [1180, 16] width 13 height 13
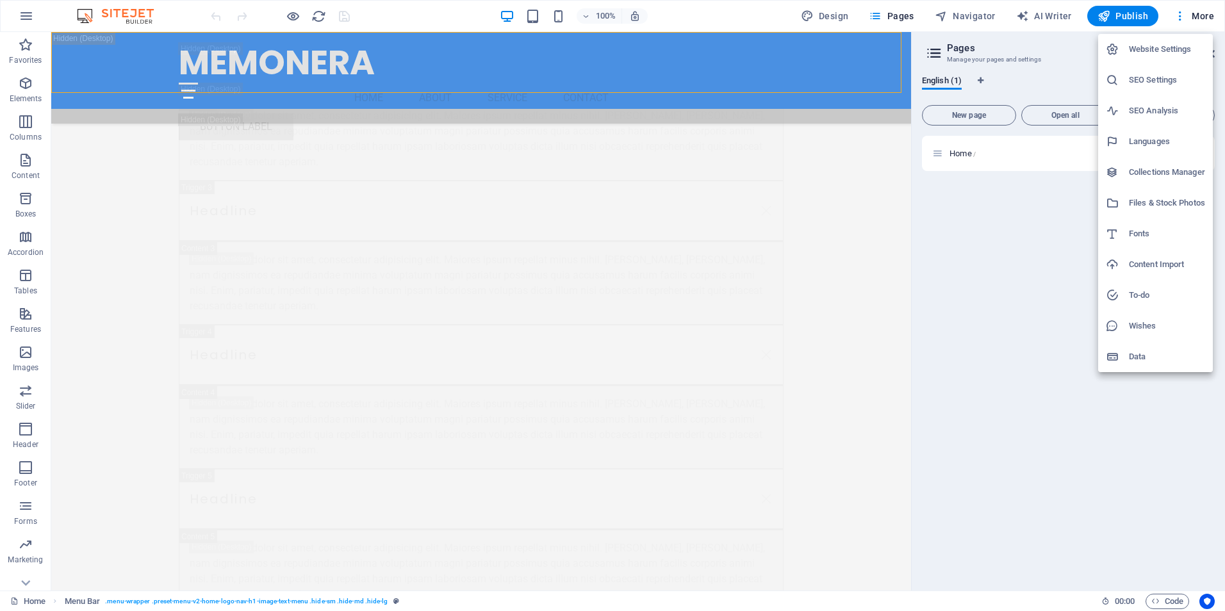
click at [1056, 325] on div at bounding box center [612, 305] width 1225 height 611
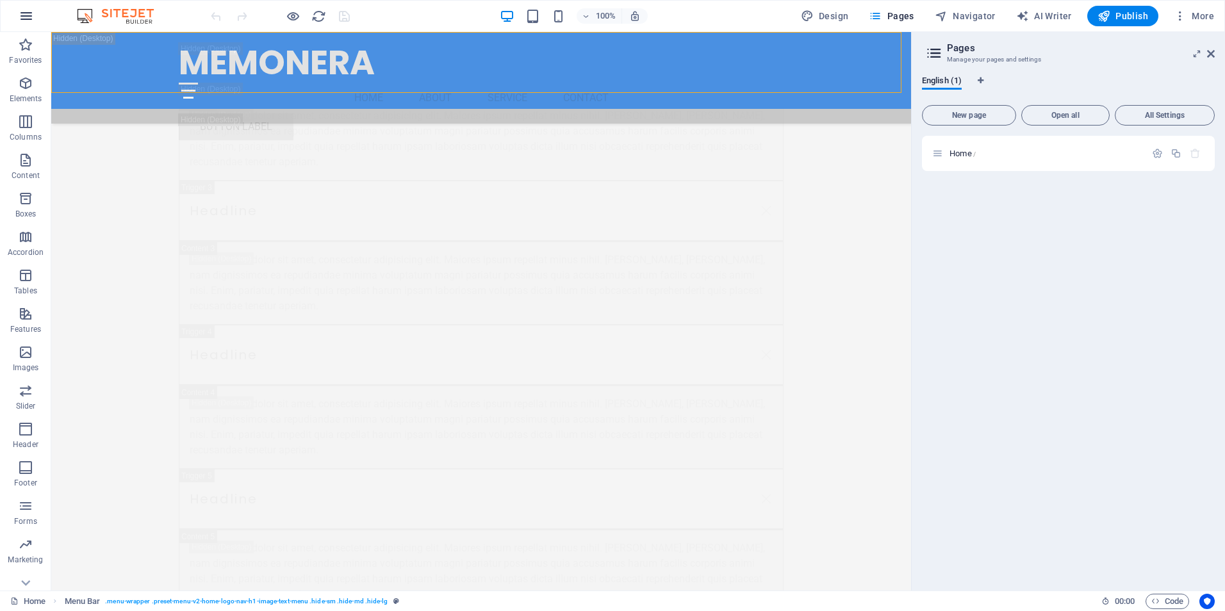
click at [24, 17] on icon "button" at bounding box center [26, 15] width 15 height 15
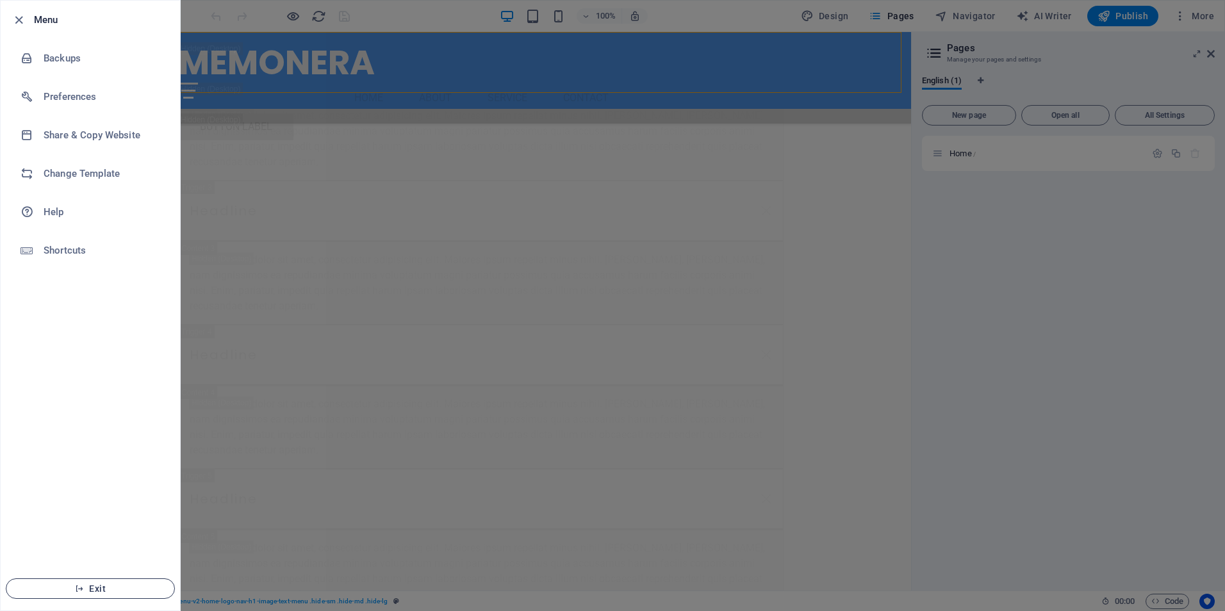
click at [88, 591] on span "Exit" at bounding box center [90, 589] width 147 height 10
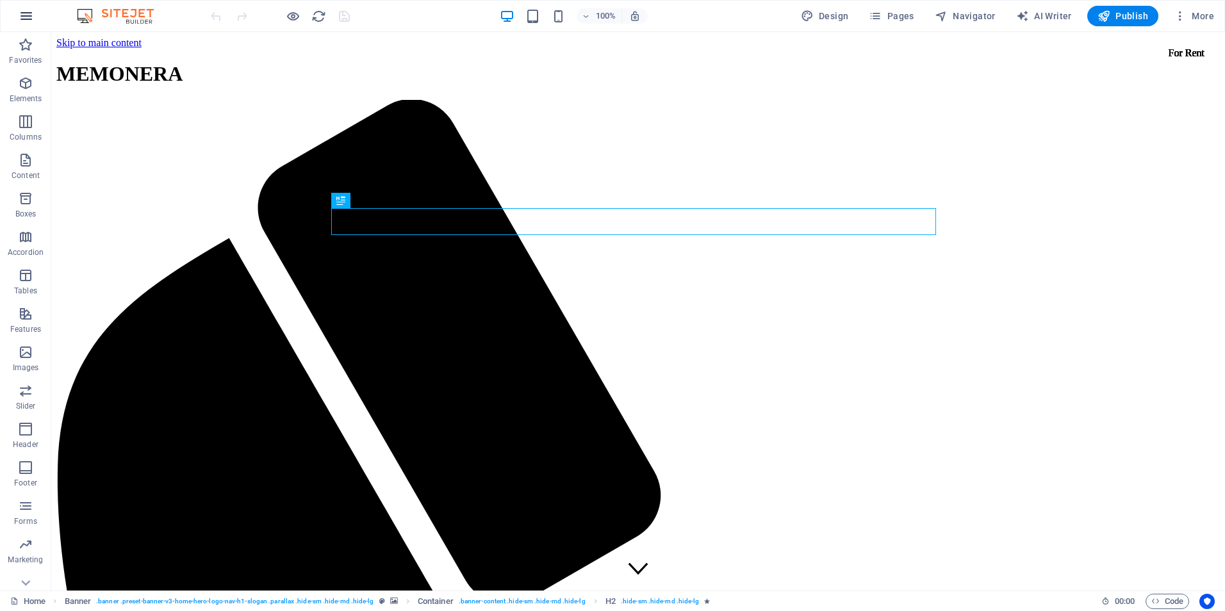
click at [35, 17] on button "button" at bounding box center [26, 16] width 31 height 31
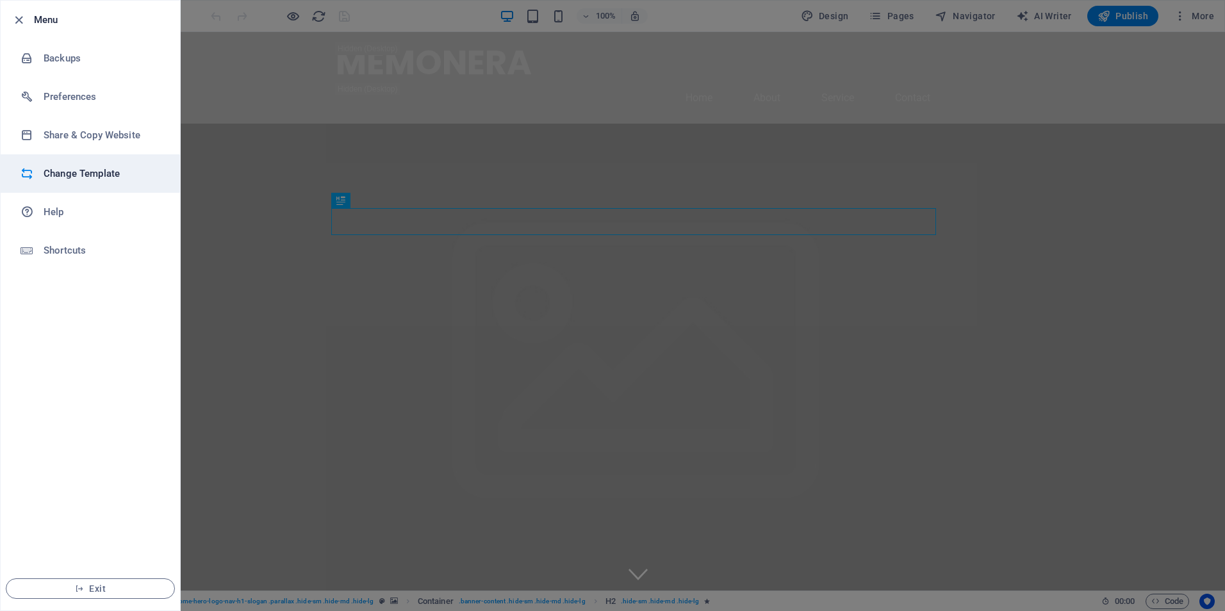
click at [95, 176] on h6 "Change Template" at bounding box center [103, 173] width 119 height 15
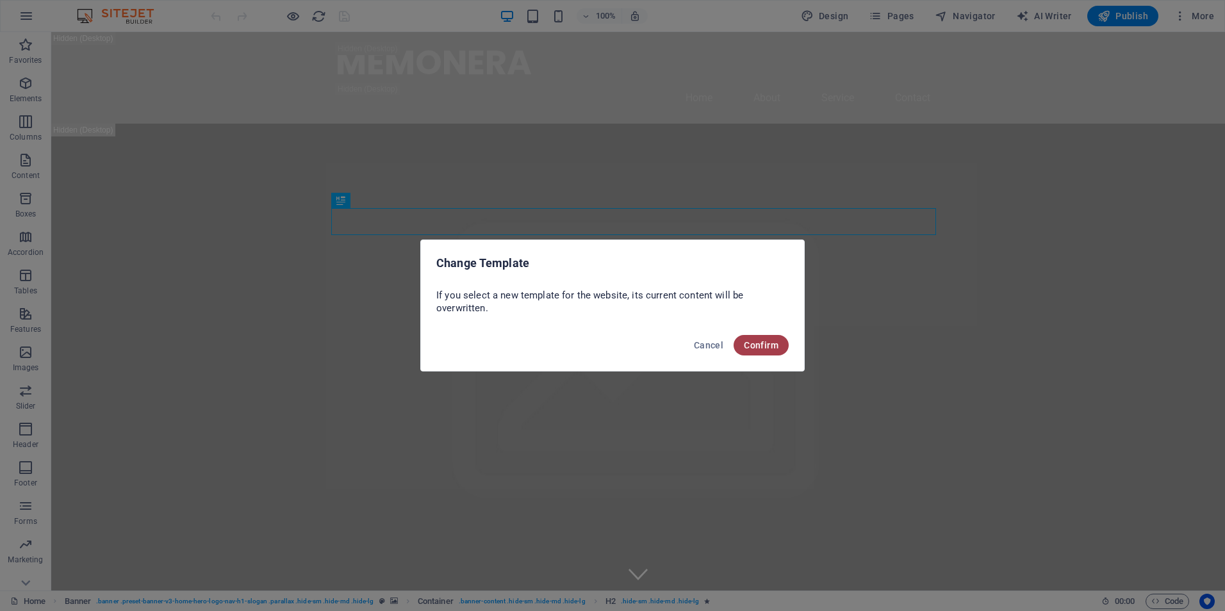
click at [754, 349] on span "Confirm" at bounding box center [761, 345] width 35 height 10
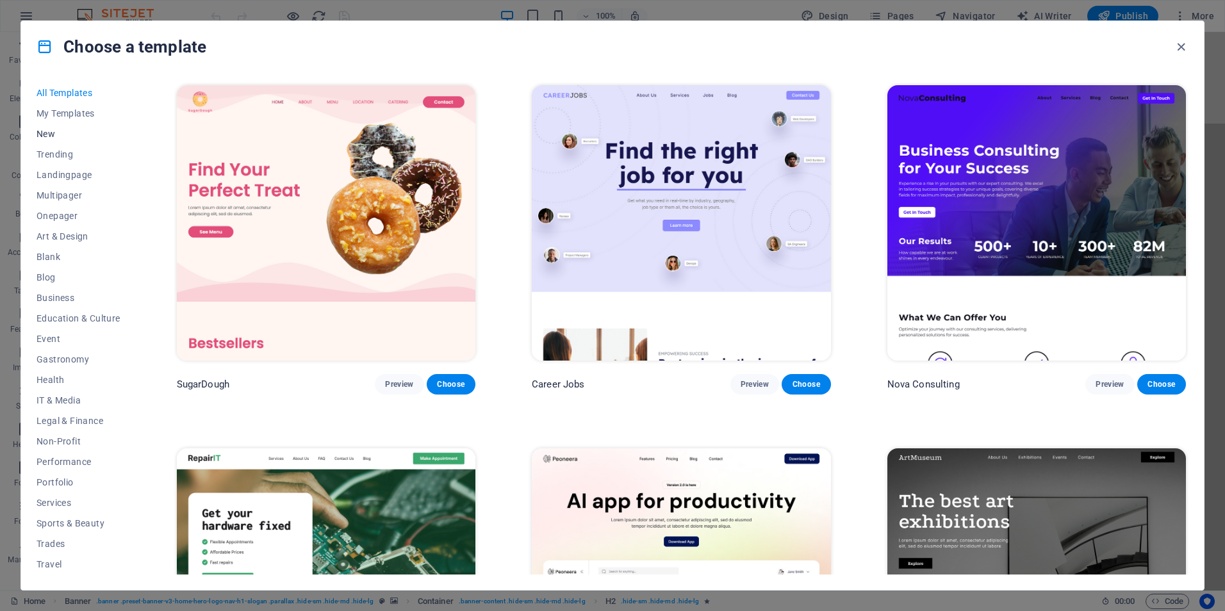
click at [62, 130] on span "New" at bounding box center [79, 134] width 84 height 10
click at [62, 214] on span "Onepager" at bounding box center [79, 216] width 84 height 10
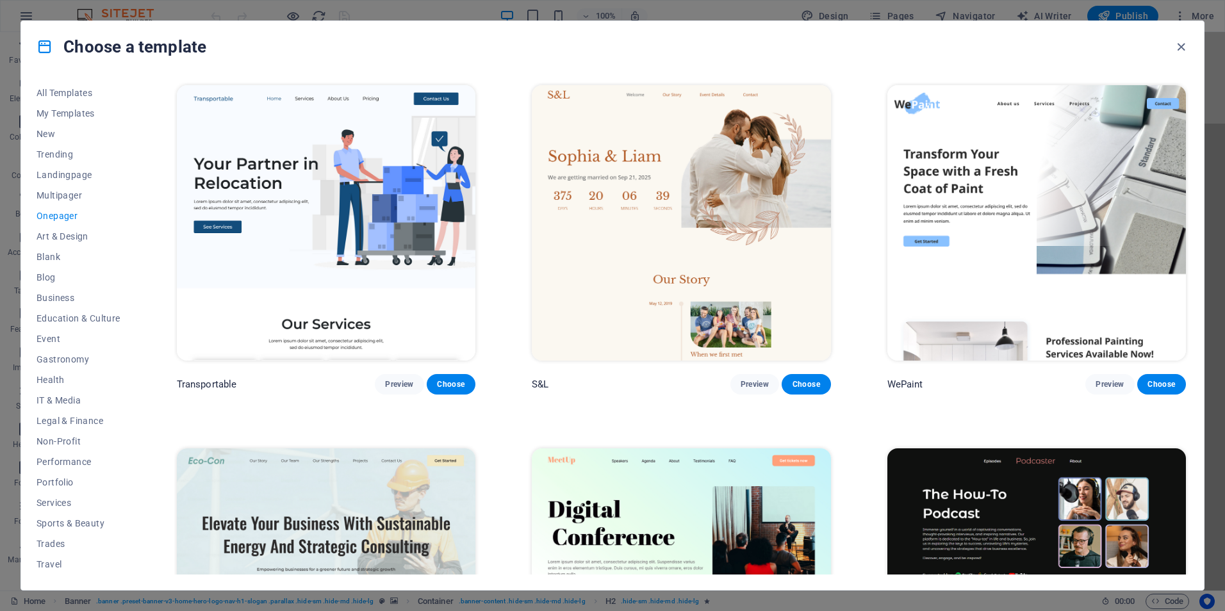
click at [55, 216] on span "Onepager" at bounding box center [79, 216] width 84 height 10
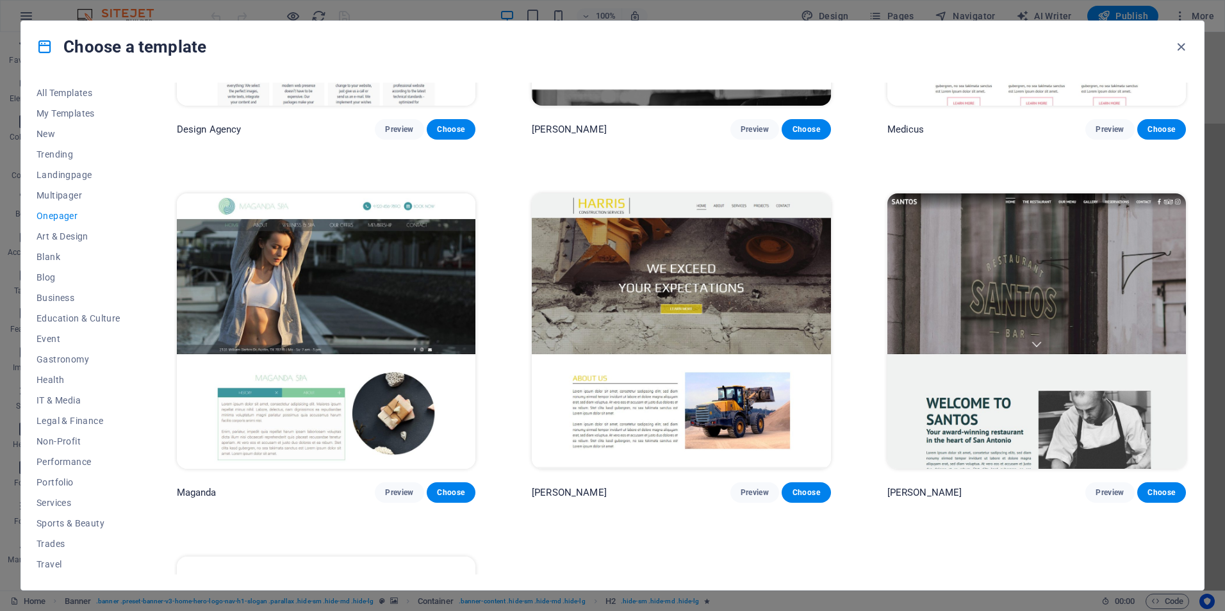
scroll to position [8140, 0]
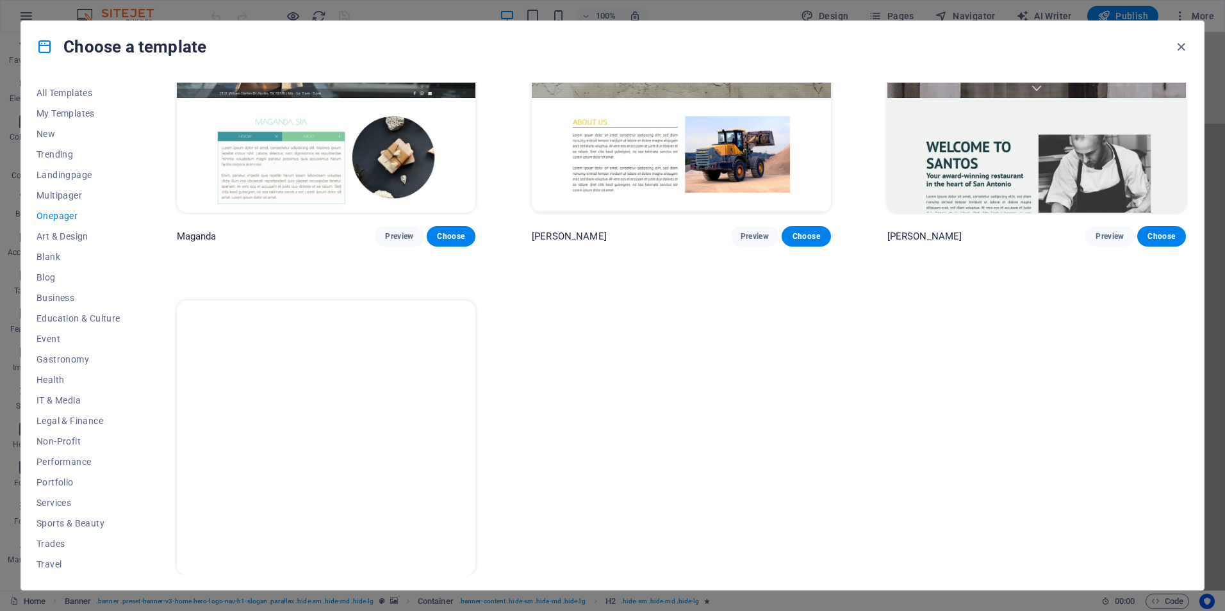
click at [401, 349] on img at bounding box center [326, 439] width 299 height 276
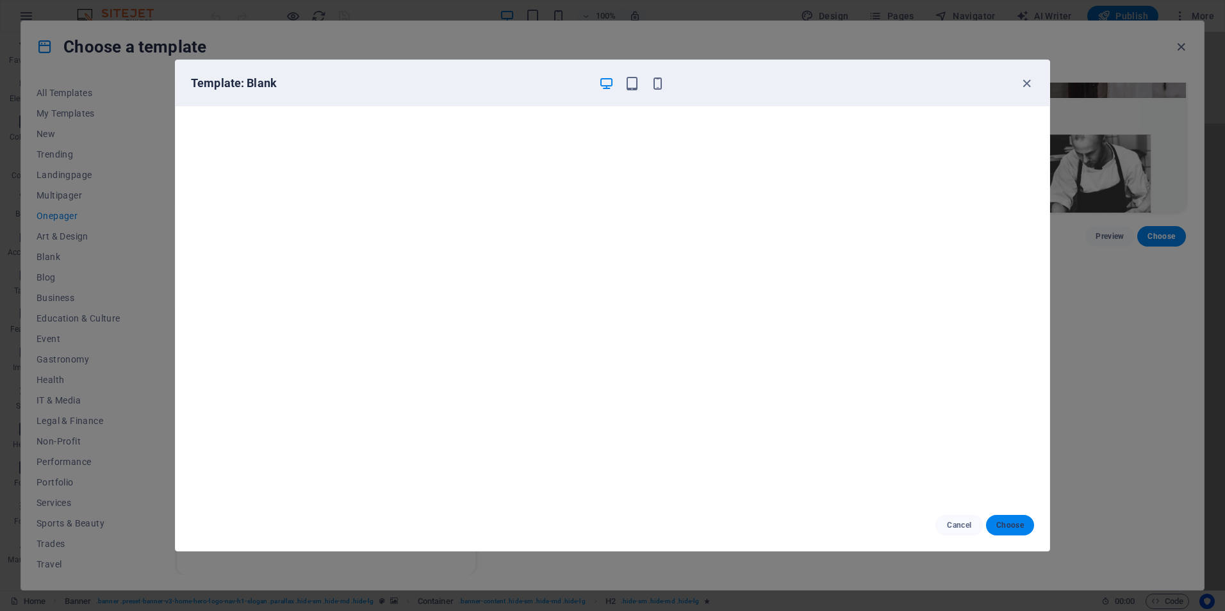
click at [999, 526] on span "Choose" at bounding box center [1011, 525] width 28 height 10
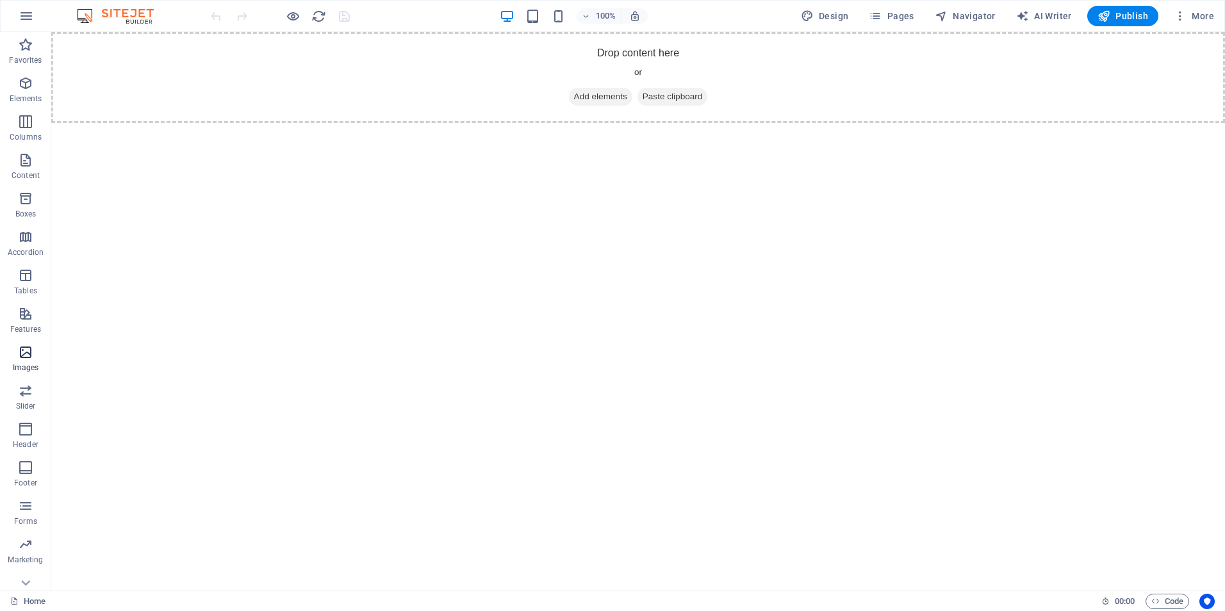
click at [38, 353] on span "Images" at bounding box center [25, 360] width 51 height 31
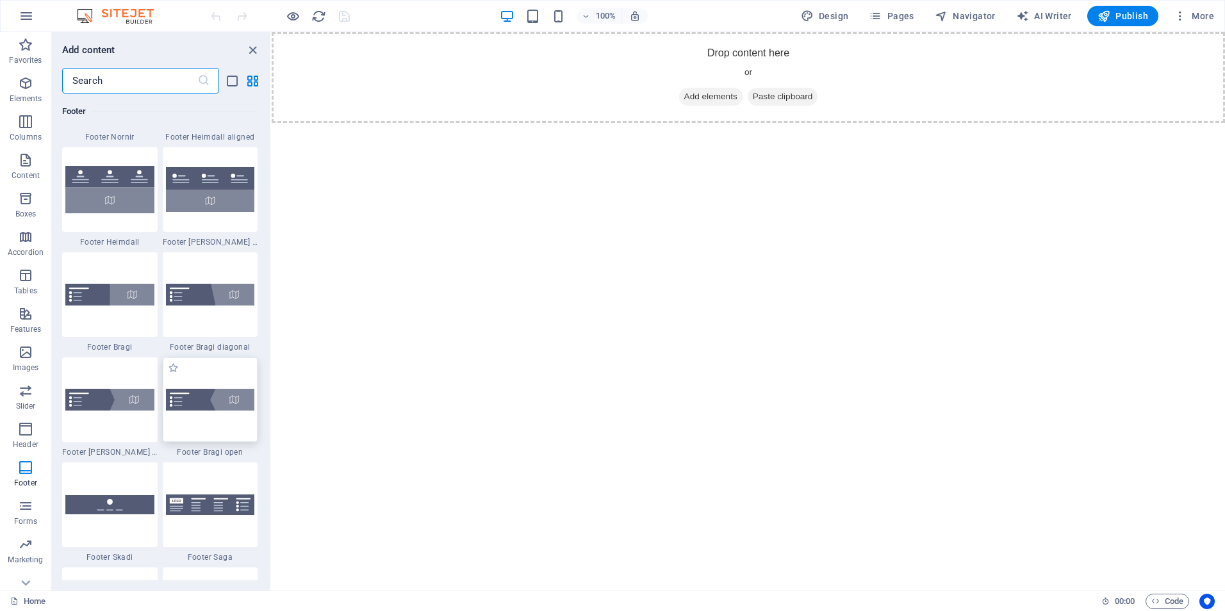
scroll to position [8742, 0]
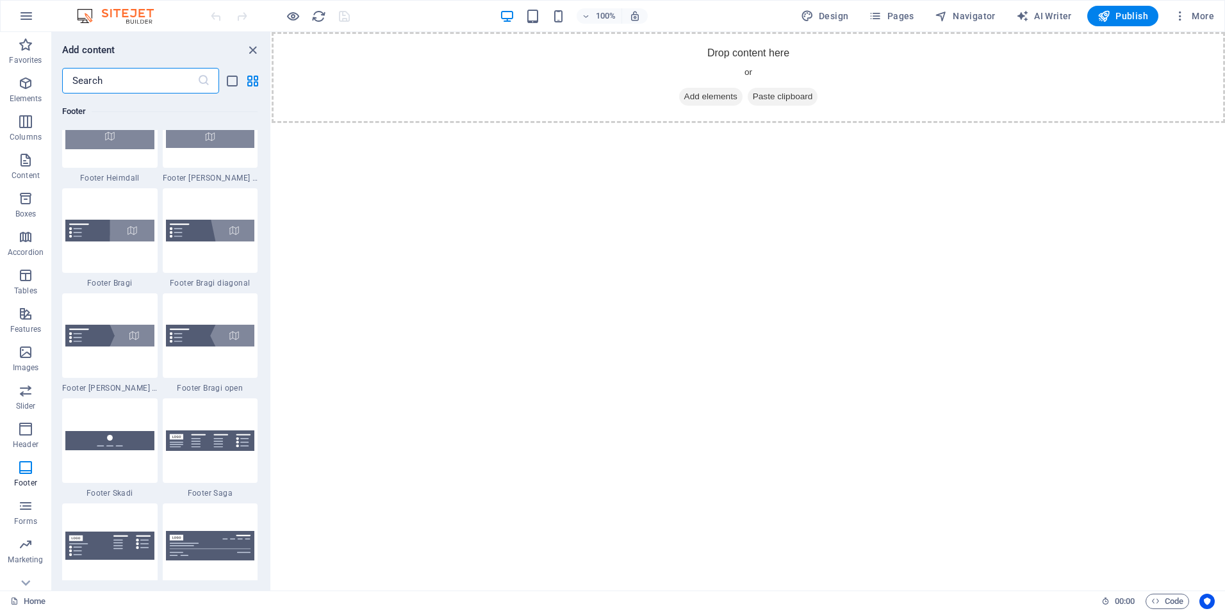
click at [597, 123] on html "Skip to main content Drop content here or Add elements Paste clipboard" at bounding box center [749, 77] width 954 height 91
click at [768, 62] on div "Drop content here or Add elements Paste clipboard" at bounding box center [749, 77] width 954 height 91
click at [749, 41] on div "+" at bounding box center [748, 39] width 25 height 12
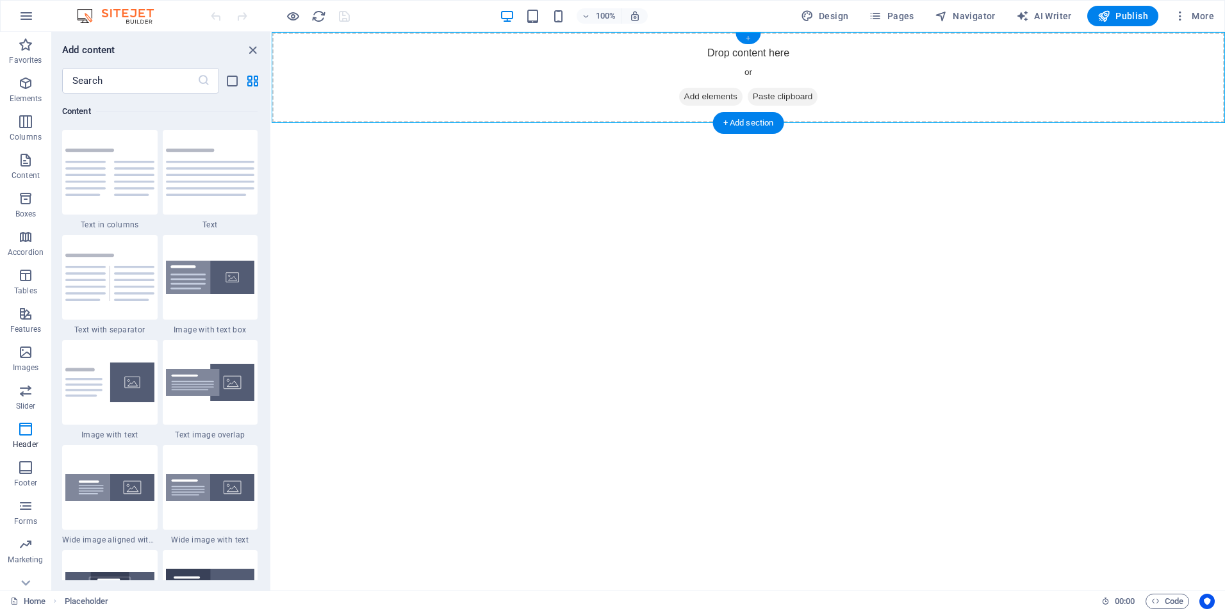
scroll to position [2243, 0]
click at [254, 53] on icon "close panel" at bounding box center [252, 50] width 15 height 15
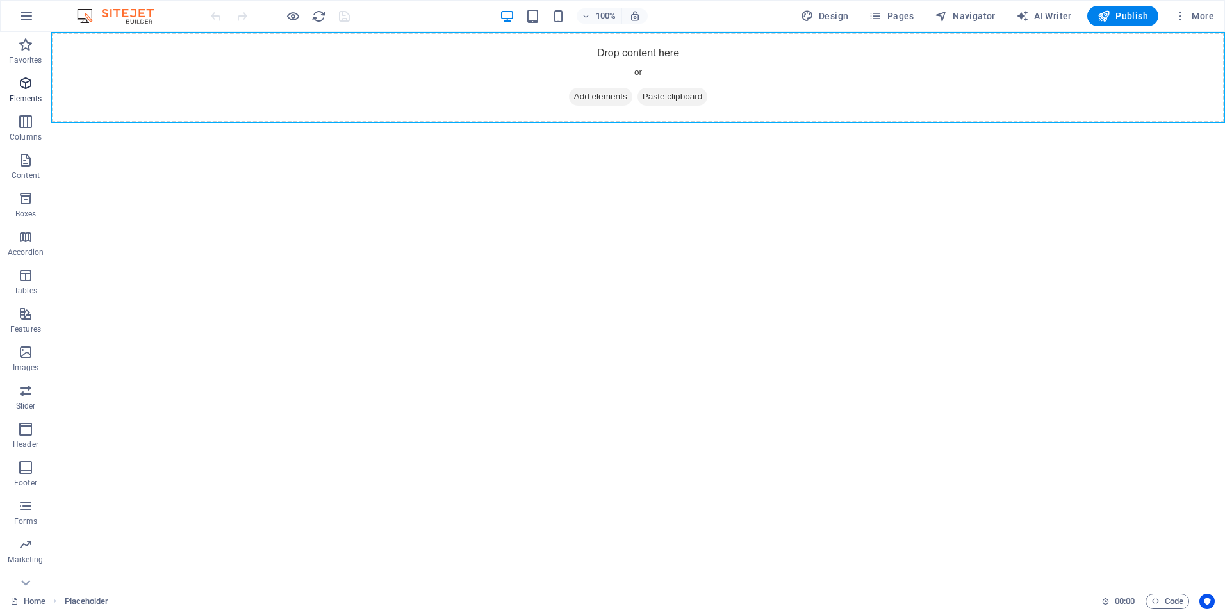
click at [29, 94] on p "Elements" at bounding box center [26, 99] width 33 height 10
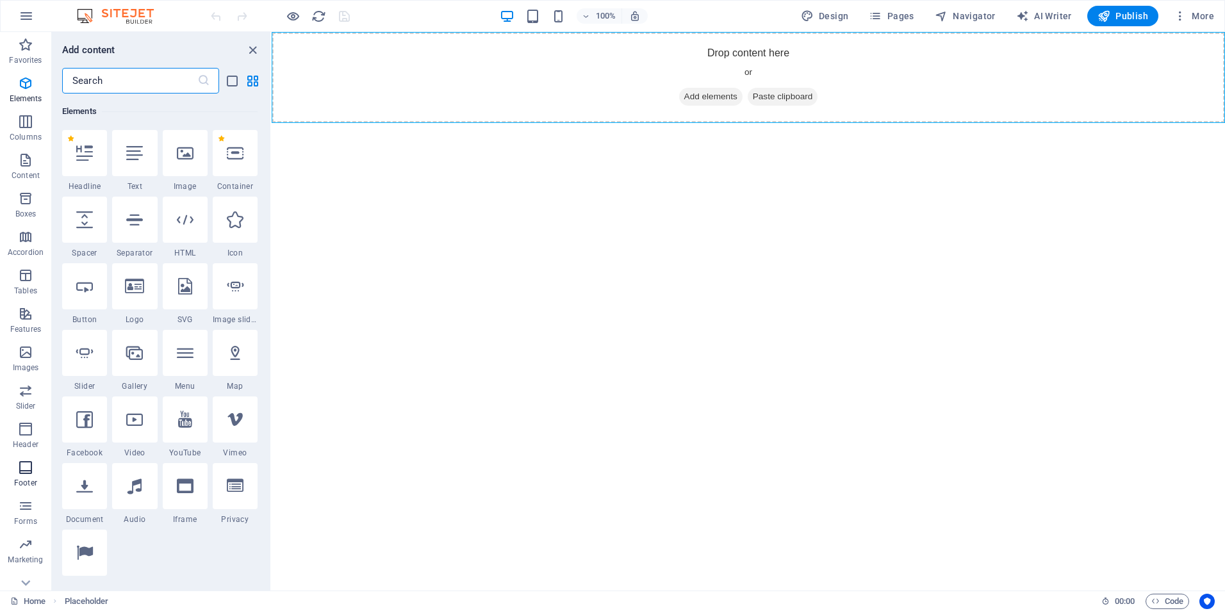
scroll to position [18, 0]
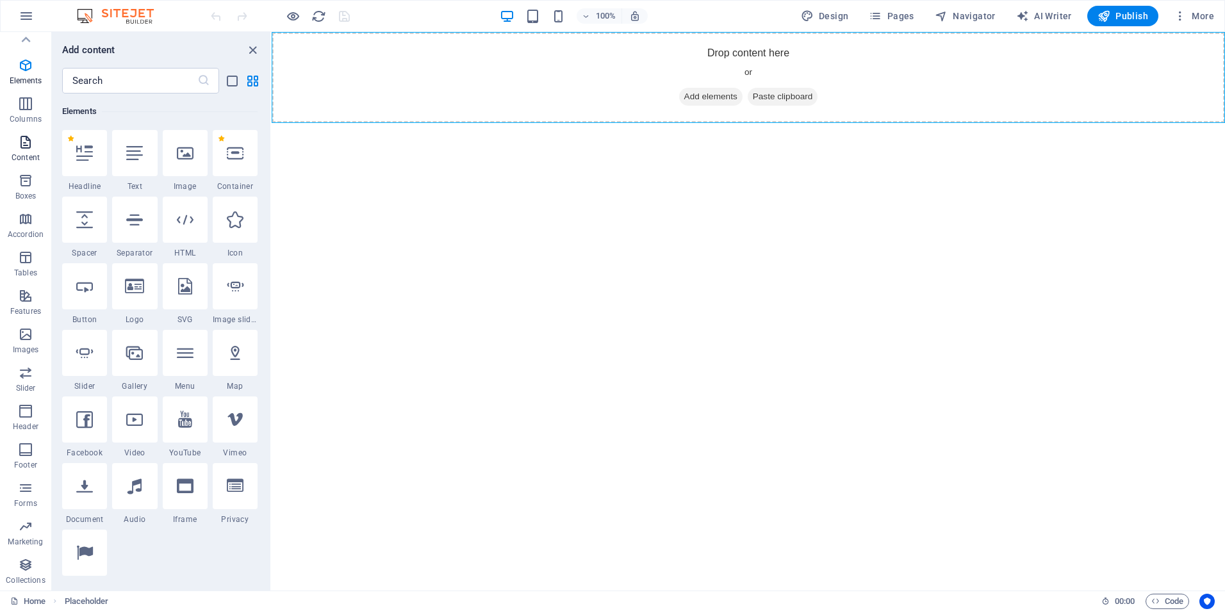
click at [23, 153] on p "Content" at bounding box center [26, 158] width 28 height 10
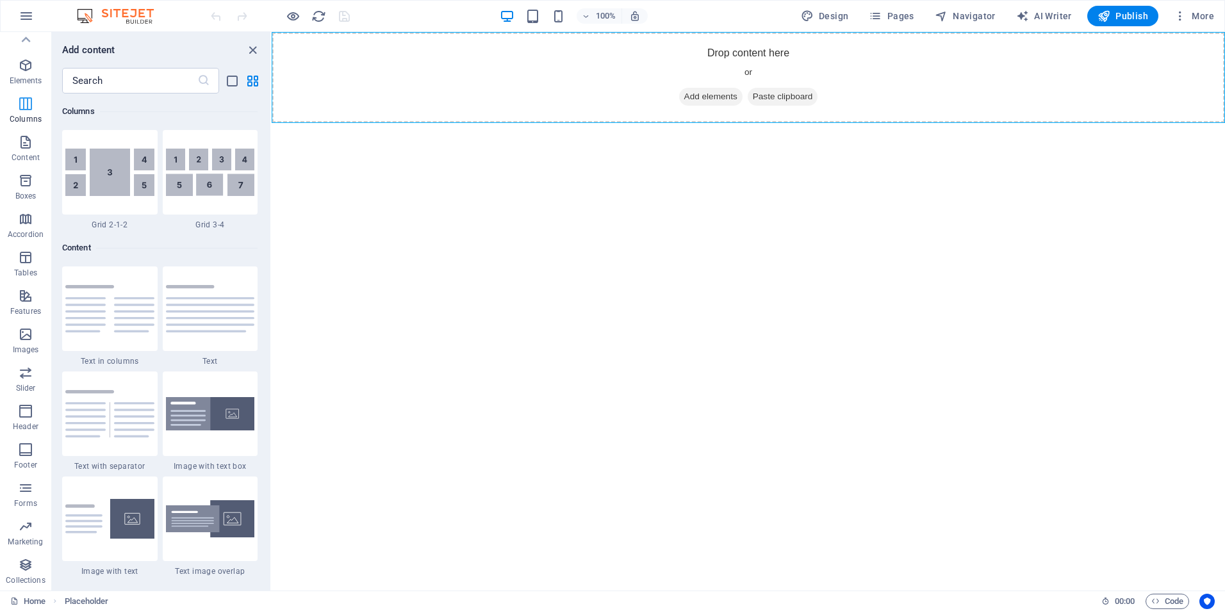
scroll to position [2243, 0]
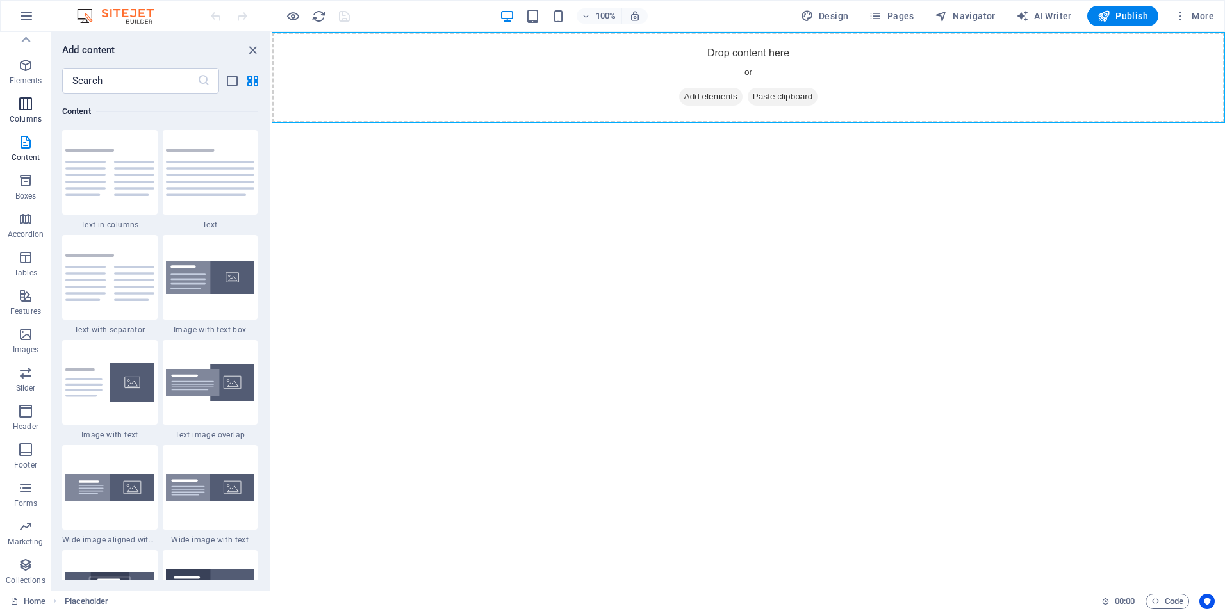
click at [32, 108] on icon "button" at bounding box center [25, 103] width 15 height 15
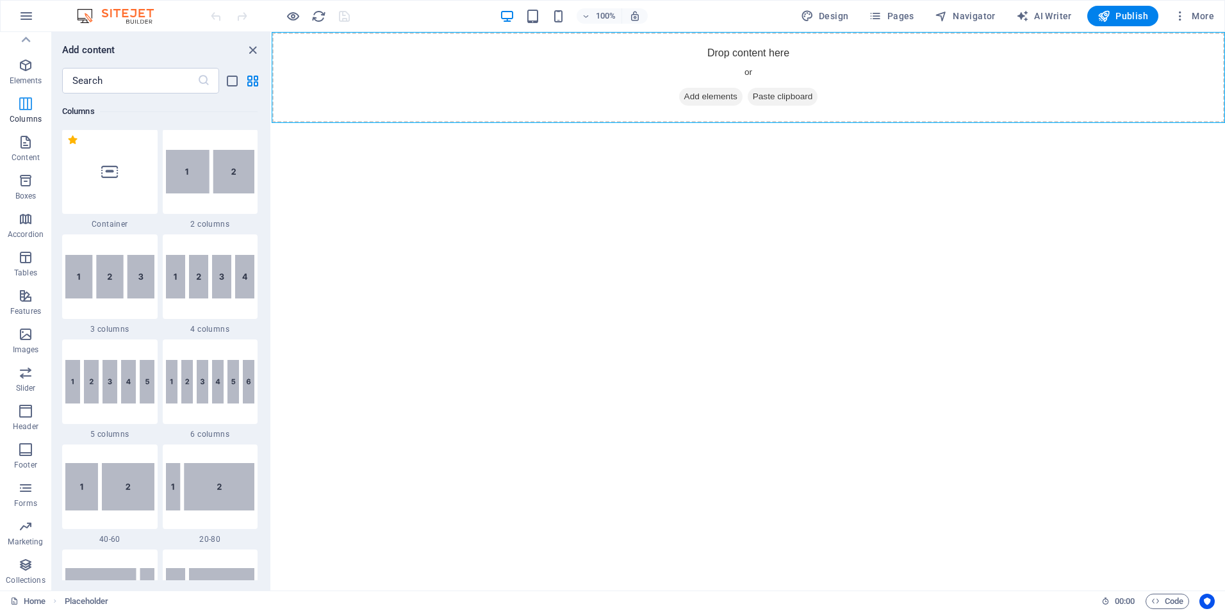
scroll to position [635, 0]
click at [722, 97] on span "Add elements" at bounding box center [710, 97] width 63 height 18
drag, startPoint x: 207, startPoint y: 16, endPoint x: 258, endPoint y: 48, distance: 59.9
click at [258, 48] on icon "close panel" at bounding box center [252, 50] width 15 height 15
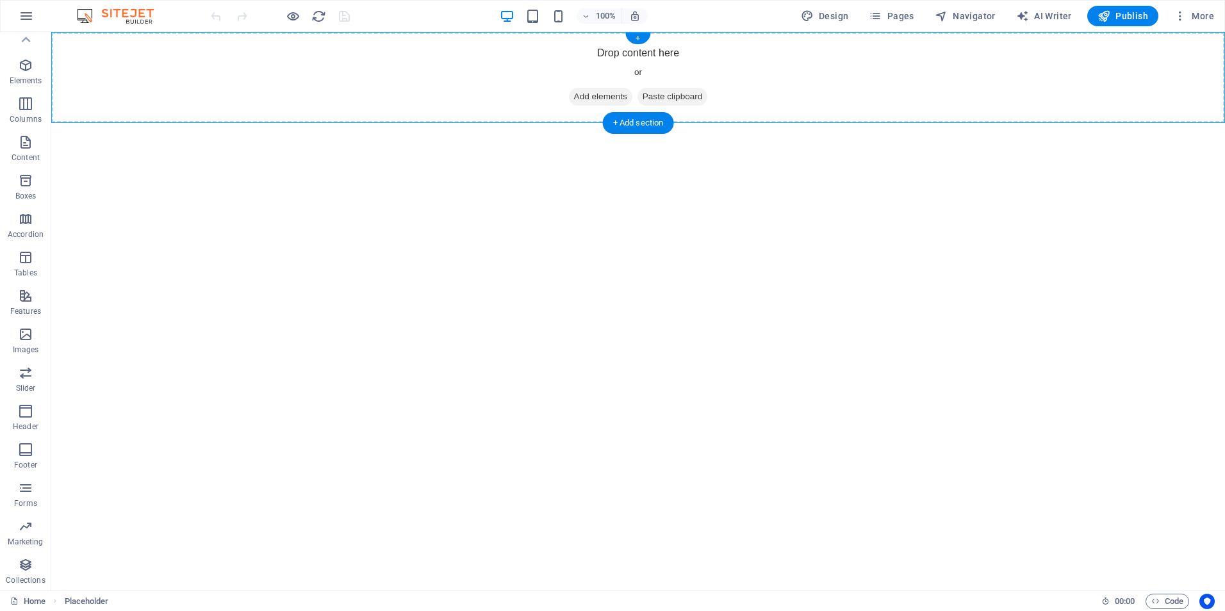
click at [593, 96] on span "Add elements" at bounding box center [600, 97] width 63 height 18
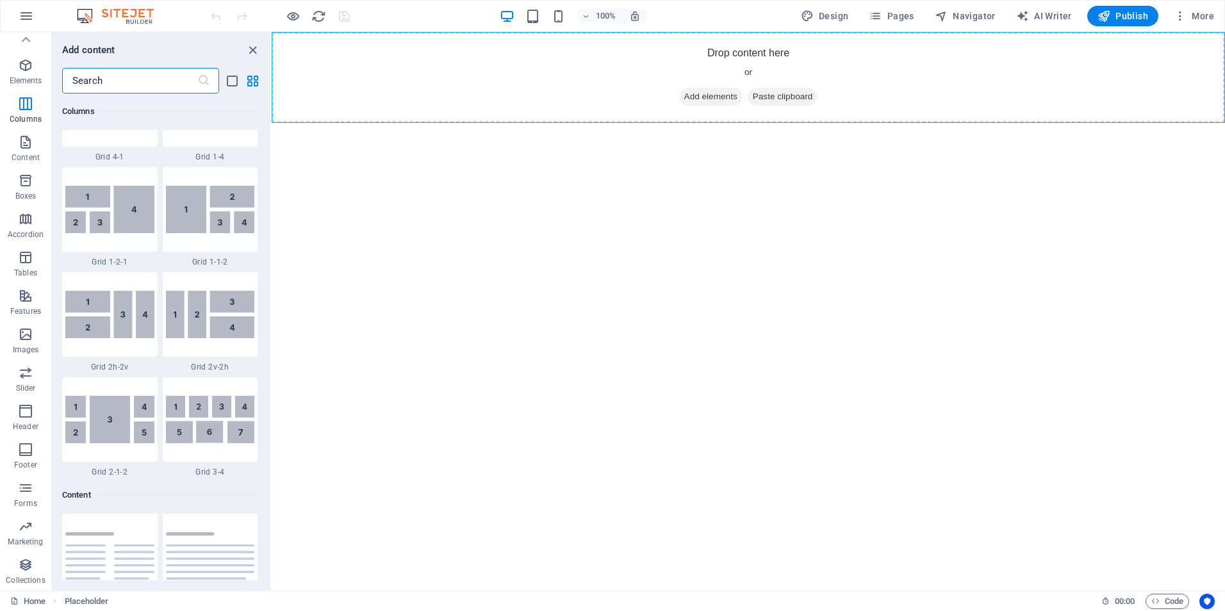
scroll to position [2307, 0]
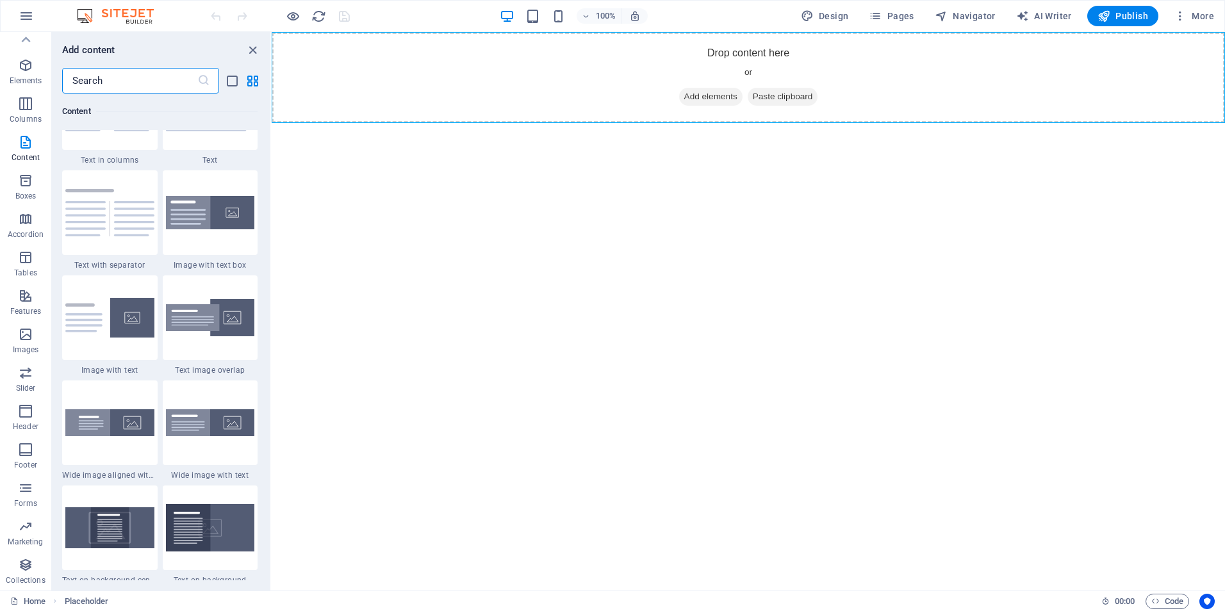
click at [194, 189] on div at bounding box center [210, 212] width 95 height 85
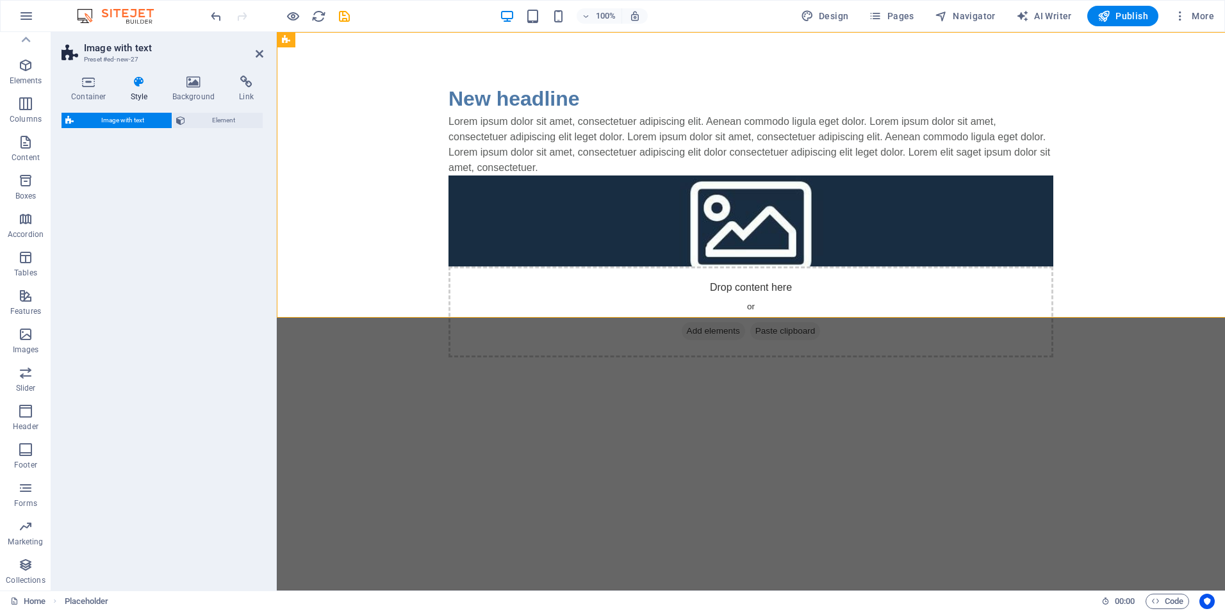
select select "rem"
select select "px"
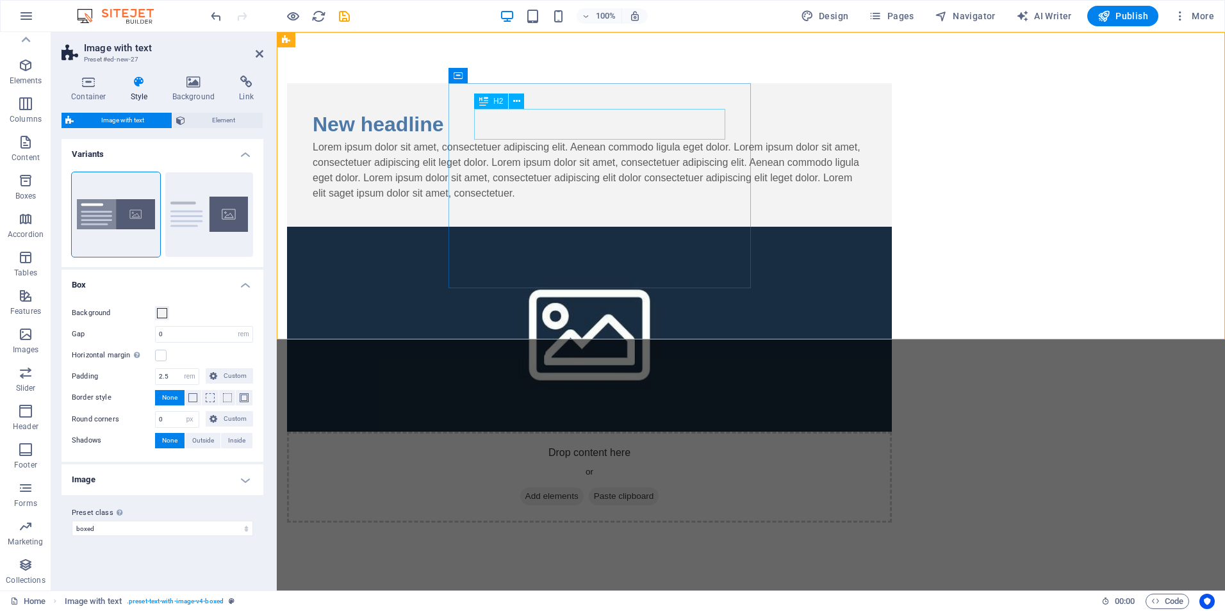
click at [585, 128] on div "New headline" at bounding box center [590, 124] width 554 height 31
click at [599, 124] on div "New headline" at bounding box center [590, 124] width 554 height 31
click at [598, 124] on div "New headline" at bounding box center [590, 124] width 554 height 31
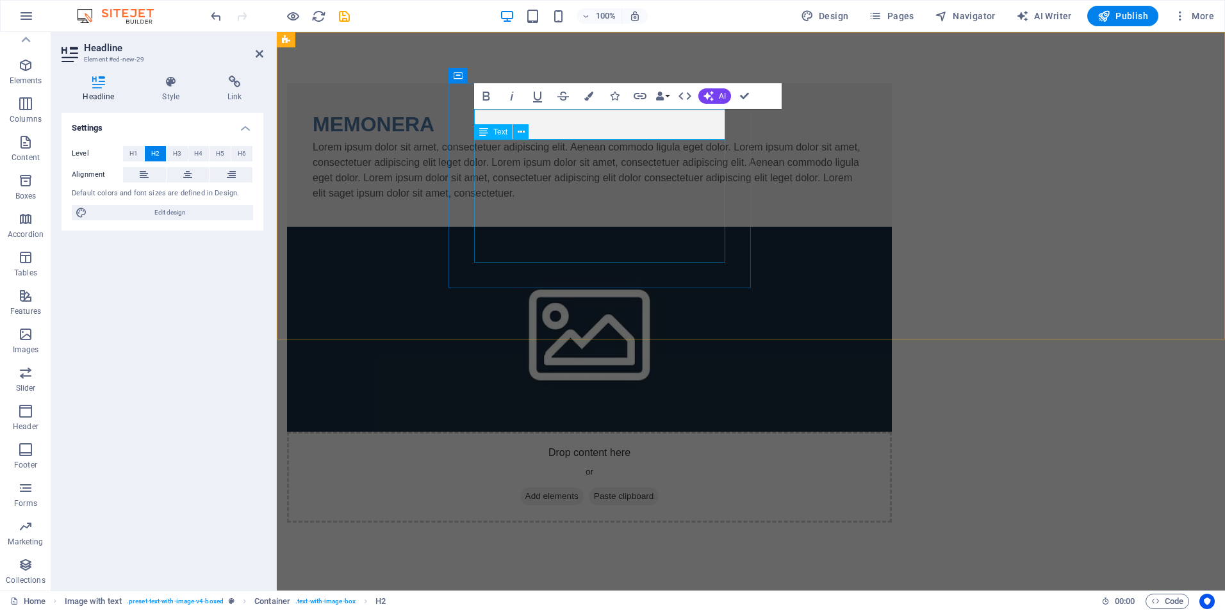
click at [634, 197] on div "Lorem ipsum dolor sit amet, consectetuer adipiscing elit. Aenean commodo ligula…" at bounding box center [590, 171] width 554 height 62
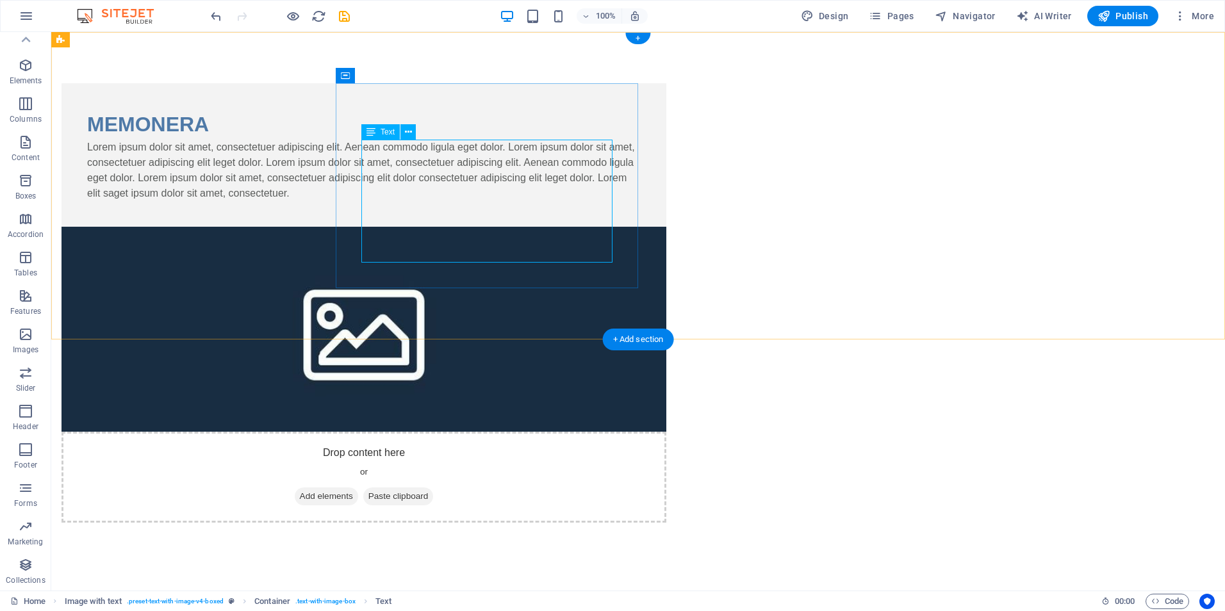
click at [563, 201] on div "Lorem ipsum dolor sit amet, consectetuer adipiscing elit. Aenean commodo ligula…" at bounding box center [364, 171] width 554 height 62
click at [554, 201] on div "Lorem ipsum dolor sit amet, consectetuer adipiscing elit. Aenean commodo ligula…" at bounding box center [364, 171] width 554 height 62
click at [553, 201] on div "Lorem ipsum dolor sit amet, consectetuer adipiscing elit. Aenean commodo ligula…" at bounding box center [364, 171] width 554 height 62
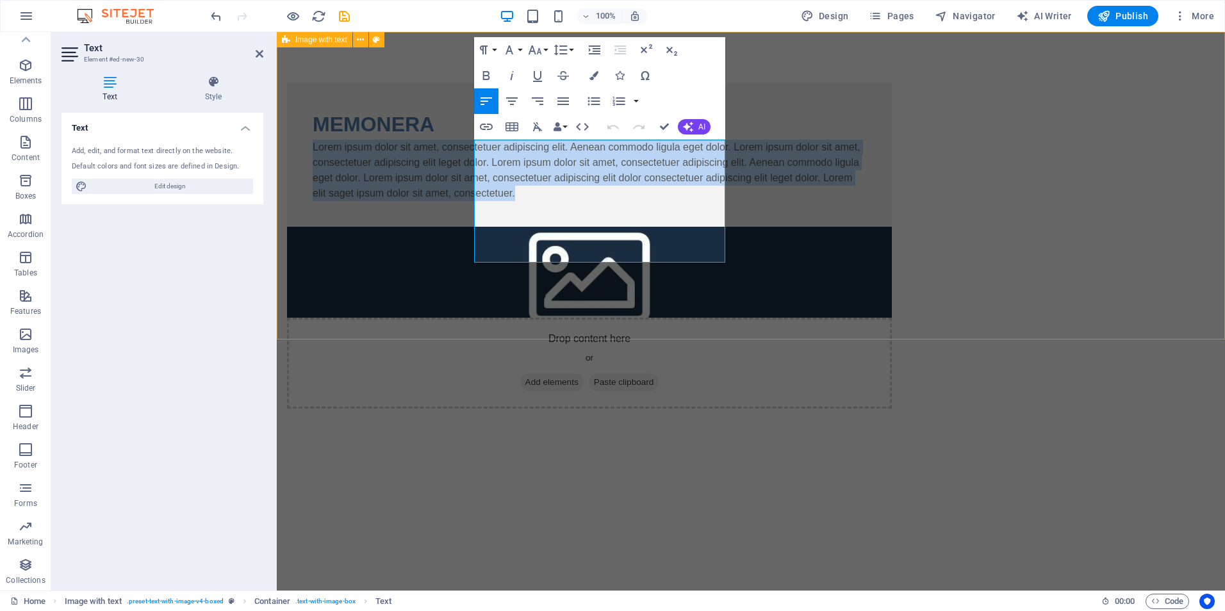
drag, startPoint x: 676, startPoint y: 254, endPoint x: 444, endPoint y: 149, distance: 254.7
click at [444, 149] on div "MEMONERA Lorem ipsum dolor sit amet, consectetuer adipiscing elit. Aenean commo…" at bounding box center [751, 246] width 949 height 428
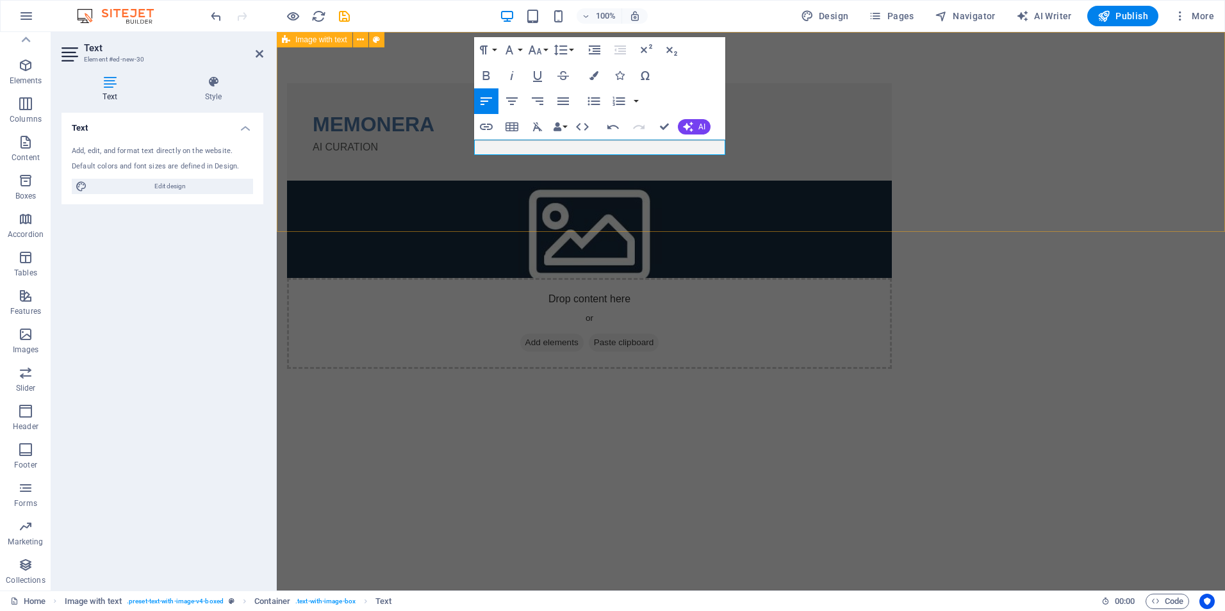
click at [417, 196] on div "MEMONERA AI CURATION Drop content here or Add elements Paste clipboard" at bounding box center [751, 226] width 949 height 388
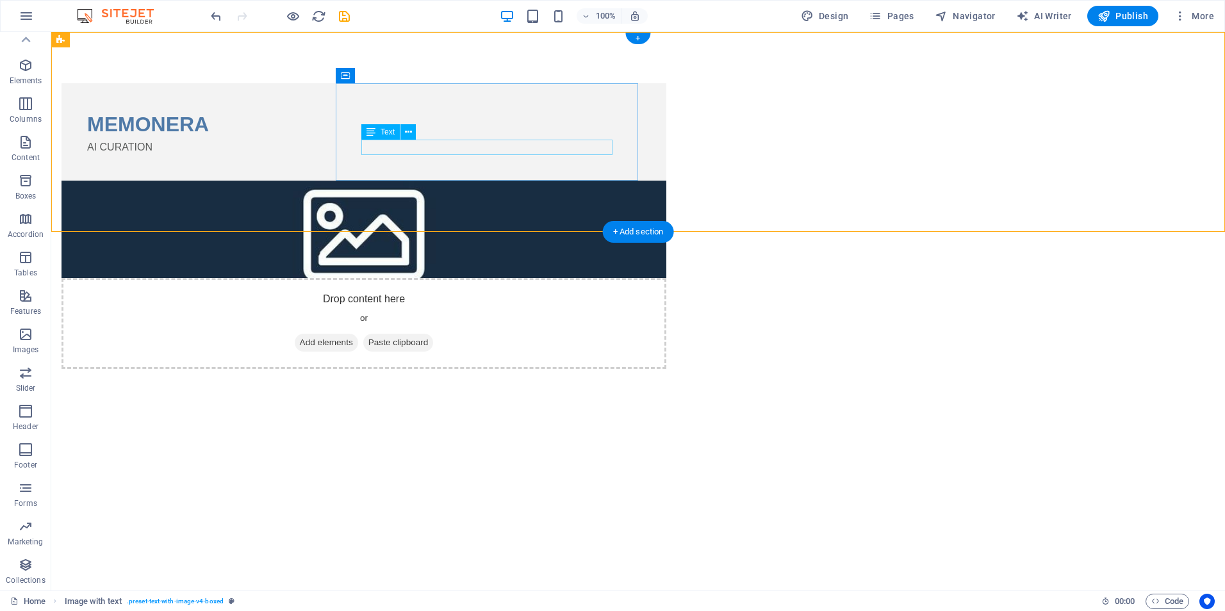
click at [502, 147] on div "AI CURATION" at bounding box center [364, 147] width 554 height 15
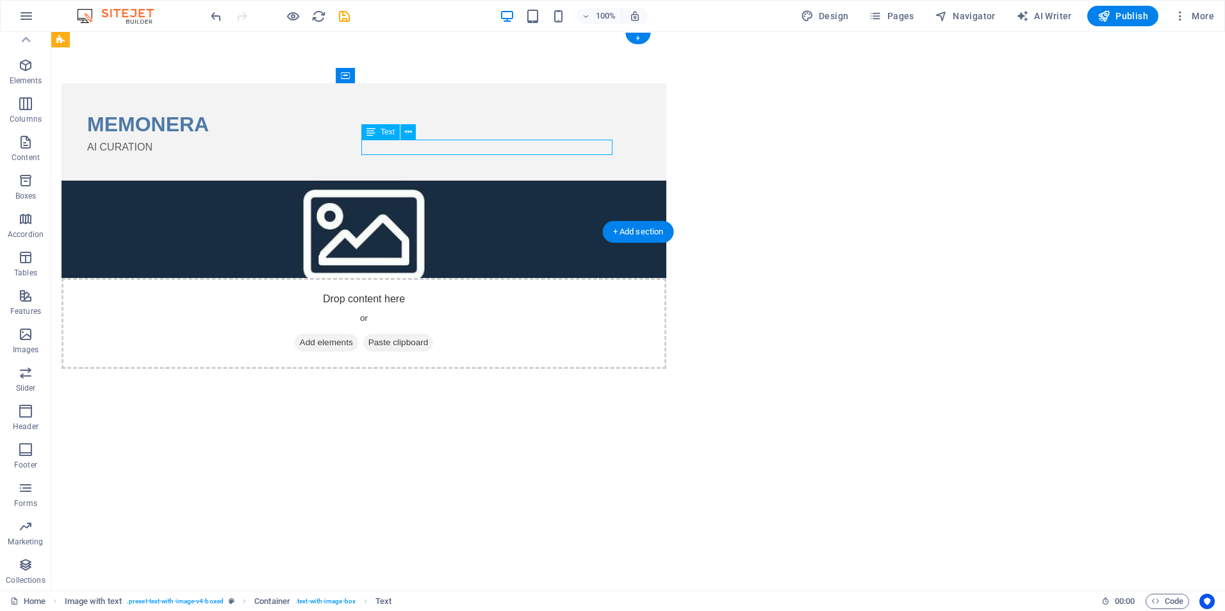
click at [502, 147] on div "AI CURATION" at bounding box center [364, 147] width 554 height 15
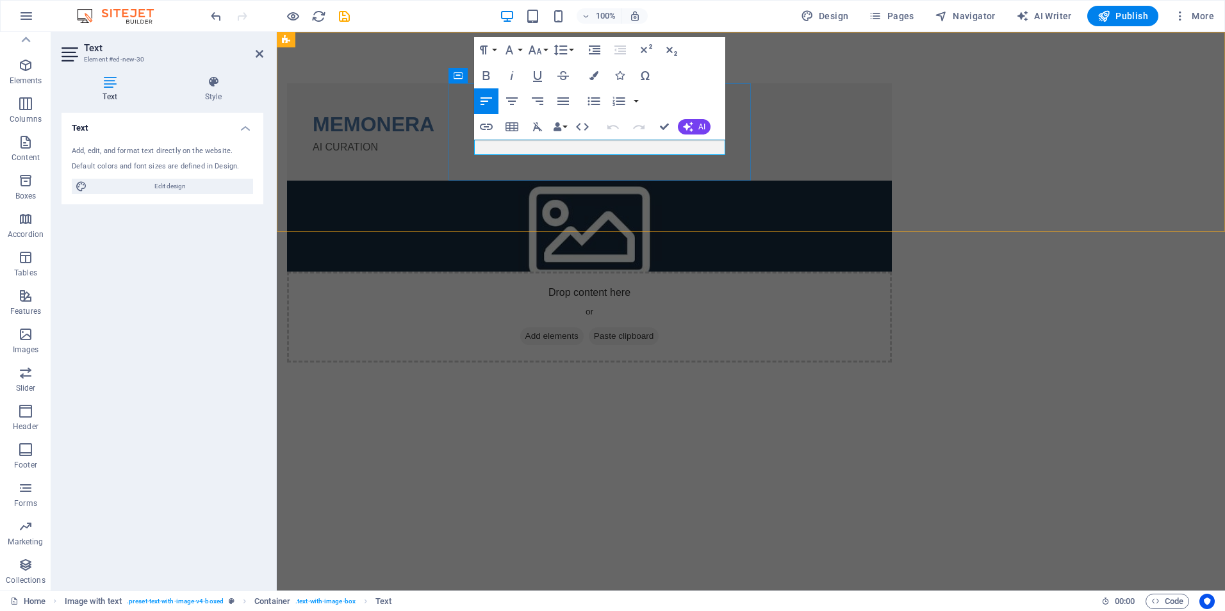
click at [549, 147] on p "AI CURATION" at bounding box center [590, 147] width 554 height 15
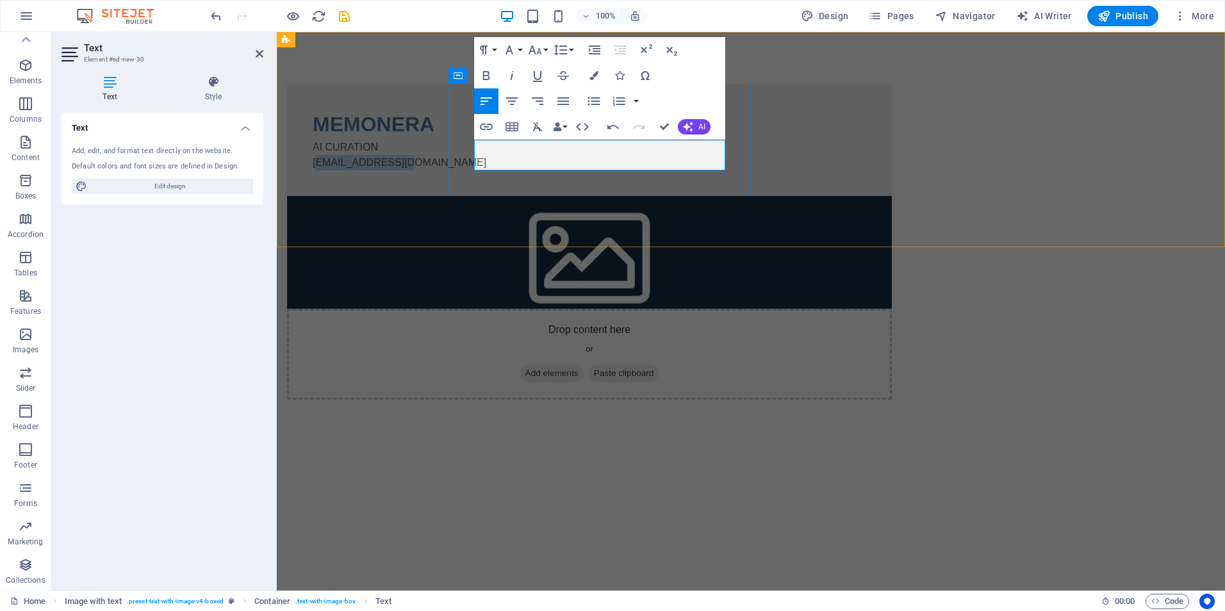
click at [476, 162] on p "[EMAIL_ADDRESS][DOMAIN_NAME]" at bounding box center [590, 162] width 554 height 15
click at [445, 172] on div "MEMONERA AI CURATION [EMAIL_ADDRESS][DOMAIN_NAME] Drop content here or Add elem…" at bounding box center [751, 241] width 949 height 419
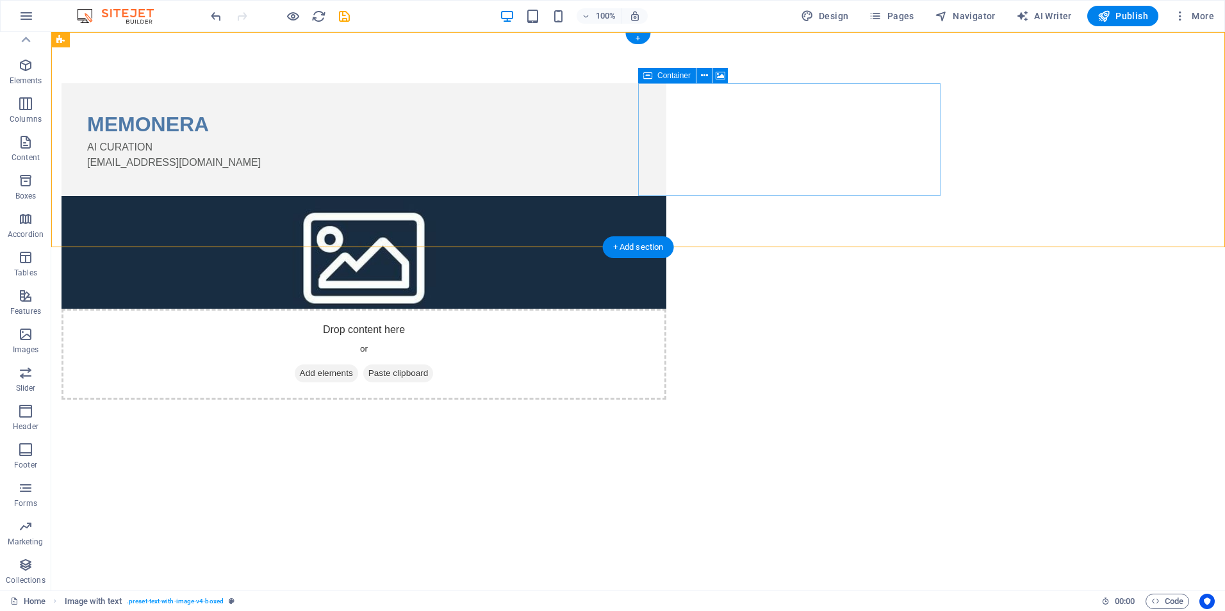
click at [667, 309] on div "Drop content here or Add elements Paste clipboard" at bounding box center [364, 354] width 605 height 91
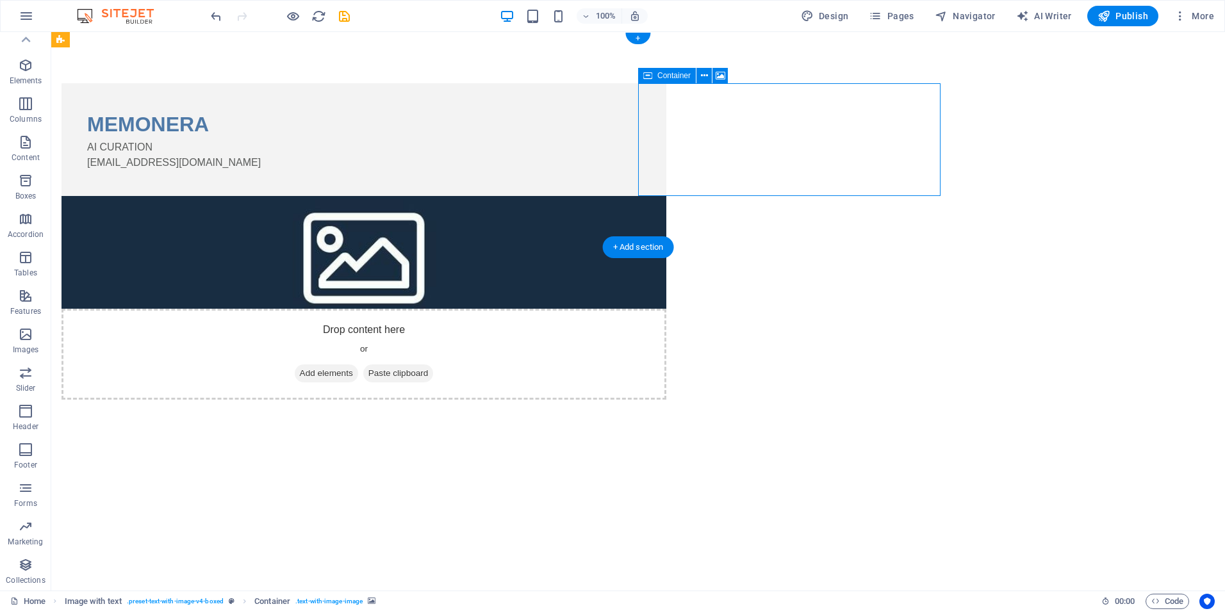
click at [667, 309] on div "Drop content here or Add elements Paste clipboard" at bounding box center [364, 354] width 605 height 91
click at [358, 365] on span "Add elements" at bounding box center [326, 374] width 63 height 18
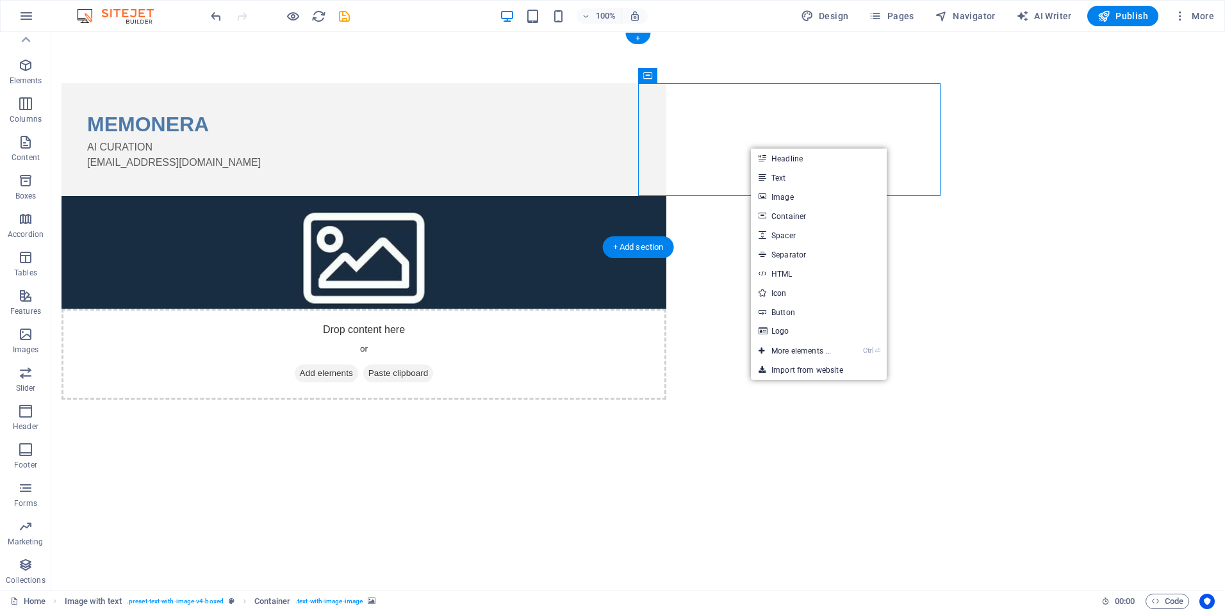
drag, startPoint x: 747, startPoint y: 114, endPoint x: 790, endPoint y: 204, distance: 99.5
click at [790, 204] on div "MEMONERA AI CURATION [EMAIL_ADDRESS][DOMAIN_NAME] Drop content here or Add elem…" at bounding box center [638, 241] width 1174 height 419
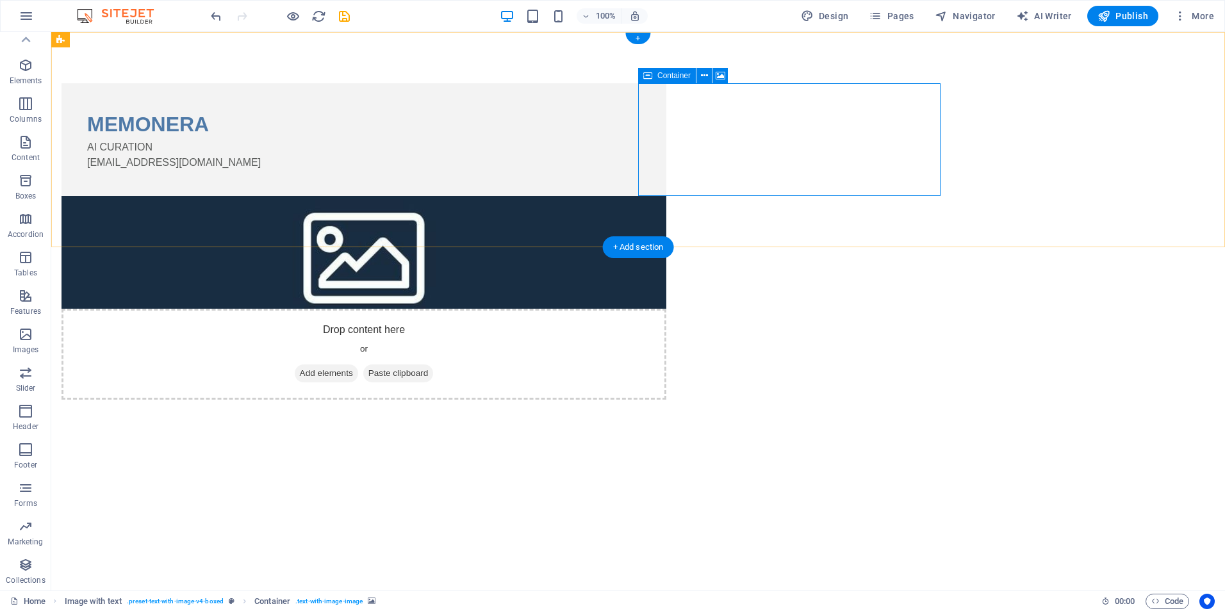
click at [667, 309] on div "Drop content here or Add elements Paste clipboard" at bounding box center [364, 354] width 605 height 91
click at [358, 365] on span "Add elements" at bounding box center [326, 374] width 63 height 18
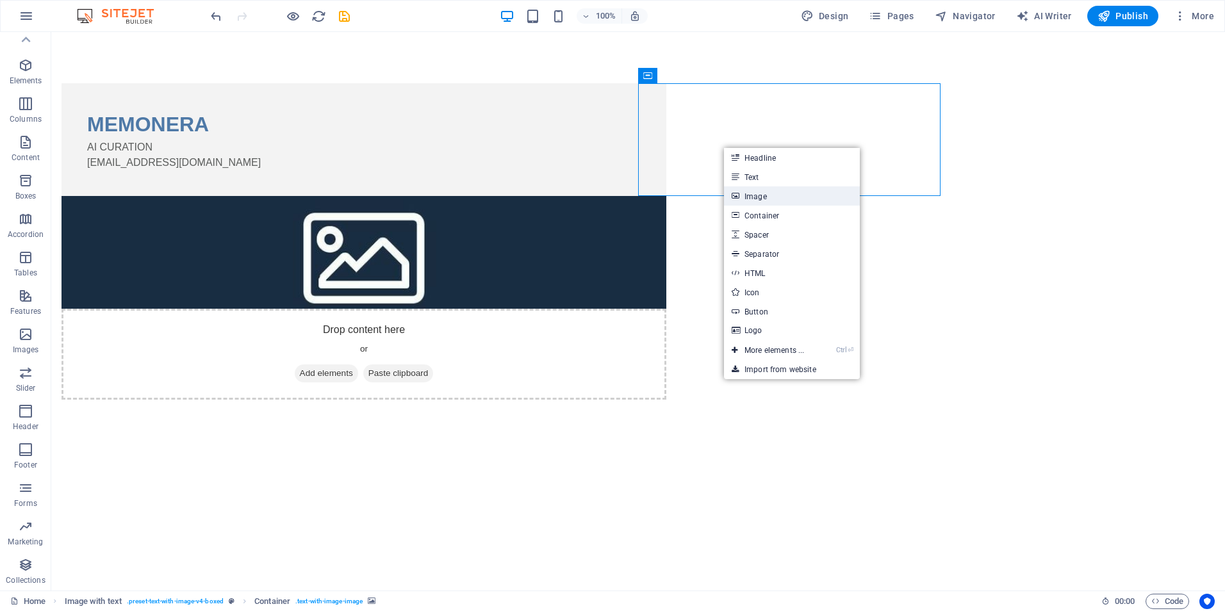
drag, startPoint x: 485, startPoint y: 159, endPoint x: 761, endPoint y: 191, distance: 278.1
click at [761, 191] on link "Image" at bounding box center [792, 196] width 136 height 19
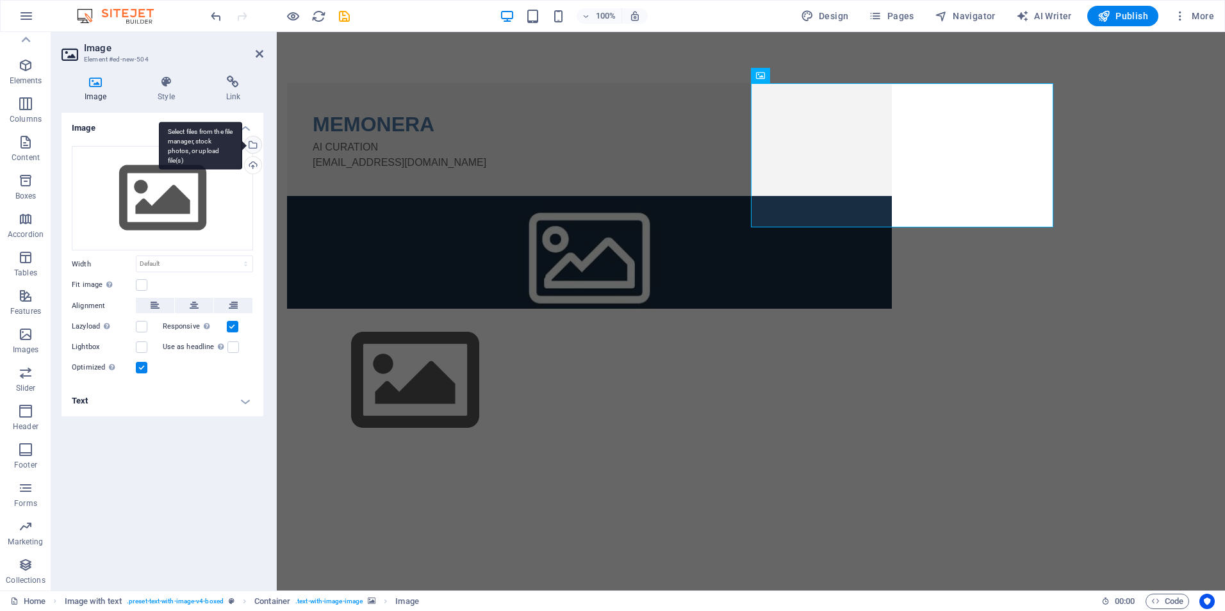
click at [255, 140] on div "Select files from the file manager, stock photos, or upload file(s)" at bounding box center [251, 146] width 19 height 19
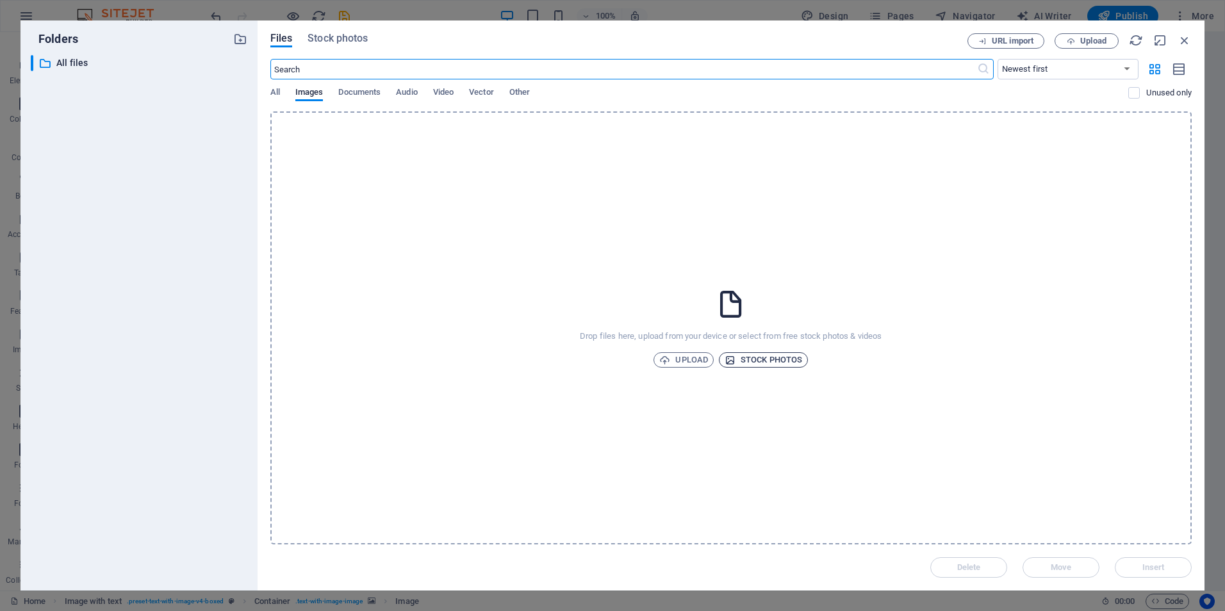
click at [772, 361] on span "Stock photos" at bounding box center [764, 360] width 78 height 15
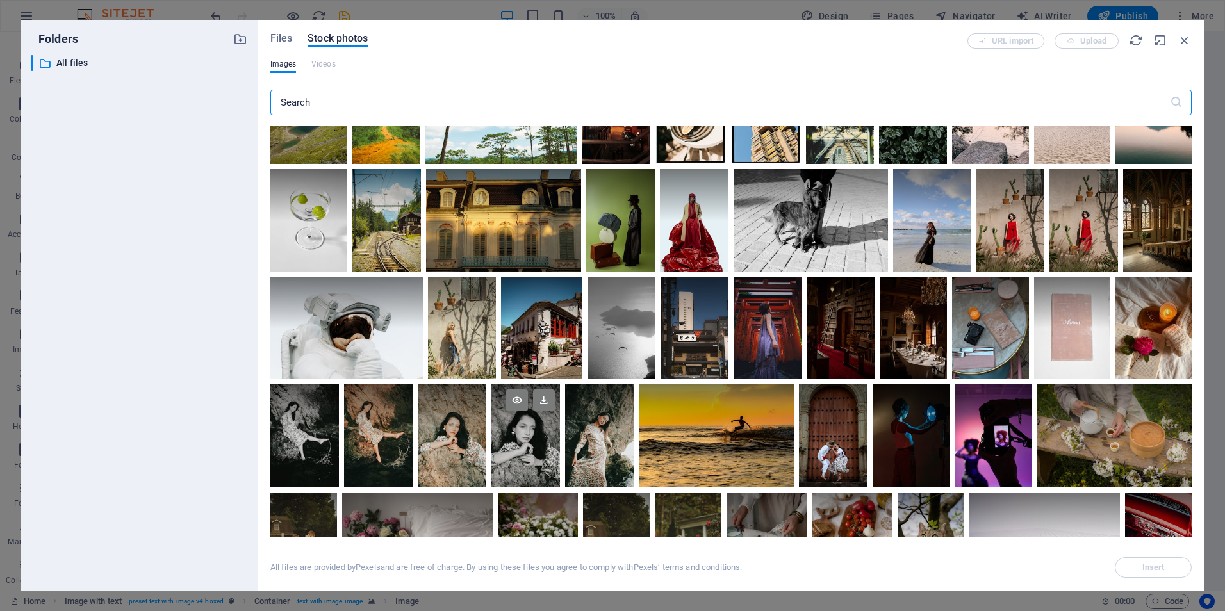
scroll to position [2115, 0]
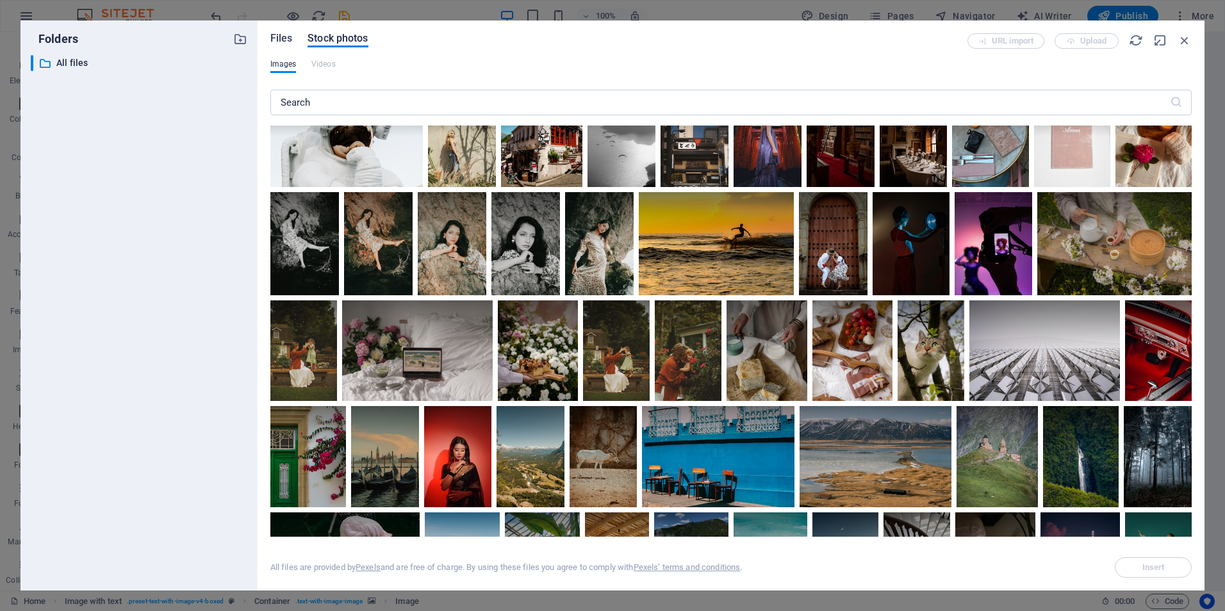
click at [282, 38] on span "Files" at bounding box center [281, 38] width 22 height 15
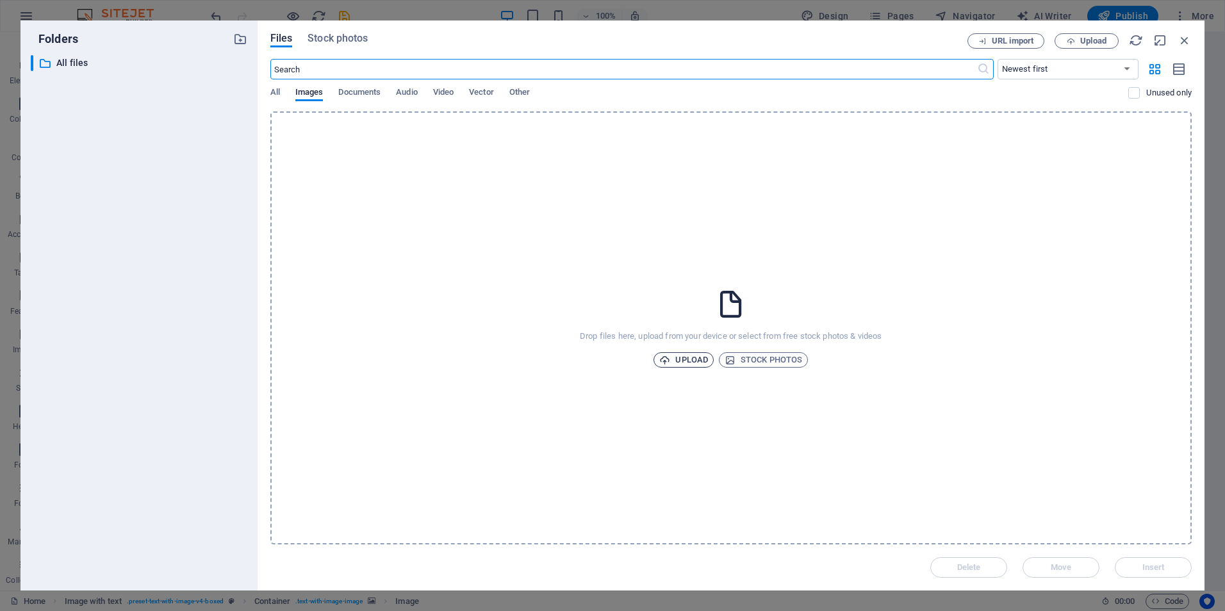
click at [688, 361] on span "Upload" at bounding box center [684, 360] width 49 height 15
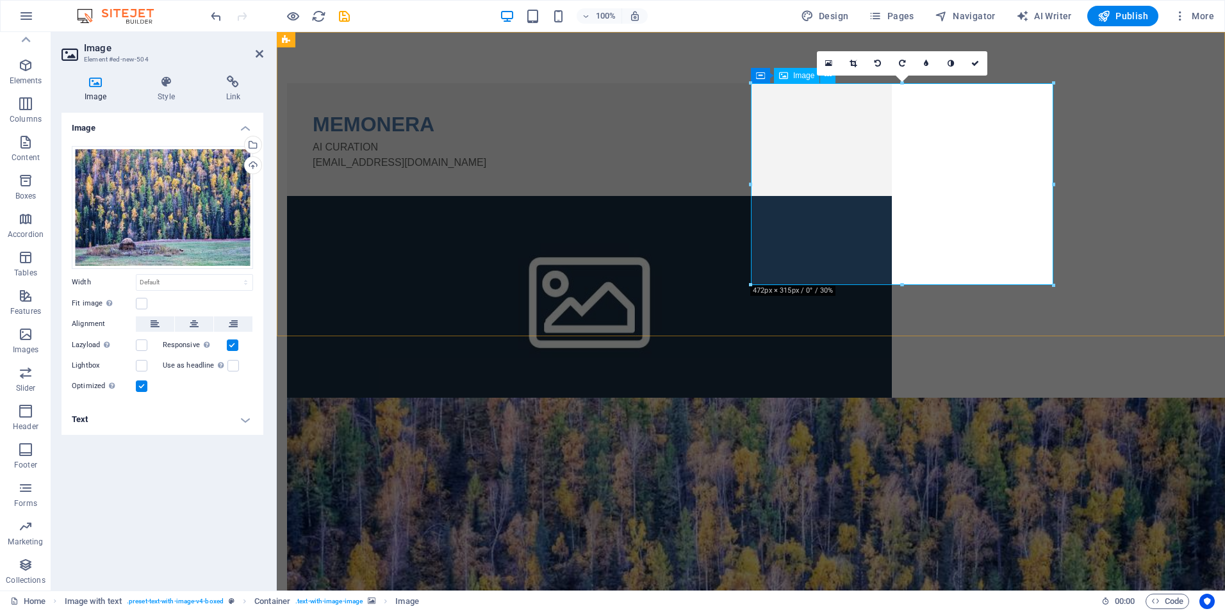
drag, startPoint x: 1181, startPoint y: 315, endPoint x: 894, endPoint y: 197, distance: 309.8
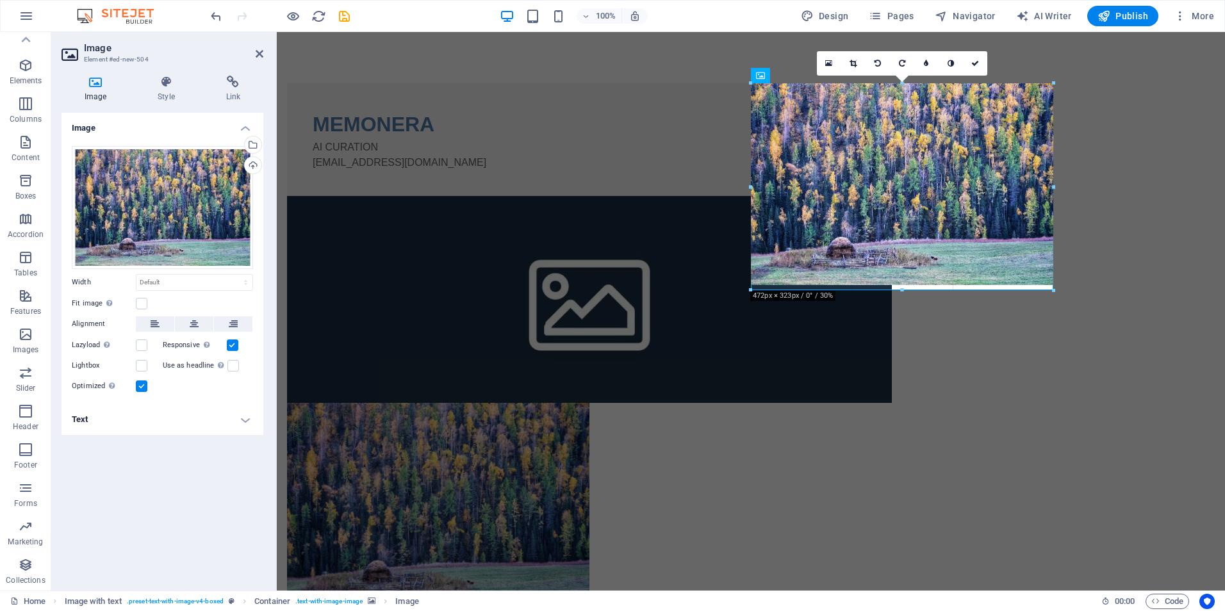
drag, startPoint x: 903, startPoint y: 284, endPoint x: 948, endPoint y: 290, distance: 45.2
type input "472"
select select "px"
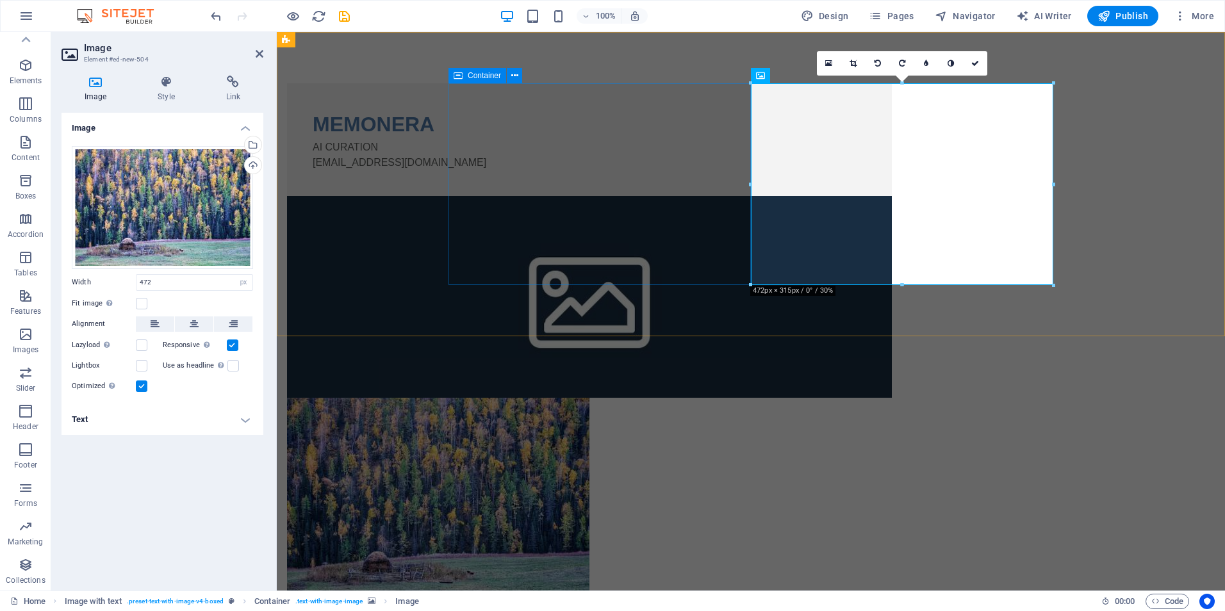
click at [695, 196] on div "MEMONERA AI CURATION [EMAIL_ADDRESS][DOMAIN_NAME]" at bounding box center [589, 139] width 605 height 113
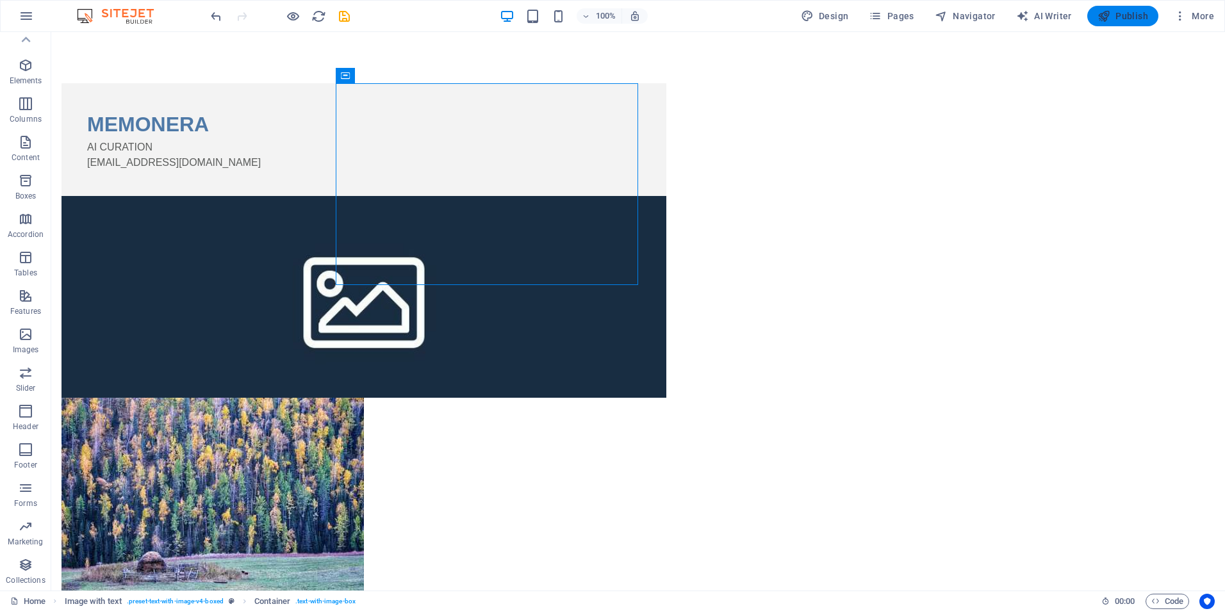
click at [1121, 23] on button "Publish" at bounding box center [1123, 16] width 71 height 21
